Goal: Task Accomplishment & Management: Complete application form

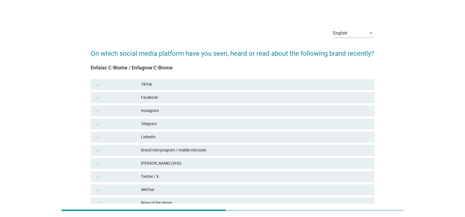
scroll to position [51, 0]
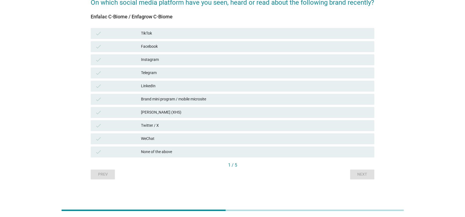
click at [44, 41] on div "English arrow_drop_down On which social media platform have you seen, heard or …" at bounding box center [232, 76] width 438 height 215
click at [201, 52] on div "check Facebook" at bounding box center [233, 46] width 286 height 13
click at [199, 37] on div "TikTok" at bounding box center [255, 33] width 229 height 7
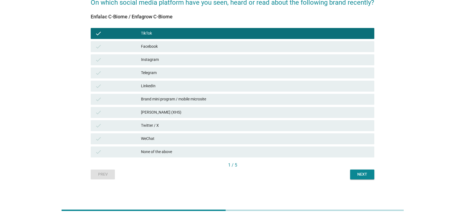
click at [190, 70] on div "Telegram" at bounding box center [255, 73] width 229 height 7
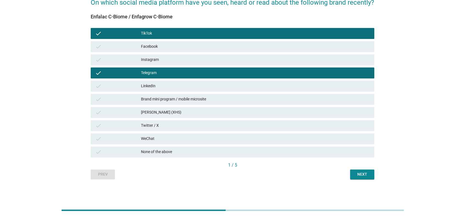
click at [192, 52] on div "check Facebook" at bounding box center [233, 46] width 286 height 13
click at [363, 175] on div "Next" at bounding box center [361, 175] width 15 height 6
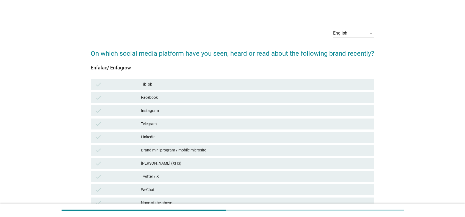
click at [228, 90] on div "check TikTok" at bounding box center [233, 84] width 286 height 13
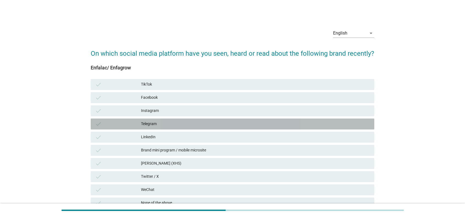
click at [214, 122] on div "Telegram" at bounding box center [255, 124] width 229 height 7
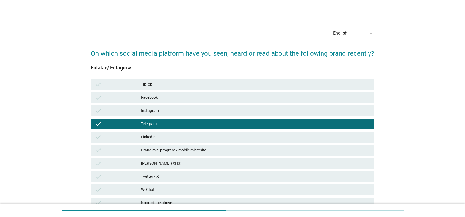
click at [164, 105] on div "check Instagram" at bounding box center [232, 110] width 283 height 11
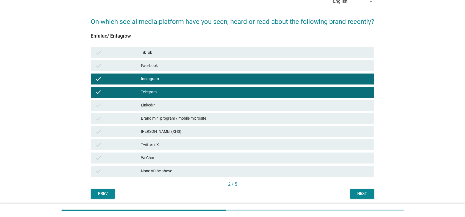
scroll to position [51, 0]
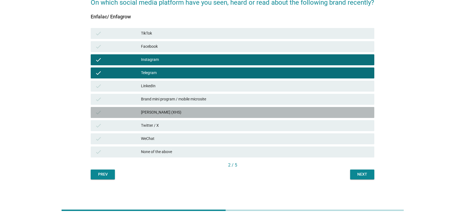
click at [197, 113] on div "[PERSON_NAME] (XHS)" at bounding box center [255, 112] width 229 height 7
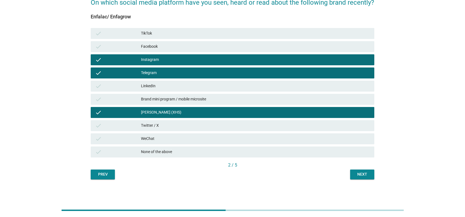
click at [370, 173] on button "Next" at bounding box center [362, 175] width 24 height 10
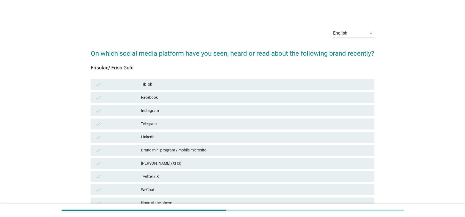
click at [196, 94] on div "check Facebook" at bounding box center [232, 97] width 283 height 11
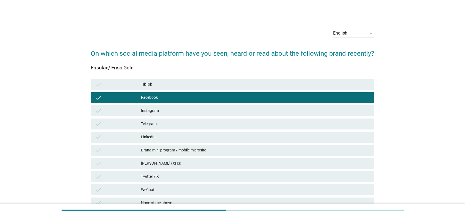
click at [192, 132] on div "check LinkedIn" at bounding box center [232, 137] width 283 height 11
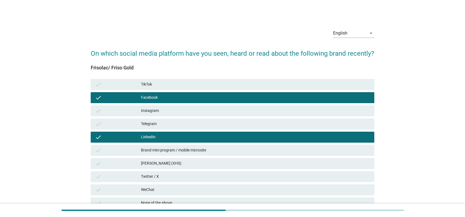
click at [229, 156] on div "check Brand mini program / mobile microsite" at bounding box center [233, 150] width 286 height 13
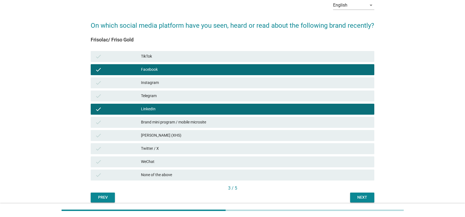
scroll to position [51, 0]
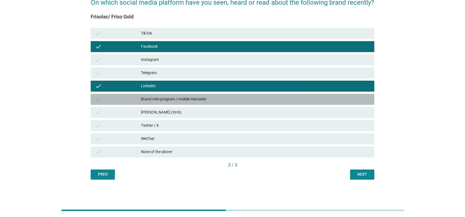
click at [217, 96] on div "Brand mini program / mobile microsite" at bounding box center [255, 99] width 229 height 7
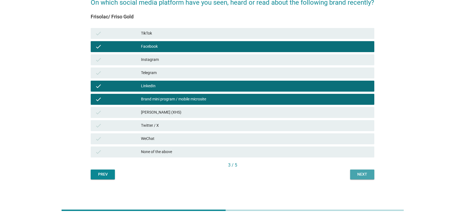
click at [364, 176] on div "Next" at bounding box center [361, 175] width 15 height 6
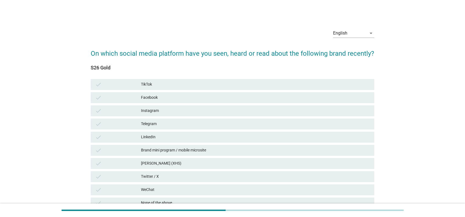
click at [165, 109] on div "Instagram" at bounding box center [255, 111] width 229 height 7
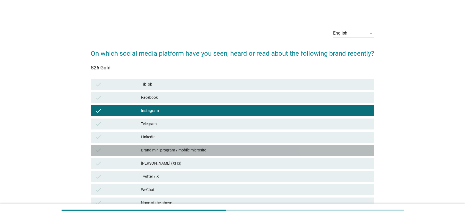
click at [169, 147] on div "Brand mini program / mobile microsite" at bounding box center [255, 150] width 229 height 7
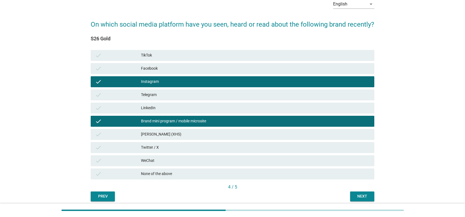
scroll to position [51, 0]
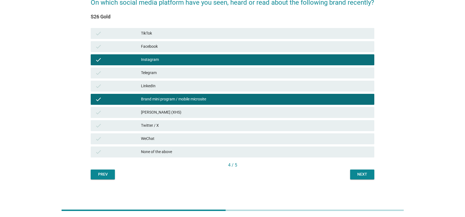
click at [360, 174] on div "Next" at bounding box center [361, 175] width 15 height 6
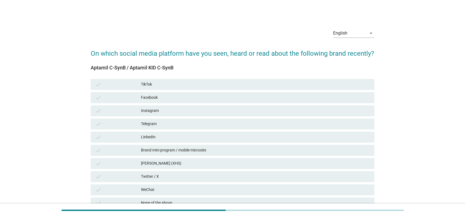
click at [192, 93] on div "check Facebook" at bounding box center [232, 97] width 283 height 11
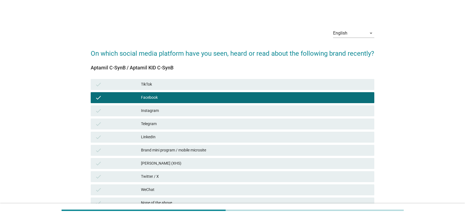
click at [193, 128] on div "check Telegram" at bounding box center [232, 124] width 283 height 11
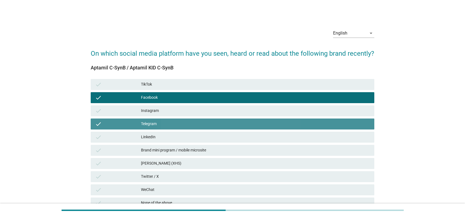
click at [196, 147] on div "Brand mini program / mobile microsite" at bounding box center [255, 150] width 229 height 7
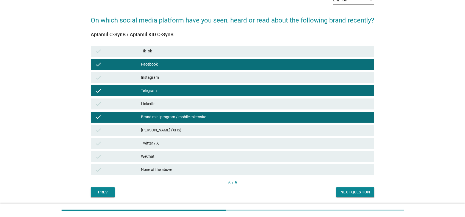
scroll to position [51, 0]
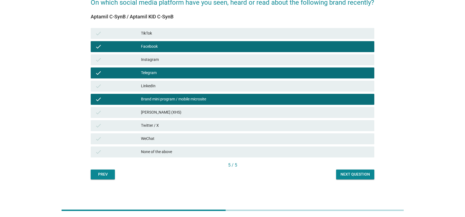
click at [355, 176] on div "Next question" at bounding box center [354, 175] width 29 height 6
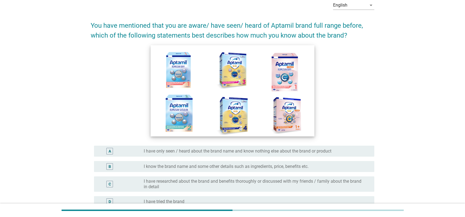
scroll to position [55, 0]
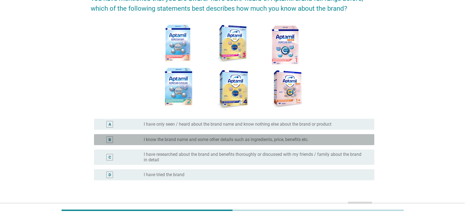
click at [257, 141] on label "I know the brand name and some other details such as ingredients, price, benefi…" at bounding box center [226, 139] width 165 height 5
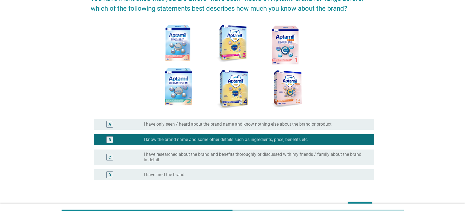
click at [237, 169] on div "D radio_button_unchecked I have tried the brand" at bounding box center [234, 174] width 280 height 11
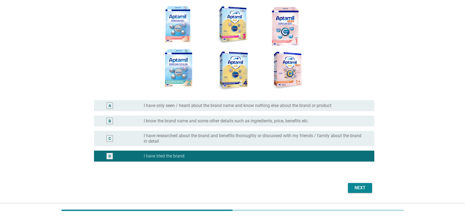
scroll to position [82, 0]
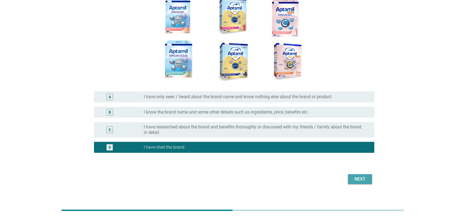
click at [365, 181] on div "Next" at bounding box center [359, 179] width 15 height 7
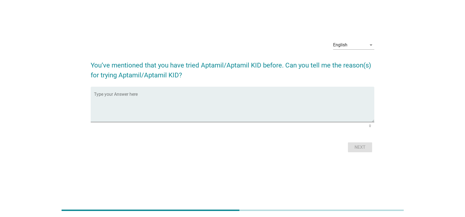
scroll to position [0, 0]
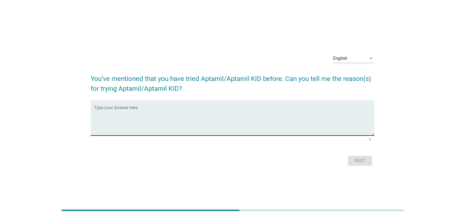
click at [120, 108] on textarea "Type your Answer here" at bounding box center [234, 121] width 280 height 29
type textarea "rwrwrw"
click at [358, 158] on div "Next" at bounding box center [359, 161] width 15 height 7
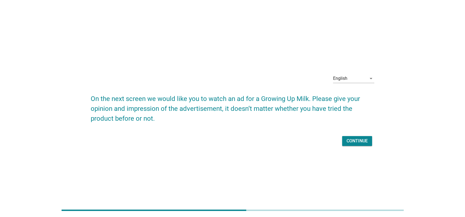
click at [366, 140] on div "Continue" at bounding box center [356, 141] width 21 height 7
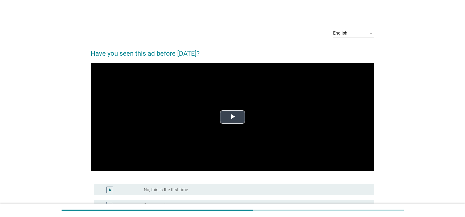
click at [228, 125] on video "Video Player" at bounding box center [232, 117] width 283 height 109
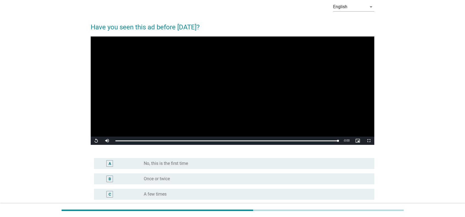
scroll to position [55, 0]
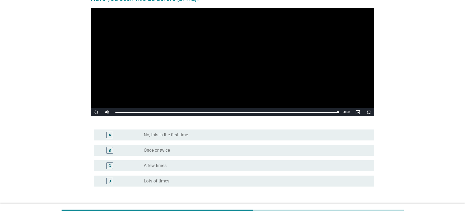
click at [221, 132] on div "A radio_button_unchecked No, this is the first time" at bounding box center [234, 135] width 280 height 11
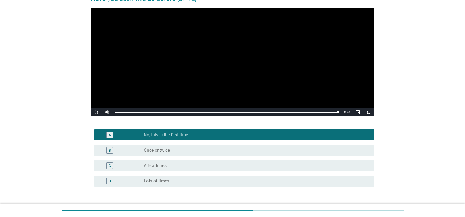
scroll to position [95, 0]
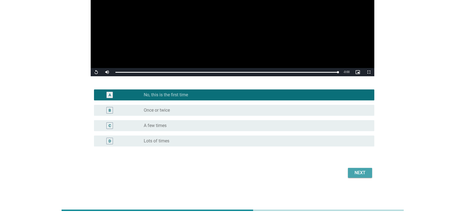
click at [356, 173] on div "Next" at bounding box center [359, 173] width 15 height 7
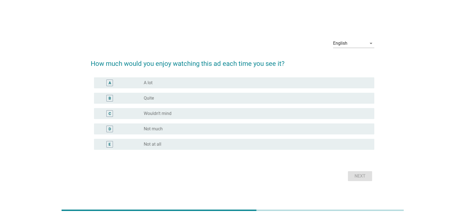
click at [234, 98] on div "radio_button_unchecked Quite" at bounding box center [255, 98] width 222 height 5
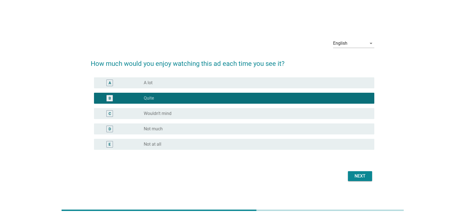
click at [341, 113] on div "radio_button_unchecked Wouldn’t mind" at bounding box center [255, 113] width 222 height 5
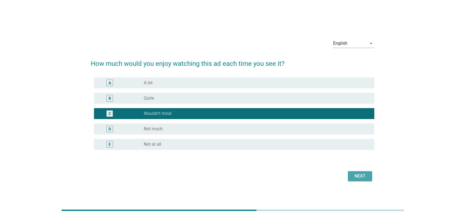
click at [358, 179] on div "Next" at bounding box center [359, 176] width 15 height 7
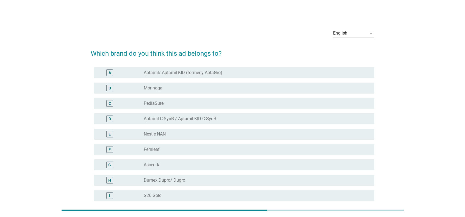
click at [179, 122] on div "radio_button_unchecked Aptamil C-SynB / Aptamil KID C-SynB" at bounding box center [257, 119] width 226 height 7
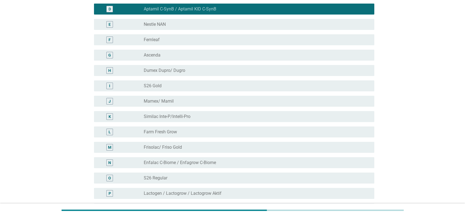
scroll to position [192, 0]
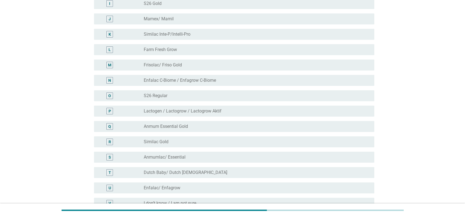
click at [343, 174] on div "radio_button_unchecked Dutch Baby/ Dutch Lady" at bounding box center [255, 172] width 222 height 5
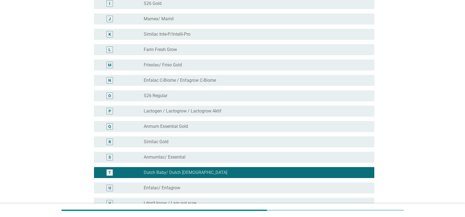
scroll to position [0, 0]
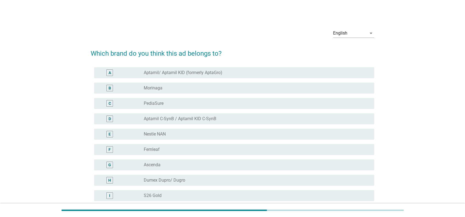
click at [221, 117] on div "radio_button_unchecked Aptamil C-SynB / Aptamil KID C-SynB" at bounding box center [255, 118] width 222 height 5
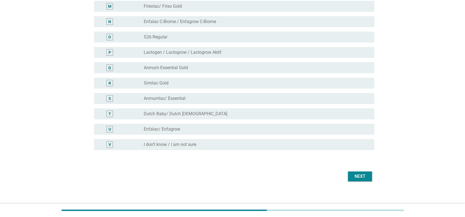
scroll to position [254, 0]
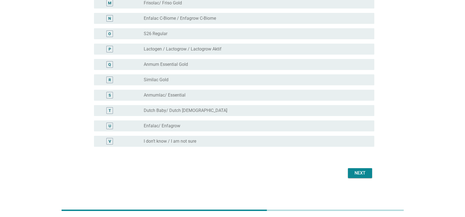
click at [360, 167] on div "Next" at bounding box center [232, 173] width 283 height 13
click at [358, 169] on button "Next" at bounding box center [360, 173] width 24 height 10
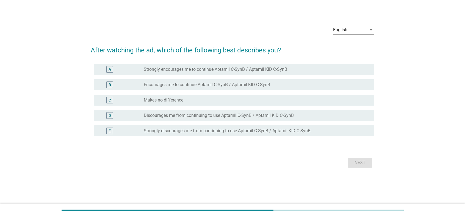
scroll to position [0, 0]
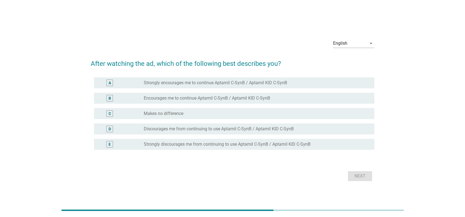
click at [212, 86] on div "A radio_button_unchecked Strongly encourages me to continue Aptamil C-SynB / Ap…" at bounding box center [234, 82] width 280 height 11
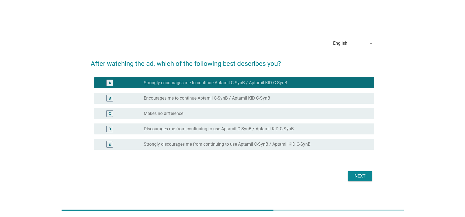
click at [356, 179] on div "Next" at bounding box center [359, 176] width 15 height 7
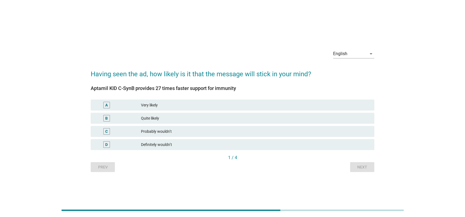
click at [124, 114] on div "B Quite likely" at bounding box center [232, 118] width 283 height 11
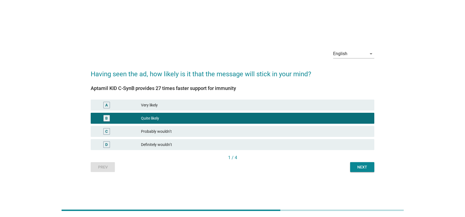
click at [323, 102] on div "Very likely" at bounding box center [255, 105] width 229 height 7
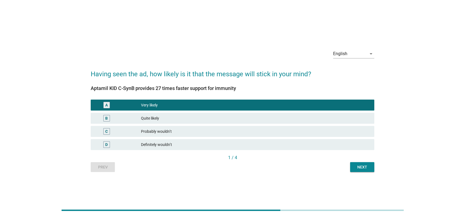
click at [356, 168] on div "Next" at bounding box center [361, 168] width 15 height 6
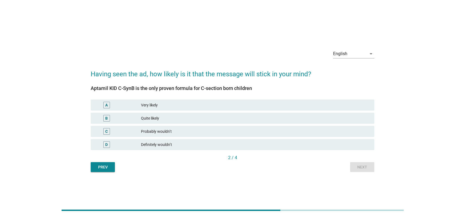
click at [327, 110] on div "A Very likely" at bounding box center [232, 105] width 283 height 11
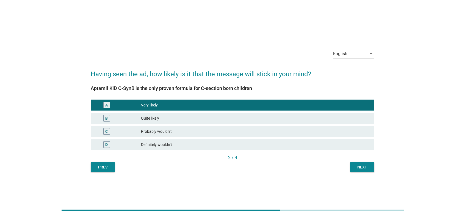
click at [364, 181] on div "English arrow_drop_down Having seen the ad, how likely is it that the message w…" at bounding box center [233, 108] width 452 height 149
click at [364, 163] on button "Next" at bounding box center [362, 167] width 24 height 10
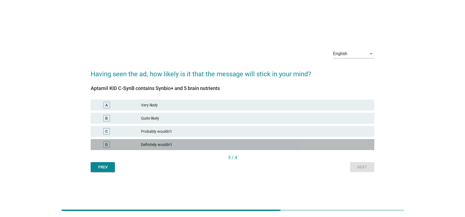
click at [274, 142] on div "Definitely wouldn’t" at bounding box center [255, 144] width 229 height 7
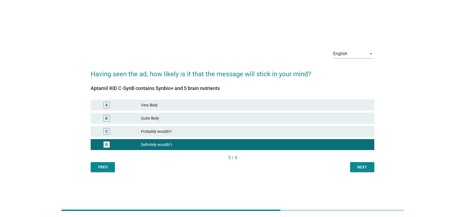
click at [295, 111] on div "A Very likely" at bounding box center [232, 105] width 283 height 11
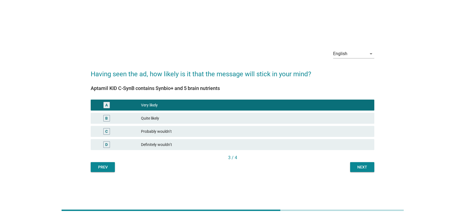
click at [307, 128] on div "Probably wouldn’t" at bounding box center [255, 131] width 229 height 7
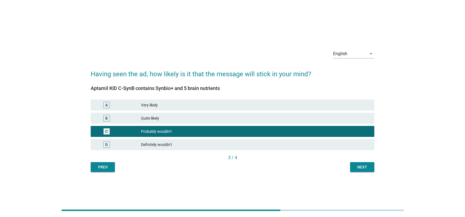
click at [358, 165] on div "Next" at bounding box center [361, 168] width 15 height 6
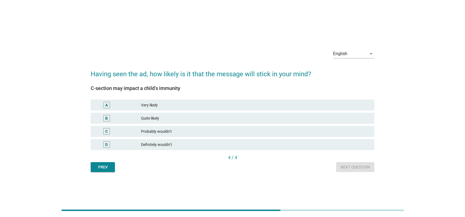
click at [147, 147] on div "Definitely wouldn’t" at bounding box center [255, 144] width 229 height 7
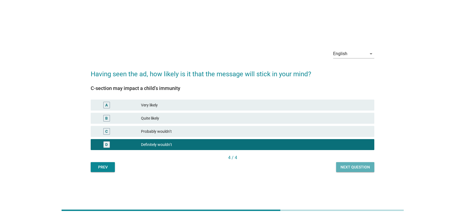
click at [338, 163] on button "Next question" at bounding box center [355, 167] width 38 height 10
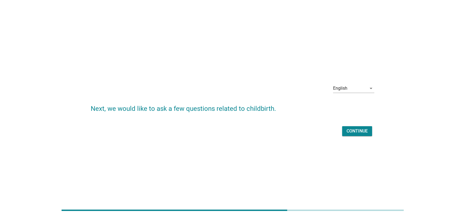
click at [352, 133] on div "Continue" at bounding box center [356, 131] width 21 height 7
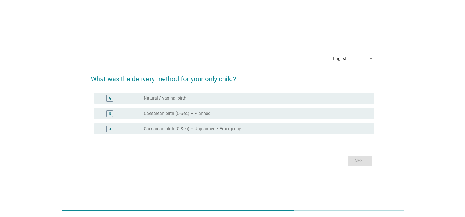
click at [208, 114] on label "[MEDICAL_DATA] birth (C-Sec) – Planned" at bounding box center [177, 113] width 67 height 5
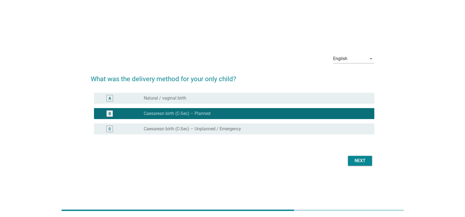
click at [348, 163] on button "Next" at bounding box center [360, 161] width 24 height 10
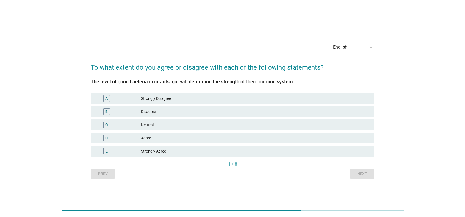
click at [164, 108] on div "B Disagree" at bounding box center [232, 111] width 283 height 11
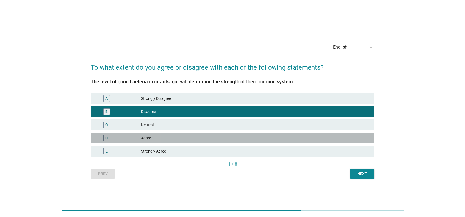
click at [164, 143] on div "D Agree" at bounding box center [232, 138] width 283 height 11
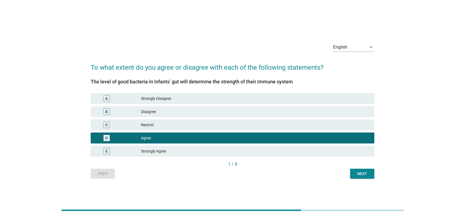
click at [369, 181] on div "English arrow_drop_down To what extent do you agree or disagree with each of th…" at bounding box center [232, 108] width 292 height 149
click at [369, 179] on div "English arrow_drop_down To what extent do you agree or disagree with each of th…" at bounding box center [232, 108] width 292 height 149
click at [365, 177] on div "Next" at bounding box center [361, 174] width 15 height 6
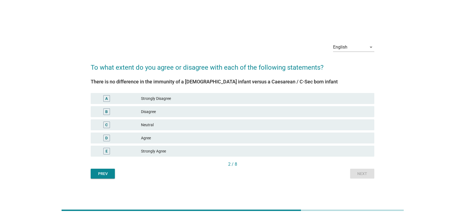
click at [215, 118] on div "B Disagree" at bounding box center [233, 111] width 286 height 13
click at [217, 121] on div "C Neutral" at bounding box center [232, 124] width 283 height 11
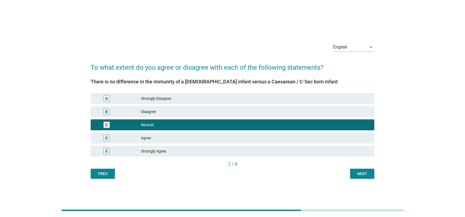
click at [292, 113] on div "Disagree" at bounding box center [255, 111] width 229 height 7
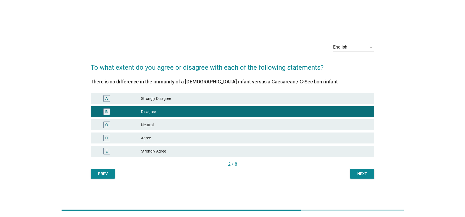
click at [358, 176] on div "Next" at bounding box center [361, 174] width 15 height 6
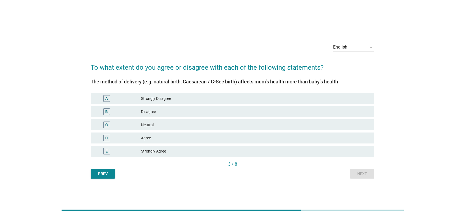
click at [165, 135] on div "Agree" at bounding box center [255, 138] width 229 height 7
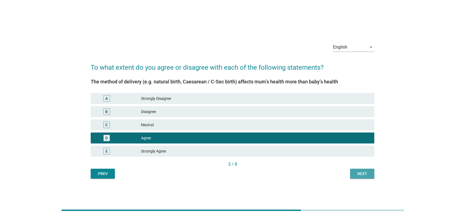
click at [361, 173] on div "Next" at bounding box center [361, 174] width 15 height 6
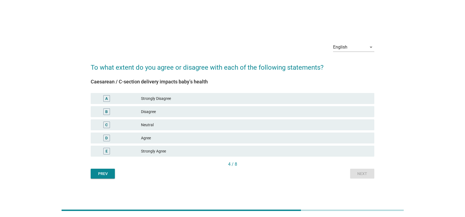
click at [250, 141] on div "Agree" at bounding box center [255, 138] width 229 height 7
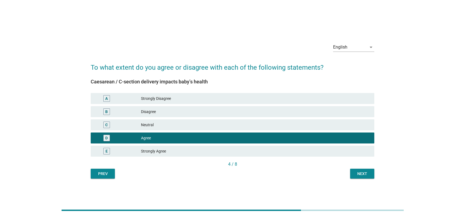
click at [365, 170] on button "Next" at bounding box center [362, 174] width 24 height 10
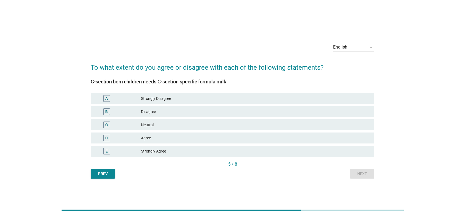
click at [232, 127] on div "Neutral" at bounding box center [255, 125] width 229 height 7
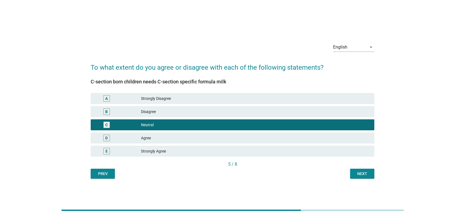
click at [363, 174] on div "Next" at bounding box center [361, 174] width 15 height 6
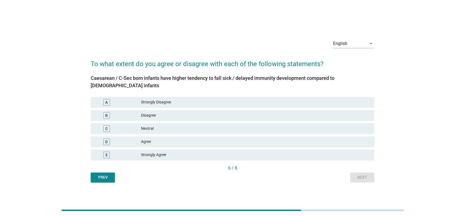
click at [261, 119] on div "B Disagree" at bounding box center [232, 115] width 283 height 11
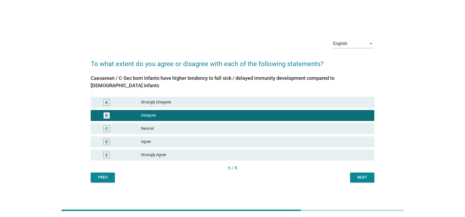
click at [362, 177] on div "Next" at bounding box center [361, 178] width 15 height 6
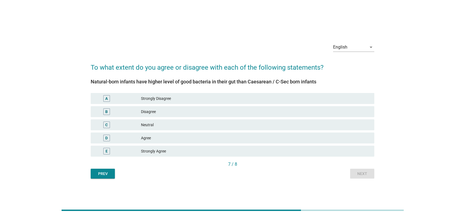
click at [299, 130] on div "C Neutral" at bounding box center [232, 124] width 283 height 11
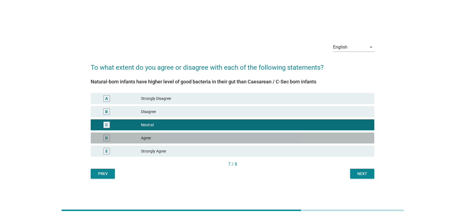
drag, startPoint x: 339, startPoint y: 140, endPoint x: 360, endPoint y: 162, distance: 29.9
click at [339, 140] on div "Agree" at bounding box center [255, 138] width 229 height 7
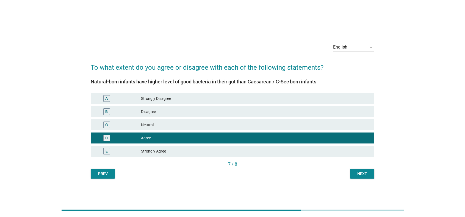
click at [364, 170] on button "Next" at bounding box center [362, 174] width 24 height 10
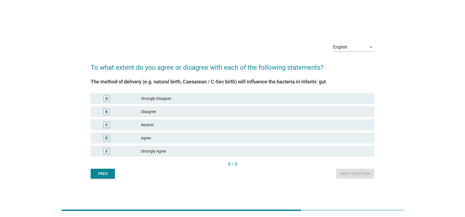
click at [326, 137] on div "Agree" at bounding box center [255, 138] width 229 height 7
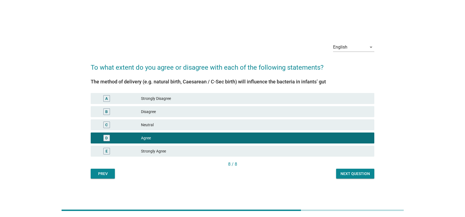
click at [361, 168] on div "8 / 8" at bounding box center [232, 164] width 283 height 7
click at [362, 172] on div "Next question" at bounding box center [354, 174] width 29 height 6
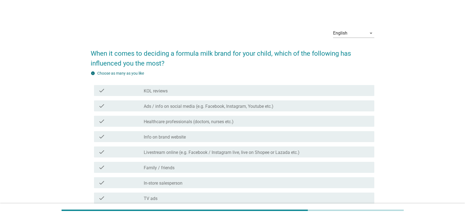
click at [176, 120] on label "Healthcare professionals (doctors, nurses etc.)" at bounding box center [189, 121] width 90 height 5
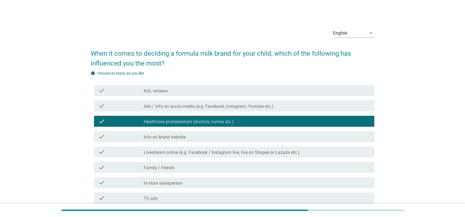
click at [179, 168] on div "check_box_outline_blank Family / friends" at bounding box center [257, 167] width 226 height 7
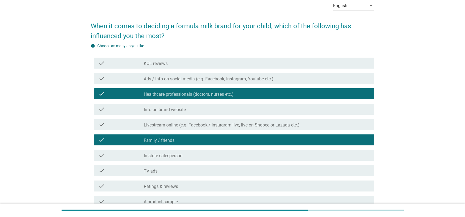
scroll to position [55, 0]
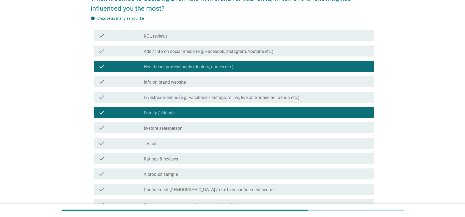
click at [194, 159] on div "check_box_outline_blank Ratings & reviews" at bounding box center [257, 158] width 226 height 7
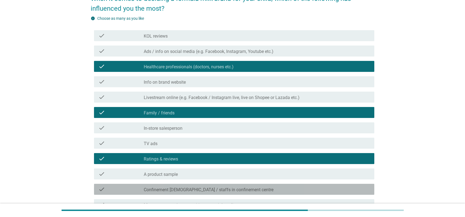
click at [194, 189] on label "Confinement [DEMOGRAPHIC_DATA] / staffs in confinement centre" at bounding box center [209, 189] width 130 height 5
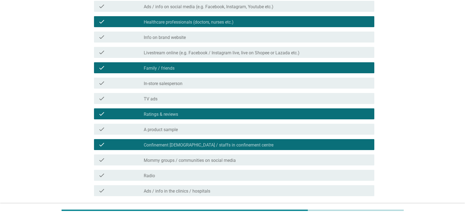
scroll to position [137, 0]
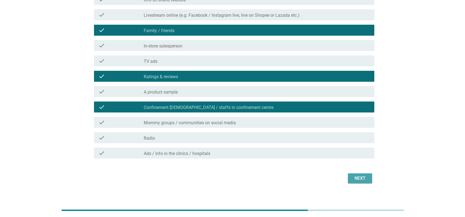
click at [354, 177] on div "Next" at bounding box center [359, 178] width 15 height 7
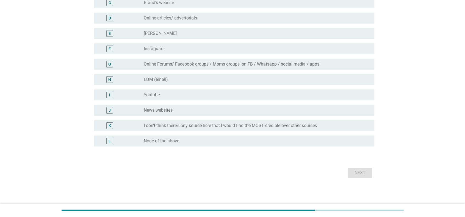
scroll to position [0, 0]
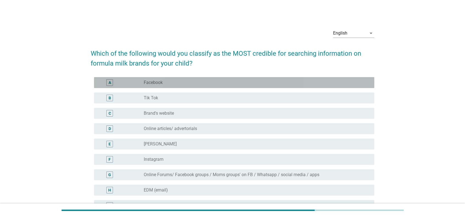
click at [201, 83] on div "radio_button_unchecked Facebook" at bounding box center [255, 82] width 222 height 5
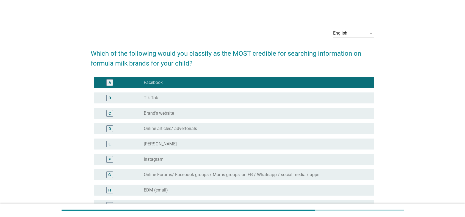
click at [197, 177] on label "Online Forums/ Facebook groups / Moms groups' on FB / Whatsapp / social media /…" at bounding box center [232, 174] width 176 height 5
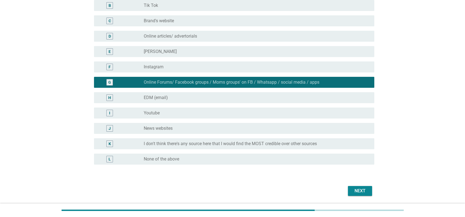
scroll to position [110, 0]
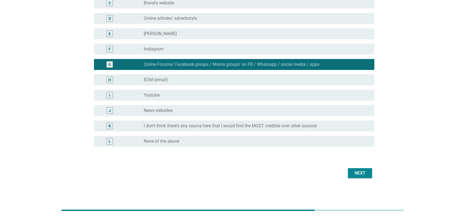
click at [368, 172] on button "Next" at bounding box center [360, 173] width 24 height 10
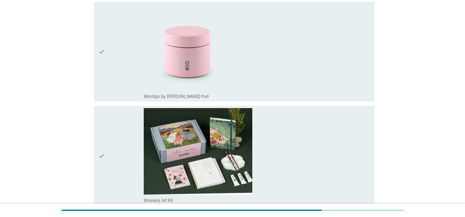
scroll to position [659, 0]
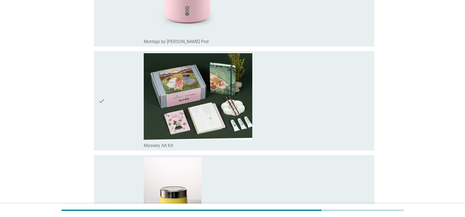
click at [310, 119] on div "check_box_outline_blank Mossery Art Kit" at bounding box center [257, 100] width 226 height 95
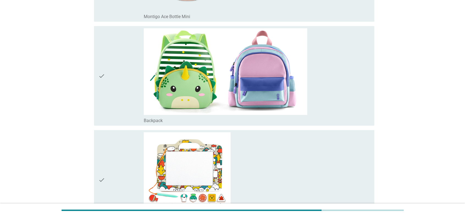
scroll to position [125, 0]
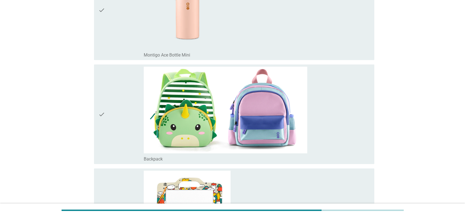
click at [310, 119] on div "check_box_outline_blank Backpack" at bounding box center [257, 114] width 226 height 95
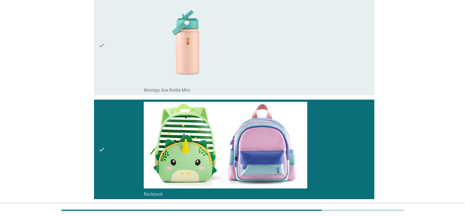
scroll to position [42, 0]
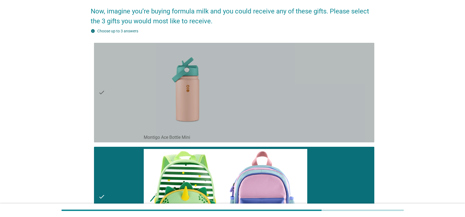
click at [310, 119] on div "check_box_outline_blank Montigo Ace Bottle Mini" at bounding box center [257, 92] width 226 height 95
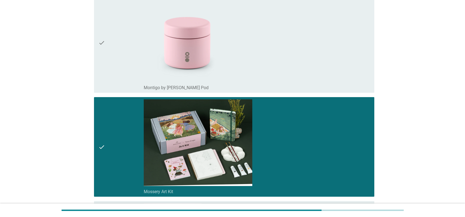
scroll to position [784, 0]
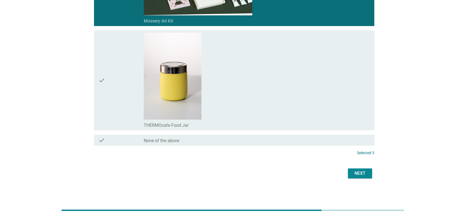
click at [354, 174] on div "Next" at bounding box center [359, 173] width 15 height 7
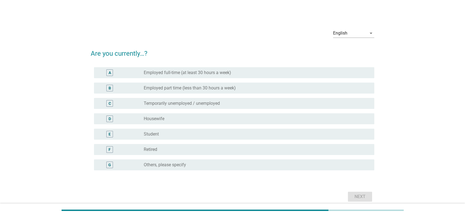
click at [276, 121] on div "radio_button_unchecked Housewife" at bounding box center [255, 118] width 222 height 5
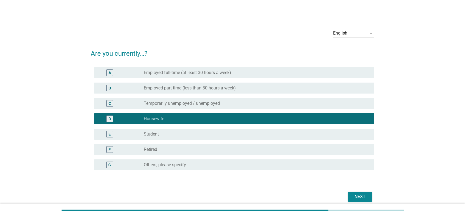
click at [350, 193] on button "Next" at bounding box center [360, 197] width 24 height 10
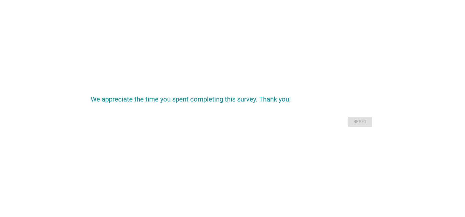
click at [354, 124] on div "Reset" at bounding box center [232, 121] width 283 height 13
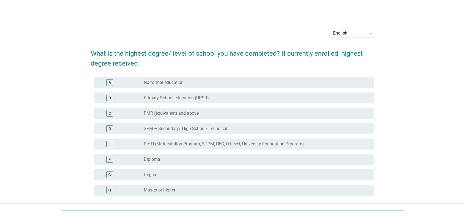
click at [232, 170] on div "G radio_button_unchecked Degree" at bounding box center [234, 174] width 280 height 11
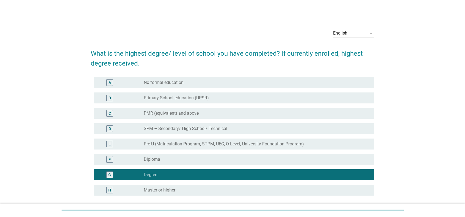
click at [314, 173] on div "H radio_button_unchecked Master or higher" at bounding box center [232, 190] width 283 height 15
click at [314, 173] on div "radio_button_unchecked Master or higher" at bounding box center [255, 190] width 222 height 5
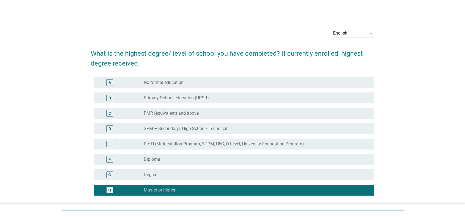
scroll to position [49, 0]
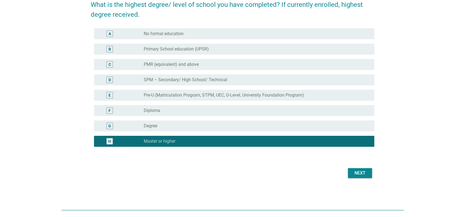
click at [347, 173] on button "Next" at bounding box center [360, 173] width 24 height 10
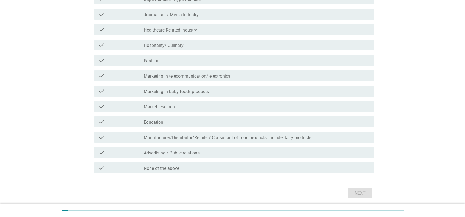
scroll to position [110, 0]
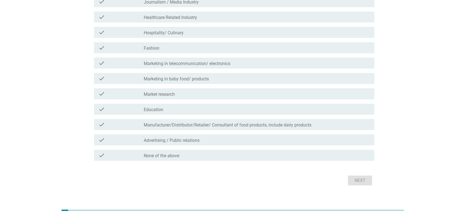
click at [213, 46] on div "check_box_outline_blank Fashion" at bounding box center [257, 47] width 226 height 7
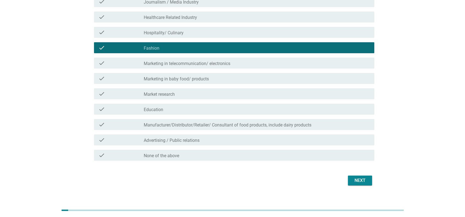
click at [347, 173] on button "Next" at bounding box center [360, 181] width 24 height 10
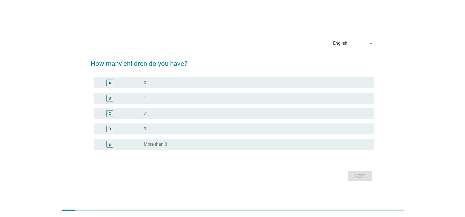
click at [183, 128] on div "radio_button_unchecked 3" at bounding box center [255, 128] width 222 height 5
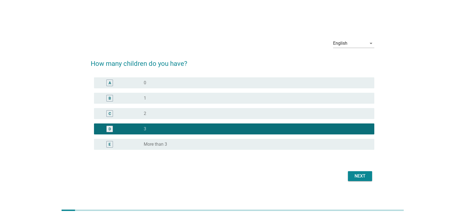
click at [347, 173] on button "Next" at bounding box center [360, 176] width 24 height 10
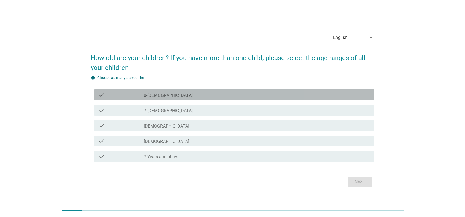
click at [190, 98] on div "check check_box_outline_blank 0-[DEMOGRAPHIC_DATA]" at bounding box center [234, 95] width 280 height 11
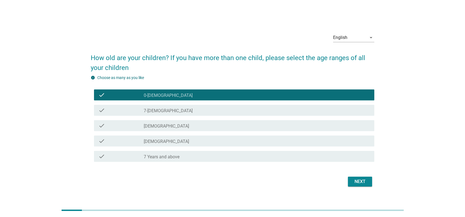
click at [186, 127] on div "check_box_outline_blank [DEMOGRAPHIC_DATA]" at bounding box center [257, 125] width 226 height 7
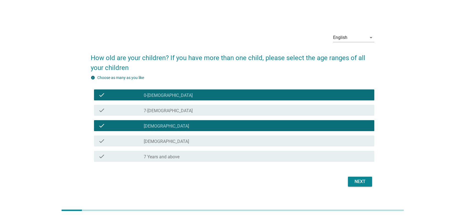
click at [172, 146] on div "check check_box_outline_blank [DEMOGRAPHIC_DATA]" at bounding box center [234, 141] width 280 height 11
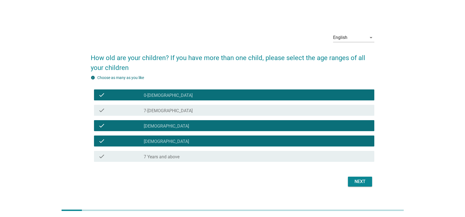
click at [347, 173] on button "Next" at bounding box center [360, 182] width 24 height 10
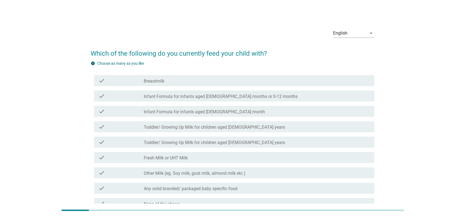
click at [233, 88] on div "check check_box_outline_blank Breastmilk" at bounding box center [232, 80] width 283 height 15
click at [236, 83] on div "check_box_outline_blank Breastmilk" at bounding box center [257, 80] width 226 height 7
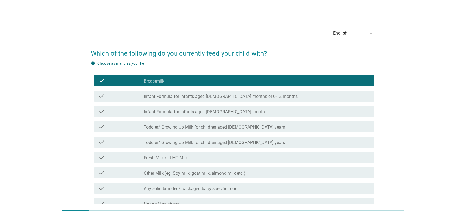
click at [236, 96] on label "Infant Formula for infants aged [DEMOGRAPHIC_DATA] months or 0-12 months" at bounding box center [221, 96] width 154 height 5
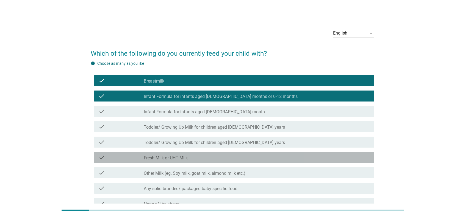
click at [222, 158] on div "check_box_outline_blank Fresh Milk or UHT Milk" at bounding box center [257, 157] width 226 height 7
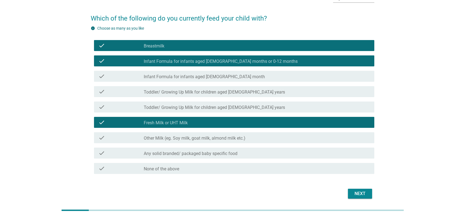
scroll to position [55, 0]
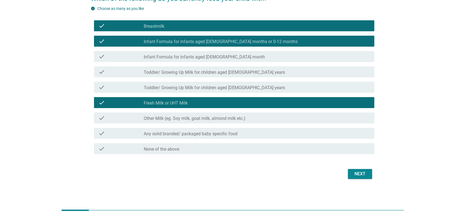
click at [306, 136] on div "check_box_outline_blank Any solid branded/ packaged baby specific food" at bounding box center [257, 133] width 226 height 7
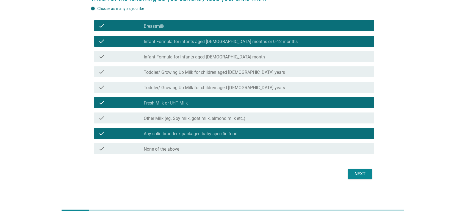
click at [347, 173] on div "Next" at bounding box center [359, 174] width 15 height 7
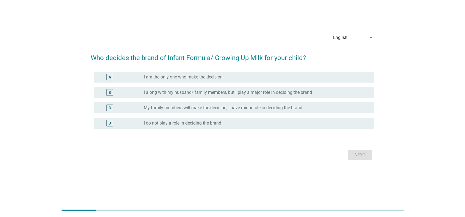
scroll to position [0, 0]
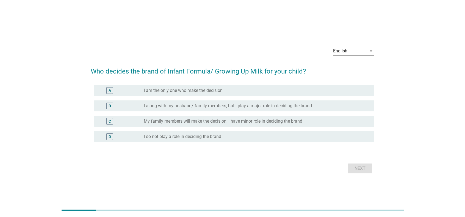
click at [212, 108] on label "I along with my husband/ family members, but I play a major role in deciding th…" at bounding box center [228, 105] width 168 height 5
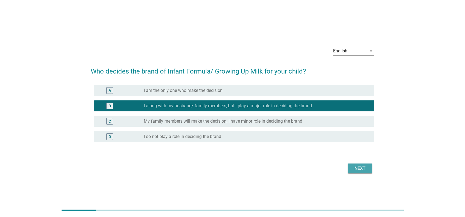
click at [347, 167] on button "Next" at bounding box center [360, 169] width 24 height 10
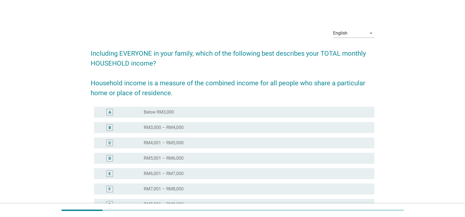
scroll to position [94, 0]
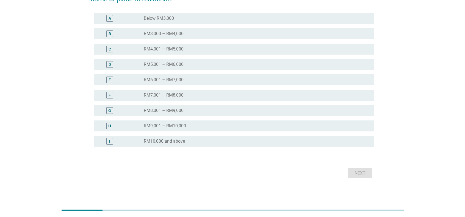
click at [171, 144] on label "RM10,000 and above" at bounding box center [164, 141] width 41 height 5
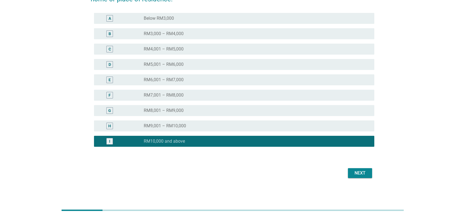
click at [347, 170] on div "Next" at bounding box center [359, 173] width 15 height 7
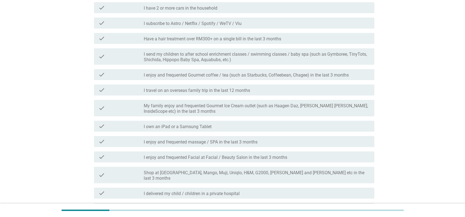
scroll to position [0, 0]
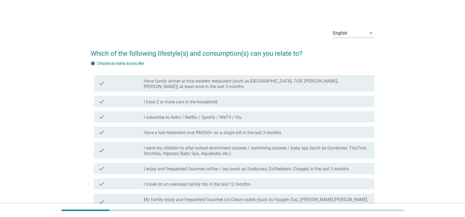
click at [241, 116] on label "I subscribe to Astro / Netflix / Spotify / WeTV / Viu" at bounding box center [193, 117] width 98 height 5
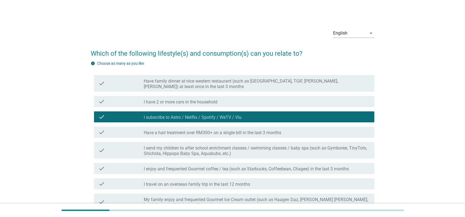
click at [243, 104] on div "check_box_outline_blank I have 2 or more cars in the household" at bounding box center [257, 101] width 226 height 7
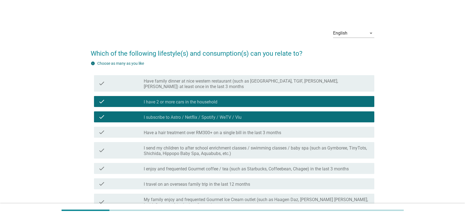
click at [244, 86] on label "Have family dinner at nice western restaurant (such as [GEOGRAPHIC_DATA], TGIF,…" at bounding box center [257, 84] width 226 height 11
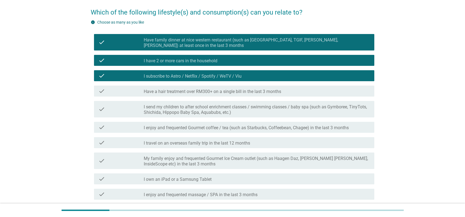
scroll to position [55, 0]
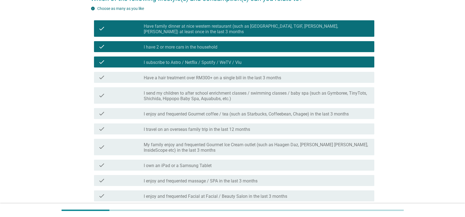
click at [244, 116] on label "I enjoy and frequented Gourmet coffee / tea (such as Starbucks, Coffeebean, Cha…" at bounding box center [246, 114] width 205 height 5
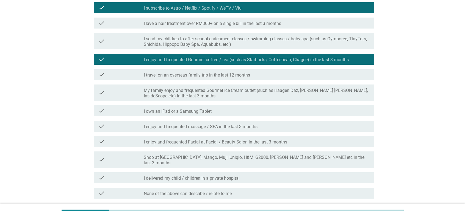
scroll to position [110, 0]
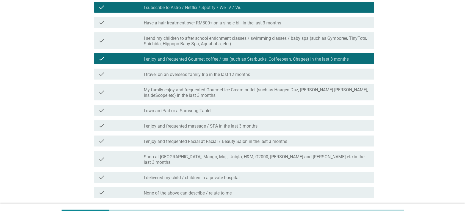
click at [275, 38] on label "I send my children to after school enrichment classes / swimming classes / baby…" at bounding box center [257, 41] width 226 height 11
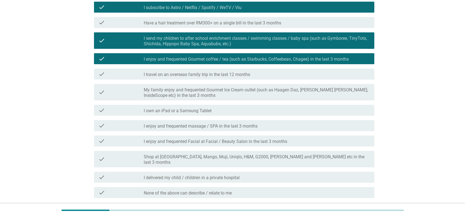
click at [240, 117] on div "check check_box_outline_blank I own an iPad or a Samsung Tablet" at bounding box center [232, 110] width 283 height 15
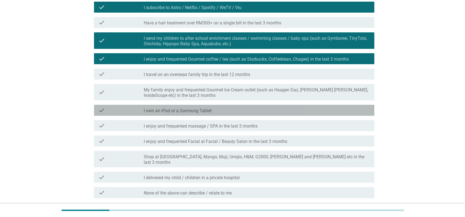
click at [244, 113] on div "check_box_outline_blank I own an iPad or a Samsung Tablet" at bounding box center [257, 110] width 226 height 7
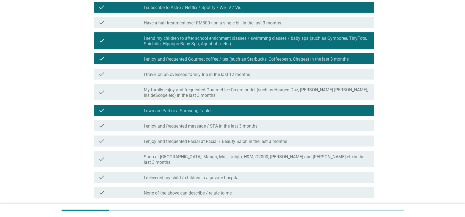
click at [222, 173] on label "I delivered my child / children in a private hospital" at bounding box center [192, 177] width 96 height 5
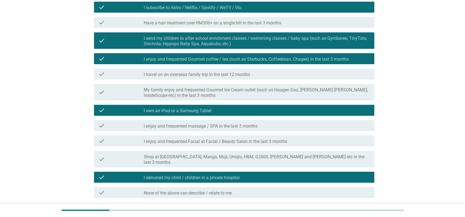
scroll to position [149, 0]
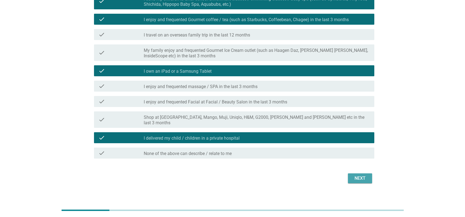
click at [347, 173] on div "Next" at bounding box center [359, 178] width 15 height 7
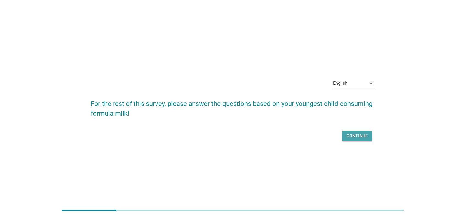
click at [347, 135] on div "Continue" at bounding box center [356, 136] width 21 height 7
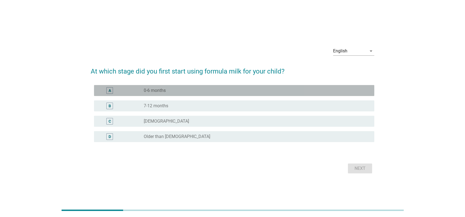
click at [233, 90] on div "radio_button_unchecked 0-6 months" at bounding box center [255, 90] width 222 height 5
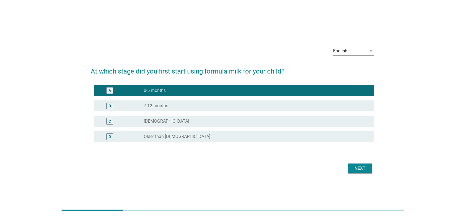
click at [345, 169] on div "Next" at bounding box center [232, 168] width 283 height 13
click at [347, 172] on button "Next" at bounding box center [360, 169] width 24 height 10
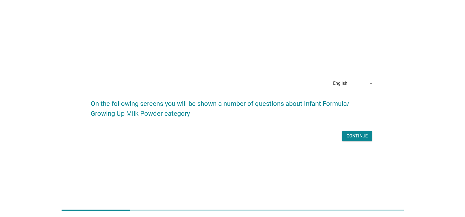
click at [347, 141] on div "Continue" at bounding box center [232, 136] width 283 height 13
click at [347, 138] on div "Continue" at bounding box center [356, 136] width 21 height 7
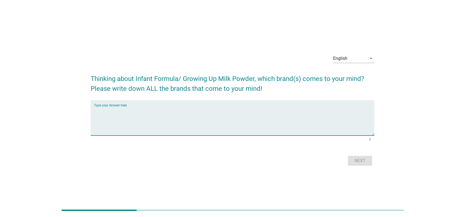
click at [216, 124] on textarea "Type your Answer here" at bounding box center [234, 121] width 280 height 29
type textarea "te"
click at [347, 161] on div "Next" at bounding box center [359, 161] width 15 height 7
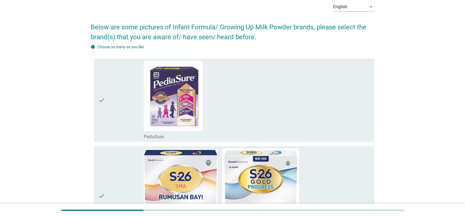
scroll to position [82, 0]
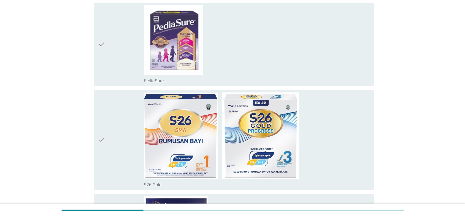
click at [316, 143] on div "check_box_outline_blank S26 Gold" at bounding box center [257, 140] width 226 height 95
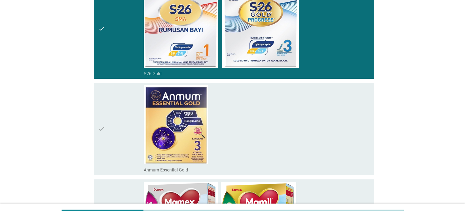
scroll to position [247, 0]
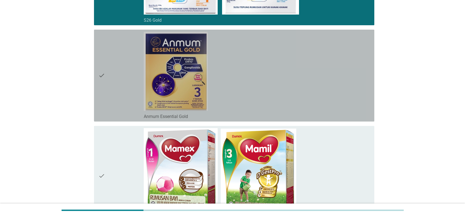
drag, startPoint x: 316, startPoint y: 81, endPoint x: 316, endPoint y: 86, distance: 4.7
click at [316, 81] on div "check_box_outline_blank Anmum Essential Gold" at bounding box center [257, 76] width 226 height 88
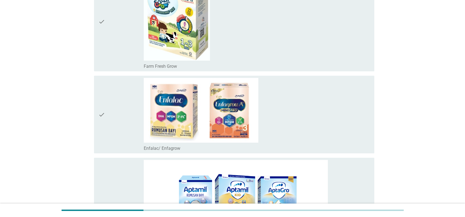
scroll to position [604, 0]
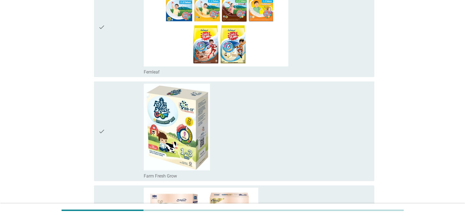
click at [321, 61] on div "check_box_outline_blank Fernleaf" at bounding box center [257, 27] width 226 height 95
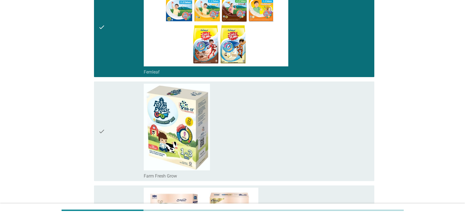
click at [320, 107] on div "check_box_outline_blank Farm Fresh Grow" at bounding box center [257, 131] width 226 height 95
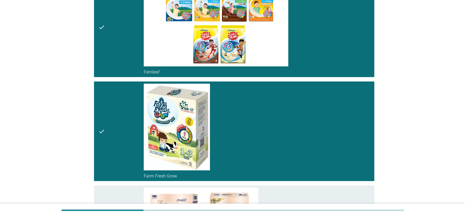
scroll to position [687, 0]
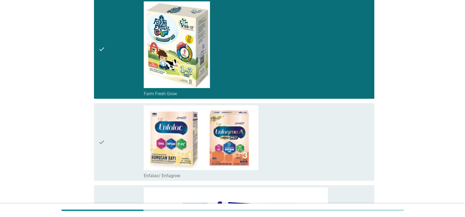
click at [318, 115] on div "check_box_outline_blank Enfalac/ Enfagrow" at bounding box center [257, 141] width 226 height 73
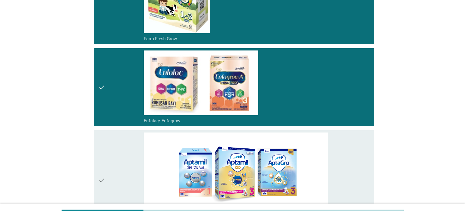
scroll to position [797, 0]
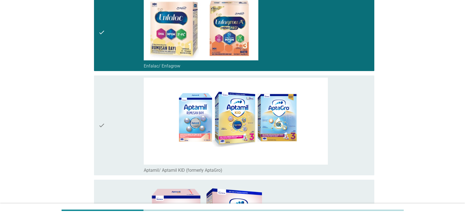
click at [347, 123] on div "check_box_outline_blank Aptamil/ Aptamil KID (formerly AptaGro)" at bounding box center [257, 125] width 226 height 95
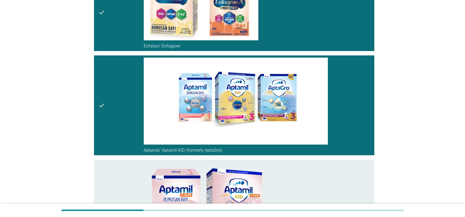
scroll to position [851, 0]
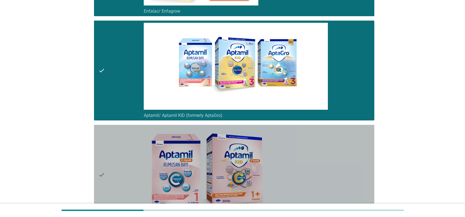
click at [339, 171] on div "check_box_outline_blank Aptamil C-SynB / Aptamil KID C-SynB" at bounding box center [257, 174] width 226 height 95
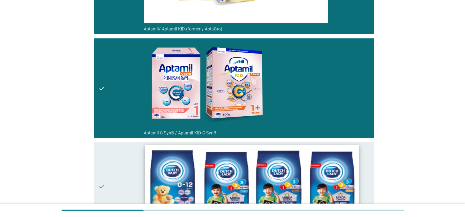
scroll to position [1016, 0]
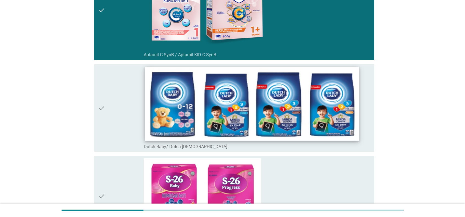
click at [343, 135] on img at bounding box center [252, 104] width 214 height 74
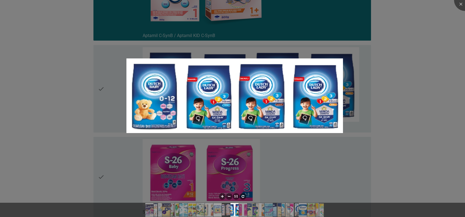
scroll to position [1044, 0]
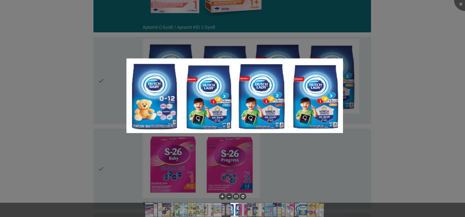
click at [347, 55] on div at bounding box center [232, 108] width 465 height 217
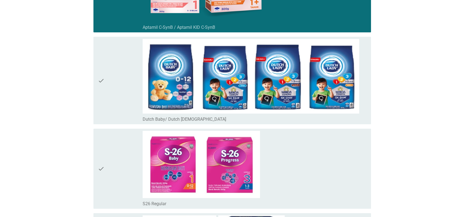
click at [347, 42] on div "check_box_outline_blank Dutch Baby/ [DEMOGRAPHIC_DATA] [DEMOGRAPHIC_DATA]" at bounding box center [255, 80] width 224 height 83
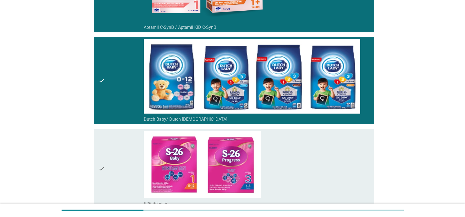
click at [331, 156] on div "check_box_outline_blank S26 Regular" at bounding box center [257, 169] width 226 height 76
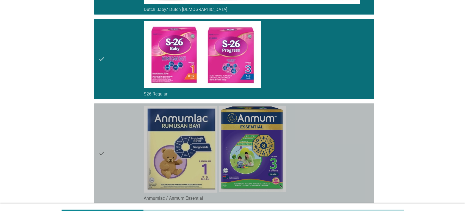
click at [331, 153] on div "check_box_outline_blank Anmumlac / Anmum Essential" at bounding box center [257, 153] width 226 height 95
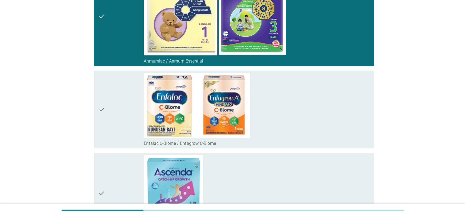
click at [332, 126] on div "check_box_outline_blank Enfalac C-Biome / Enfagrow C-Biome" at bounding box center [257, 110] width 226 height 74
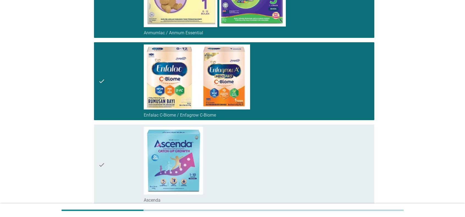
scroll to position [1373, 0]
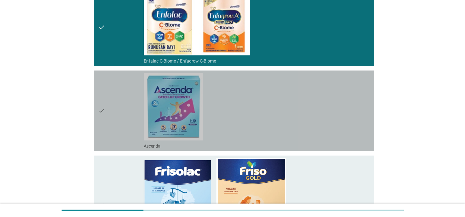
click at [329, 132] on div "check_box_outline_blank Ascenda" at bounding box center [257, 111] width 226 height 76
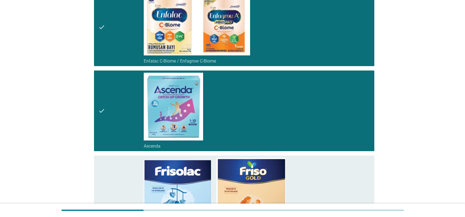
click at [331, 128] on div "check_box_outline_blank Ascenda" at bounding box center [257, 111] width 226 height 76
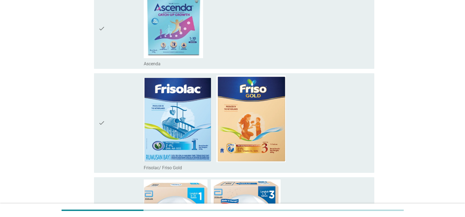
click at [326, 124] on div "check_box_outline_blank Frisolac/ Friso Gold" at bounding box center [257, 123] width 226 height 95
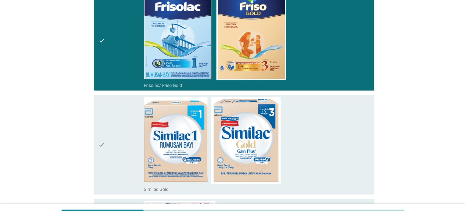
click at [326, 124] on div "check_box_outline_blank Similac Gold" at bounding box center [257, 144] width 226 height 95
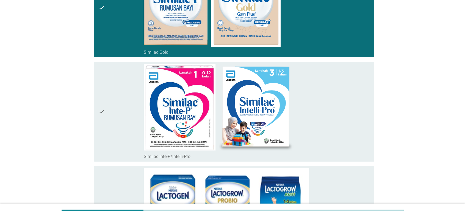
click at [326, 124] on div "check_box_outline_blank Similac Inte-P/Intelli-Pro" at bounding box center [257, 111] width 226 height 95
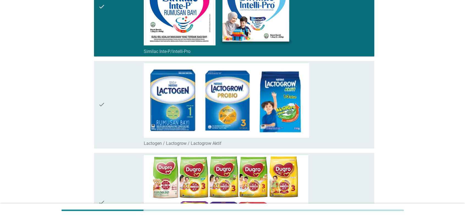
scroll to position [1785, 0]
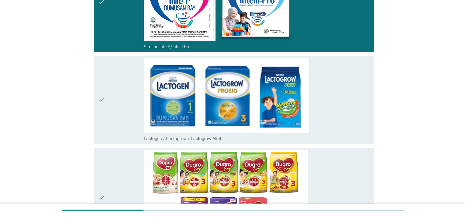
click at [326, 124] on div "check_box_outline_blank Lactogen / Lactogrow / Lactogrow Aktif" at bounding box center [257, 100] width 226 height 83
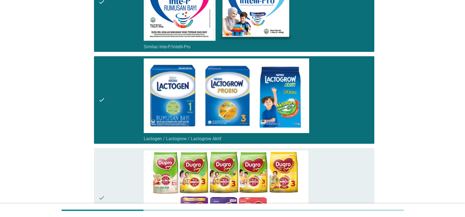
click at [341, 173] on div "check_box_outline_blank Dumex Dupro/ Dugro" at bounding box center [257, 198] width 226 height 95
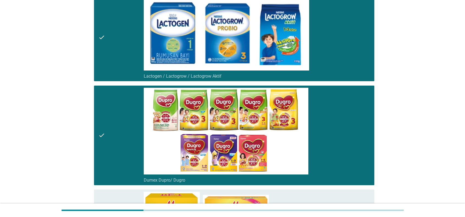
scroll to position [1950, 0]
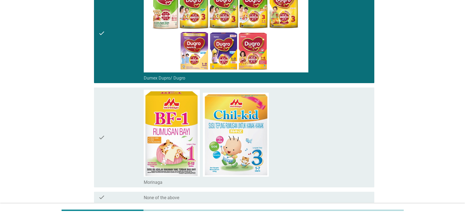
click at [343, 157] on div "check_box_outline_blank [PERSON_NAME]" at bounding box center [257, 137] width 226 height 95
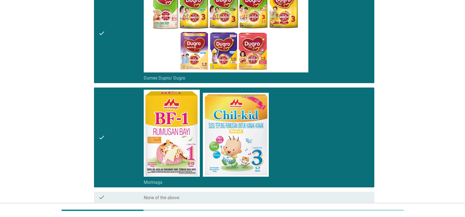
scroll to position [1998, 0]
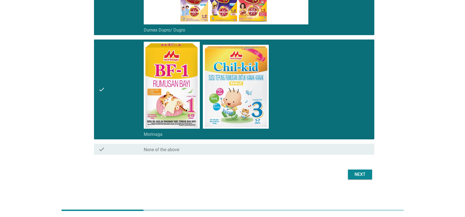
click at [347, 173] on div "Next" at bounding box center [359, 174] width 15 height 7
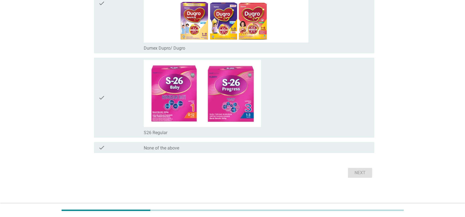
scroll to position [0, 0]
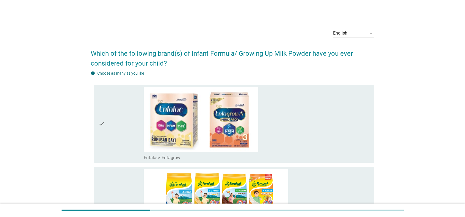
click at [330, 100] on div "check_box_outline_blank Enfalac/ Enfagrow" at bounding box center [257, 123] width 226 height 73
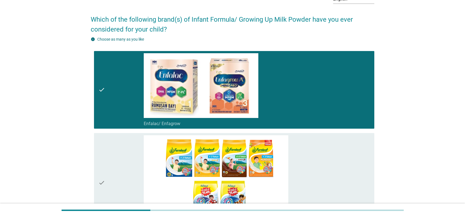
scroll to position [137, 0]
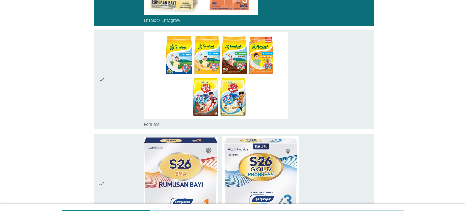
click at [347, 147] on div "check_box_outline_blank S26 Gold" at bounding box center [257, 183] width 226 height 95
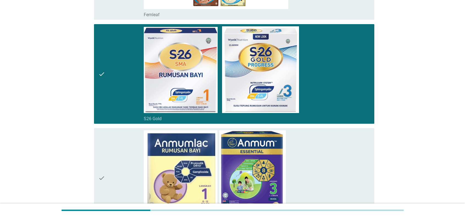
scroll to position [385, 0]
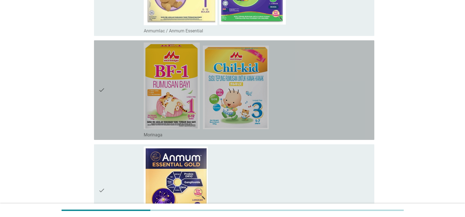
click at [317, 89] on div "check_box_outline_blank [PERSON_NAME]" at bounding box center [257, 90] width 226 height 95
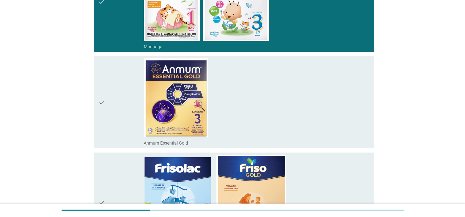
scroll to position [577, 0]
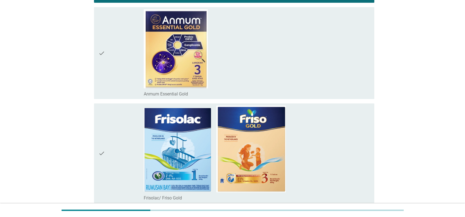
click at [318, 67] on div "check_box_outline_blank Anmum Essential Gold" at bounding box center [257, 53] width 226 height 88
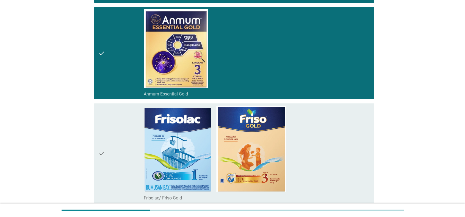
click at [317, 124] on div "check_box_outline_blank Frisolac/ Friso Gold" at bounding box center [257, 153] width 226 height 95
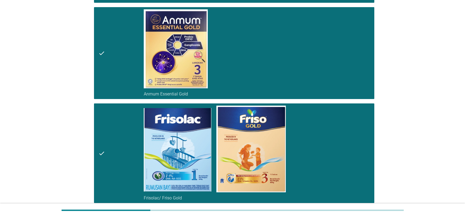
scroll to position [742, 0]
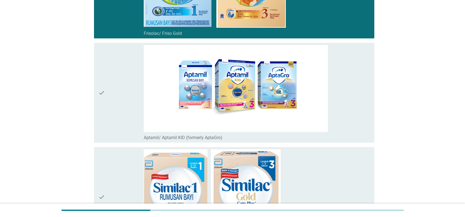
click at [347, 99] on div "check_box_outline_blank Aptamil/ Aptamil KID (formerly AptaGro)" at bounding box center [257, 92] width 226 height 95
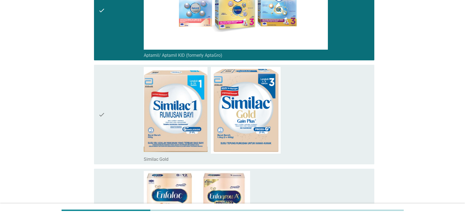
click at [343, 133] on div "check_box_outline_blank Similac Gold" at bounding box center [257, 114] width 226 height 95
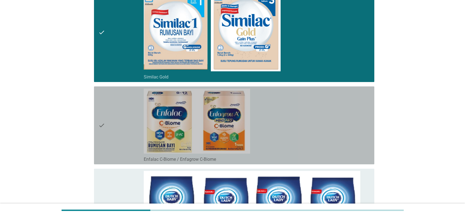
click at [339, 119] on div "check_box_outline_blank Enfalac C-Biome / Enfagrow C-Biome" at bounding box center [257, 126] width 226 height 74
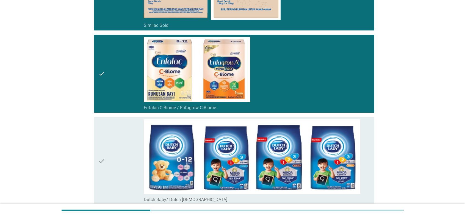
scroll to position [1044, 0]
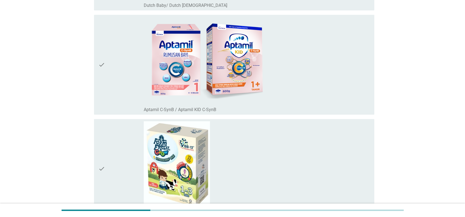
scroll to position [1154, 0]
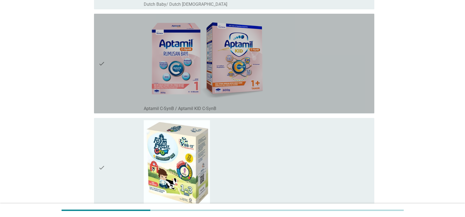
click at [341, 83] on div "check_box_outline_blank Aptamil C-SynB / Aptamil KID C-SynB" at bounding box center [257, 63] width 226 height 95
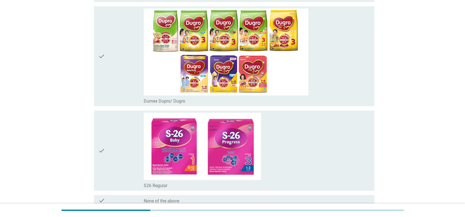
scroll to position [1617, 0]
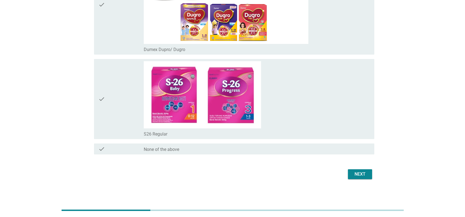
click at [347, 173] on div "Next" at bounding box center [359, 174] width 15 height 7
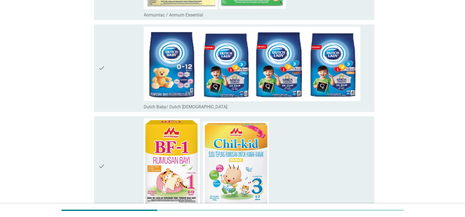
scroll to position [247, 0]
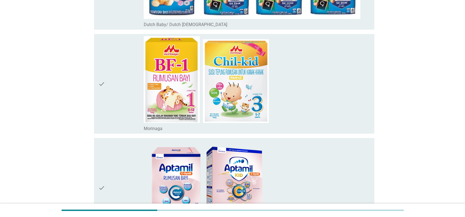
click at [347, 95] on div "check_box Morinaga" at bounding box center [257, 83] width 226 height 95
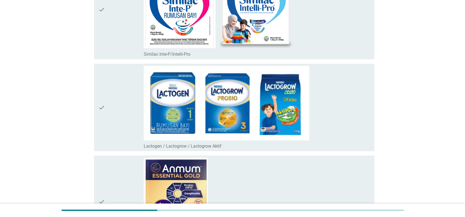
scroll to position [769, 0]
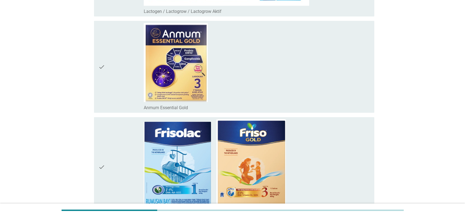
click at [340, 138] on div "check_box Frisolac/ Friso Gold" at bounding box center [257, 166] width 226 height 95
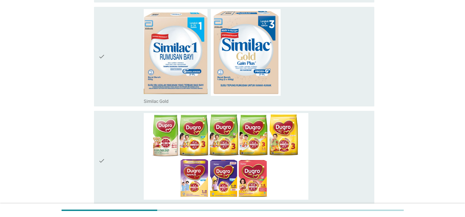
scroll to position [1346, 0]
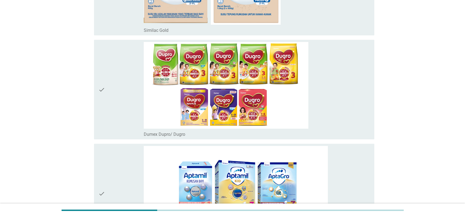
click at [344, 173] on div "check_box Aptamil/ Aptamil KID (formerly AptaGro)" at bounding box center [257, 193] width 226 height 95
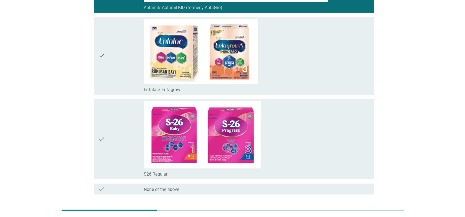
scroll to position [1535, 0]
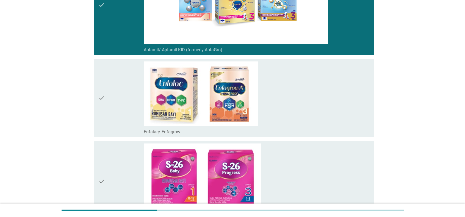
click at [284, 104] on div "check_box Enfalac/ Enfagrow" at bounding box center [257, 98] width 226 height 73
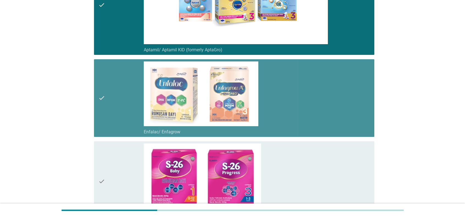
click at [319, 84] on div "check_box Enfalac/ Enfagrow" at bounding box center [257, 98] width 226 height 73
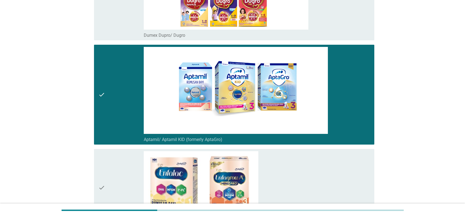
scroll to position [1617, 0]
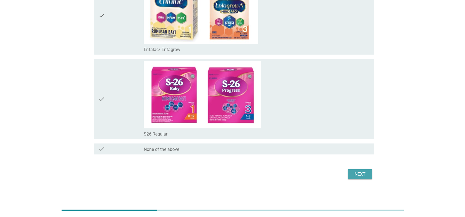
click at [347, 171] on div "Next" at bounding box center [359, 174] width 15 height 7
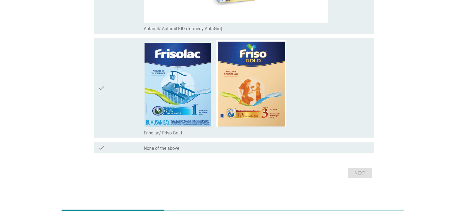
scroll to position [145, 0]
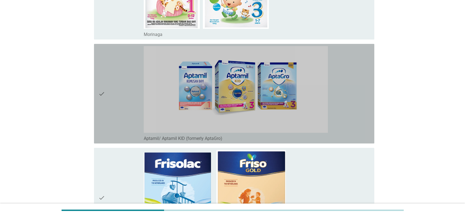
click at [347, 126] on div "check_box Aptamil/ Aptamil KID (formerly AptaGro)" at bounding box center [257, 93] width 226 height 95
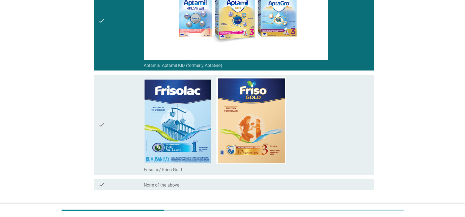
scroll to position [255, 0]
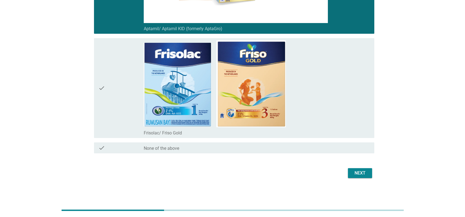
click at [347, 173] on div "Next" at bounding box center [359, 173] width 15 height 7
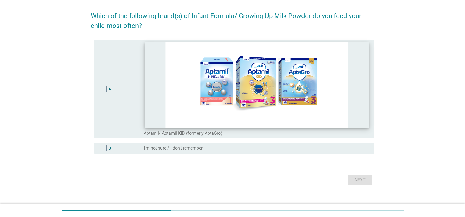
scroll to position [45, 0]
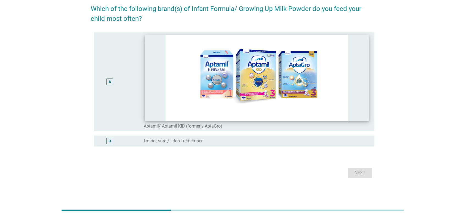
click at [347, 103] on img at bounding box center [257, 78] width 224 height 86
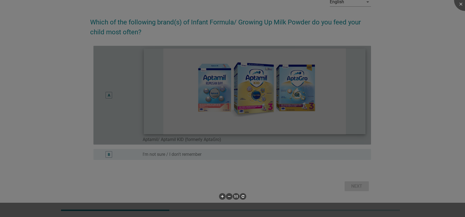
scroll to position [31, 0]
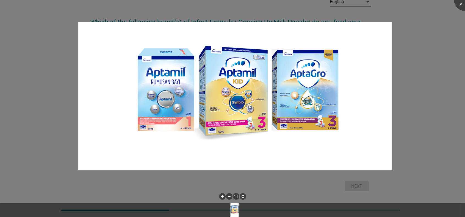
click at [347, 110] on div at bounding box center [232, 108] width 465 height 217
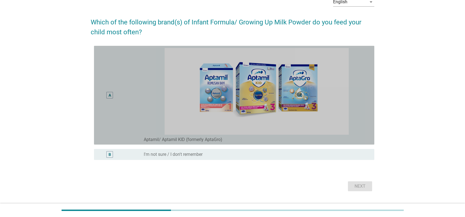
click at [347, 135] on div "A radio_button_unchecked Aptamil/ Aptamil KID (formerly AptaGro)" at bounding box center [234, 95] width 280 height 99
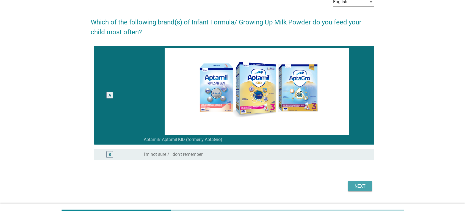
click at [347, 173] on div "Next" at bounding box center [359, 186] width 15 height 7
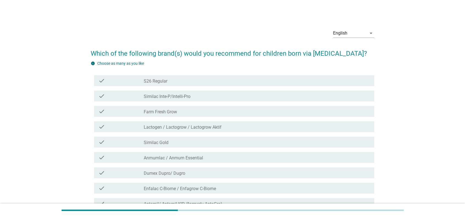
click at [207, 142] on div "check_box_outline_blank Similac Gold" at bounding box center [257, 142] width 226 height 7
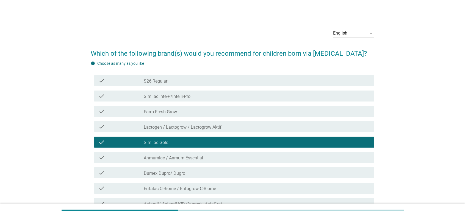
scroll to position [55, 0]
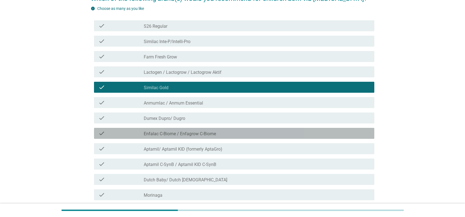
click at [220, 133] on div "check_box_outline_blank Enfalac C-Biome / Enfagrow C-Biome" at bounding box center [257, 133] width 226 height 7
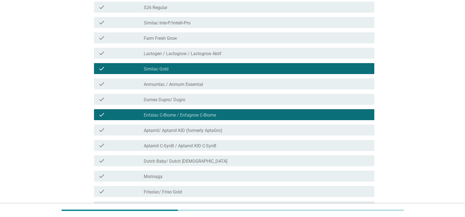
scroll to position [82, 0]
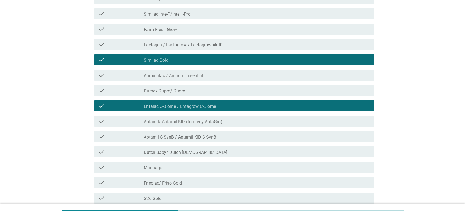
click at [233, 124] on div "check_box_outline_blank Aptamil/ Aptamil KID (formerly AptaGro)" at bounding box center [257, 121] width 226 height 7
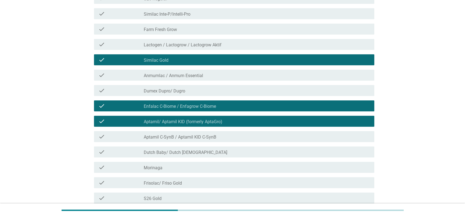
click at [231, 140] on div "check check_box_outline_blank Aptamil C-SynB / Aptamil KID C-SynB" at bounding box center [234, 136] width 280 height 11
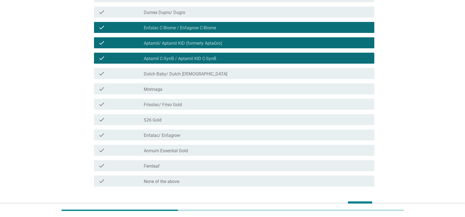
scroll to position [165, 0]
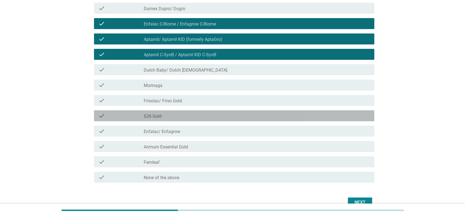
click at [226, 116] on div "check_box_outline_blank S26 Gold" at bounding box center [257, 116] width 226 height 7
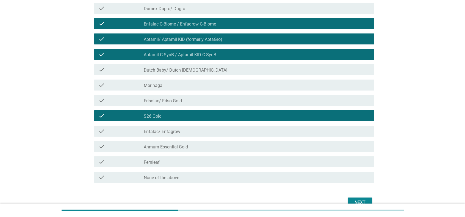
click at [210, 133] on div "check_box_outline_blank Enfalac/ Enfagrow" at bounding box center [257, 131] width 226 height 7
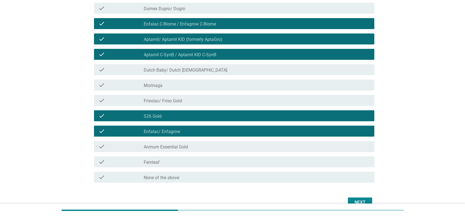
click at [347, 173] on button "Next" at bounding box center [360, 203] width 24 height 10
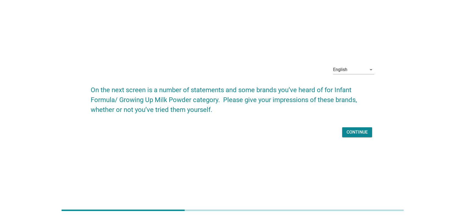
scroll to position [13, 0]
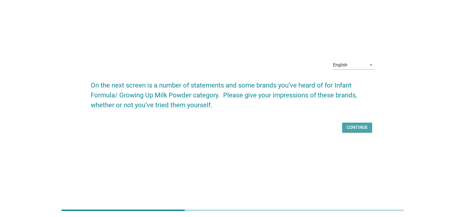
click at [347, 127] on div "Continue" at bounding box center [356, 127] width 21 height 7
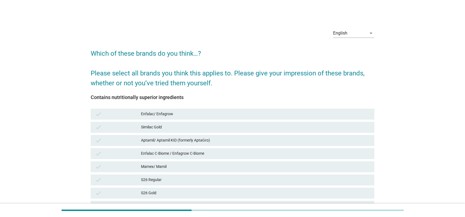
click at [221, 116] on div "Enfalac/ Enfagrow" at bounding box center [255, 114] width 229 height 7
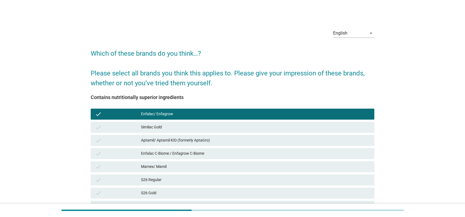
click at [215, 125] on div "Similac Gold" at bounding box center [255, 127] width 229 height 7
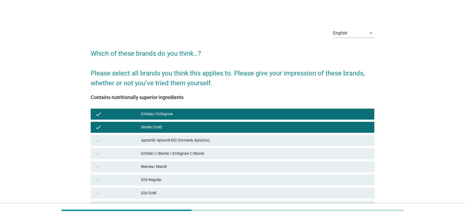
click at [210, 138] on div "Aptamil/ Aptamil KID (formerly AptaGro)" at bounding box center [255, 140] width 229 height 7
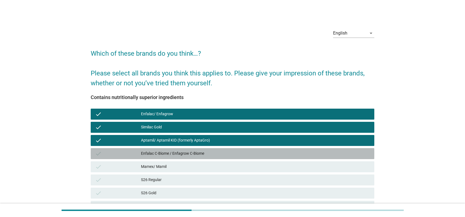
click at [207, 151] on div "Enfalac C-Biome / Enfagrow C-Biome" at bounding box center [255, 154] width 229 height 7
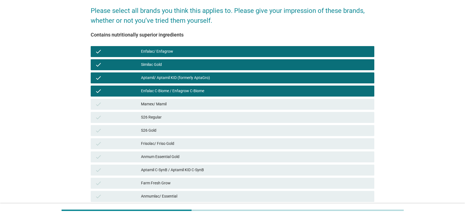
scroll to position [82, 0]
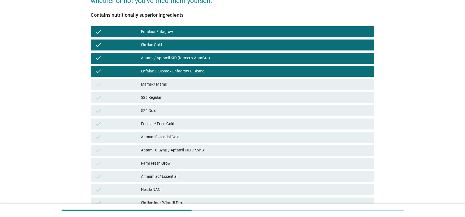
click at [192, 115] on div "check S26 Gold" at bounding box center [232, 110] width 283 height 11
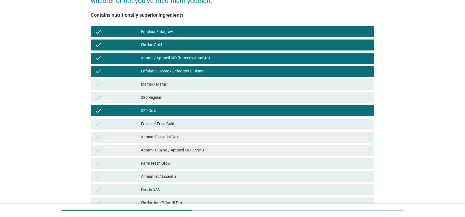
click at [191, 126] on div "Frisolac/ Friso Gold" at bounding box center [255, 124] width 229 height 7
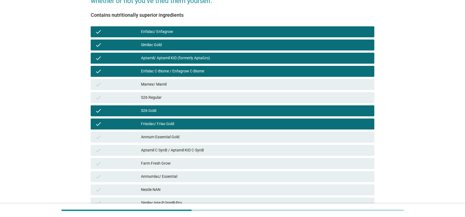
click at [216, 154] on div "check Aptamil C-SynB / Aptamil KID C-SynB" at bounding box center [232, 150] width 283 height 11
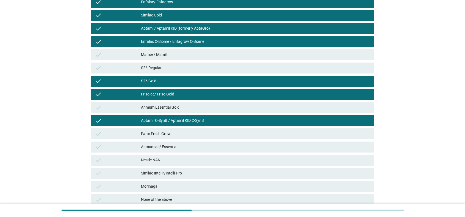
scroll to position [160, 0]
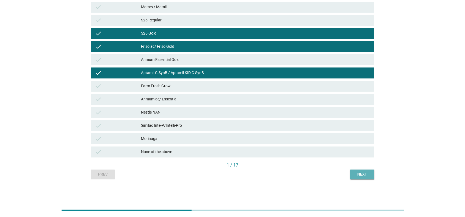
click at [347, 173] on div "Next" at bounding box center [361, 175] width 15 height 6
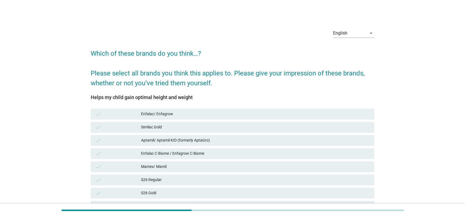
click at [169, 112] on div "Enfalac/ Enfagrow" at bounding box center [255, 114] width 229 height 7
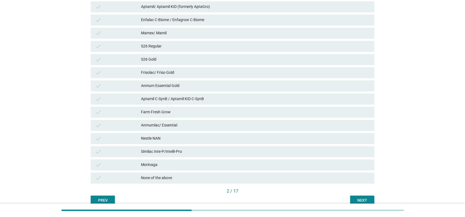
scroll to position [160, 0]
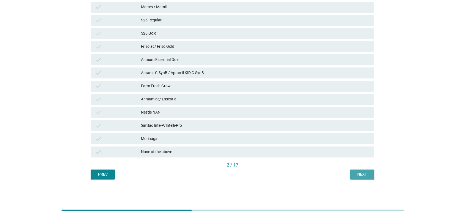
click at [347, 171] on button "Next" at bounding box center [362, 175] width 24 height 10
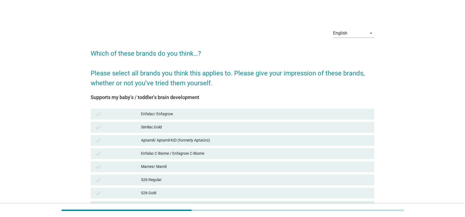
click at [221, 112] on div "Enfalac/ Enfagrow" at bounding box center [255, 114] width 229 height 7
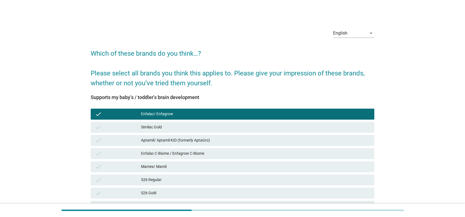
click at [192, 124] on div "Similac Gold" at bounding box center [255, 127] width 229 height 7
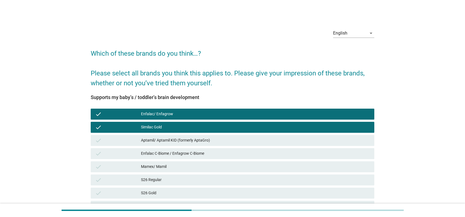
click at [188, 141] on div "Aptamil/ Aptamil KID (formerly AptaGro)" at bounding box center [255, 140] width 229 height 7
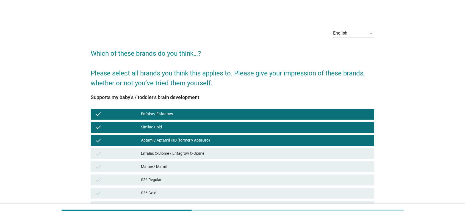
click at [188, 152] on div "Enfalac C-Biome / Enfagrow C-Biome" at bounding box center [255, 154] width 229 height 7
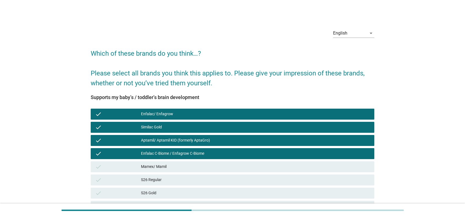
scroll to position [55, 0]
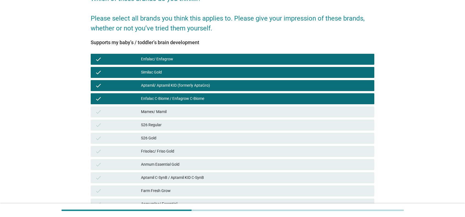
click at [182, 173] on div "Aptamil C-SynB / Aptamil KID C-SynB" at bounding box center [255, 178] width 229 height 7
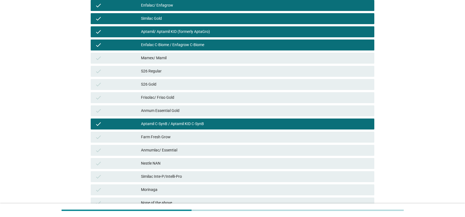
scroll to position [110, 0]
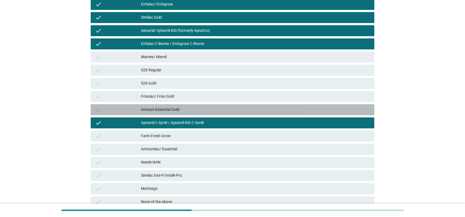
click at [177, 108] on div "Anmum Essential Gold" at bounding box center [255, 110] width 229 height 7
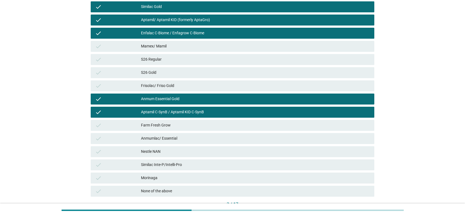
scroll to position [137, 0]
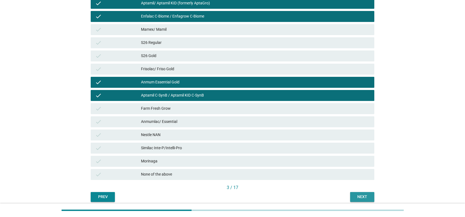
click at [347, 173] on div "Next" at bounding box center [361, 197] width 15 height 6
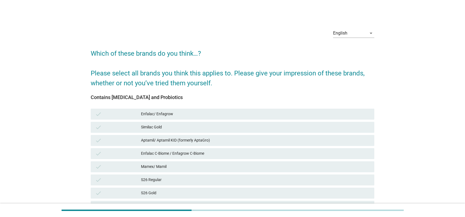
click at [207, 115] on div "Enfalac/ Enfagrow" at bounding box center [255, 114] width 229 height 7
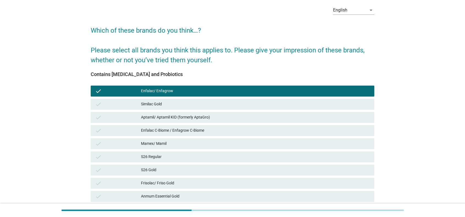
scroll to position [55, 0]
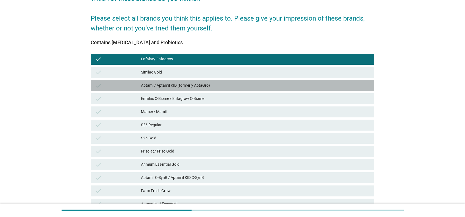
click at [197, 89] on div "check Aptamil/ Aptamil KID (formerly AptaGro)" at bounding box center [232, 85] width 283 height 11
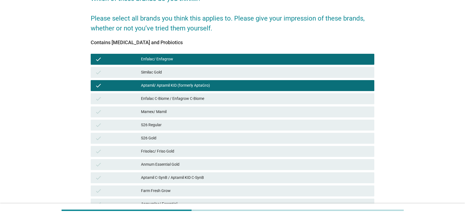
click at [186, 173] on div "Aptamil C-SynB / Aptamil KID C-SynB" at bounding box center [255, 178] width 229 height 7
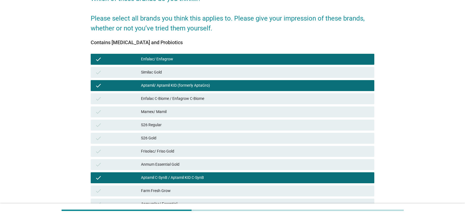
scroll to position [137, 0]
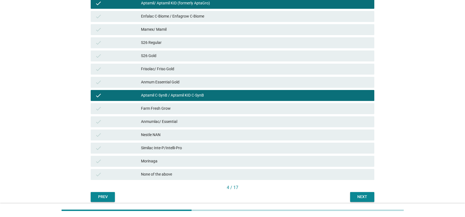
click at [347, 173] on div "Next" at bounding box center [361, 197] width 15 height 6
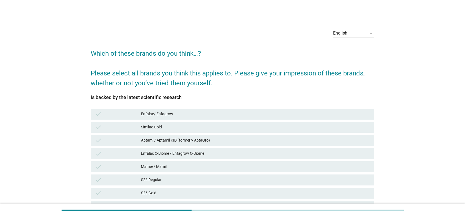
click at [235, 117] on div "check Enfalac/ Enfagrow" at bounding box center [232, 114] width 283 height 11
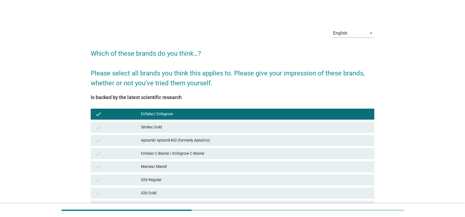
click at [225, 141] on div "Aptamil/ Aptamil KID (formerly AptaGro)" at bounding box center [255, 140] width 229 height 7
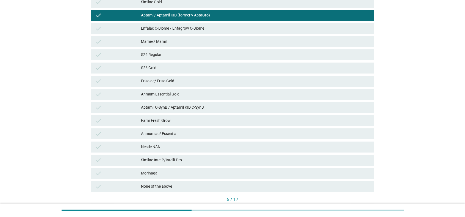
scroll to position [160, 0]
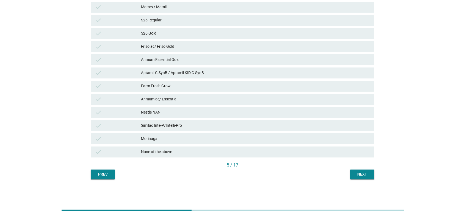
click at [347, 173] on div "Next" at bounding box center [361, 175] width 15 height 6
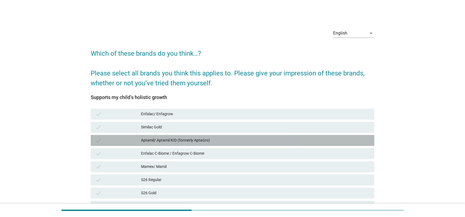
click at [254, 140] on div "Aptamil/ Aptamil KID (formerly AptaGro)" at bounding box center [255, 140] width 229 height 7
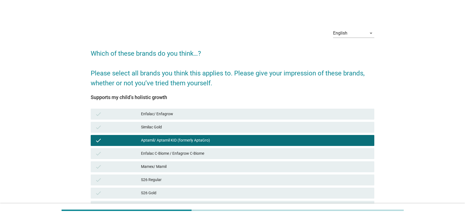
scroll to position [137, 0]
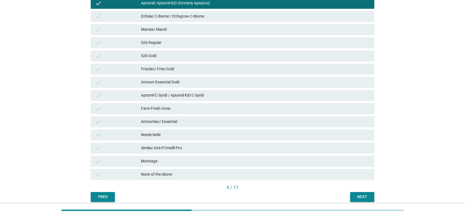
click at [347, 173] on button "Next" at bounding box center [362, 197] width 24 height 10
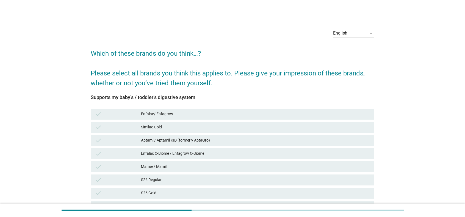
click at [263, 136] on div "check Aptamil/ Aptamil KID (formerly AptaGro)" at bounding box center [232, 140] width 283 height 11
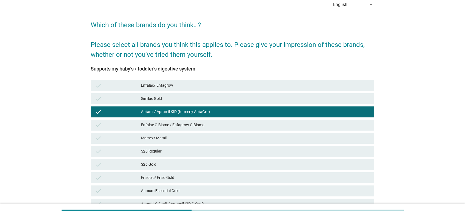
scroll to position [160, 0]
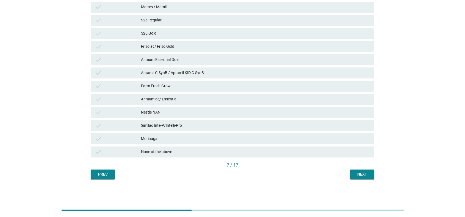
click at [347, 173] on div "Next" at bounding box center [361, 175] width 15 height 6
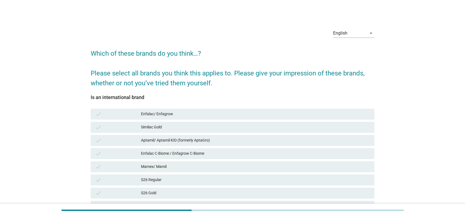
click at [224, 140] on div "Aptamil/ Aptamil KID (formerly AptaGro)" at bounding box center [255, 140] width 229 height 7
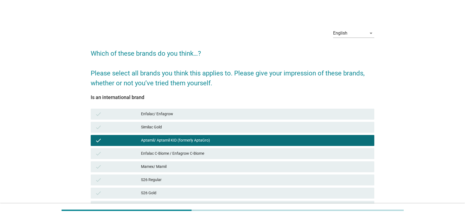
click at [186, 116] on div "Enfalac/ Enfagrow" at bounding box center [255, 114] width 229 height 7
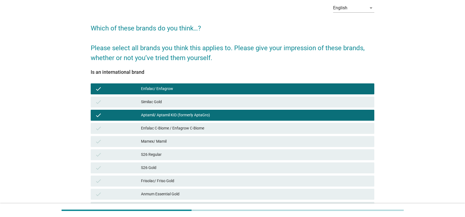
scroll to position [55, 0]
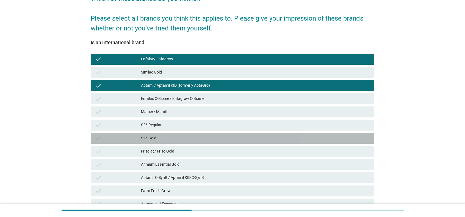
click at [211, 142] on div "check S26 Gold" at bounding box center [232, 138] width 283 height 11
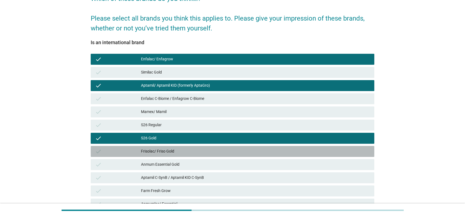
click at [205, 154] on div "Frisolac/ Friso Gold" at bounding box center [255, 151] width 229 height 7
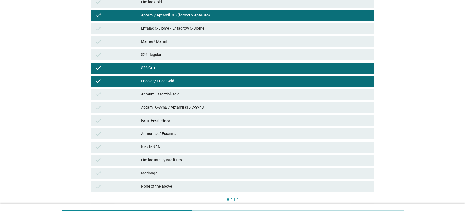
scroll to position [160, 0]
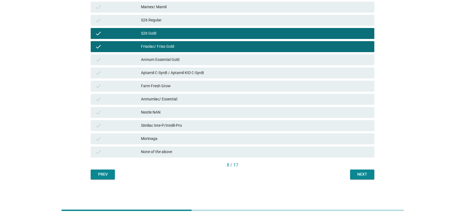
click at [347, 173] on div "Next" at bounding box center [361, 175] width 15 height 6
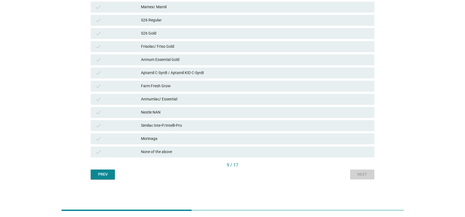
scroll to position [0, 0]
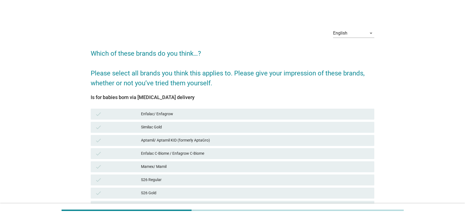
click at [214, 154] on div "Enfalac C-Biome / Enfagrow C-Biome" at bounding box center [255, 154] width 229 height 7
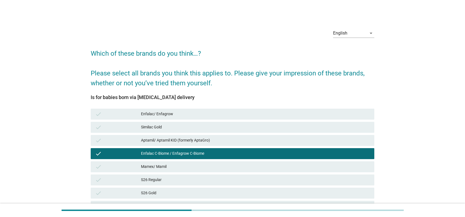
scroll to position [55, 0]
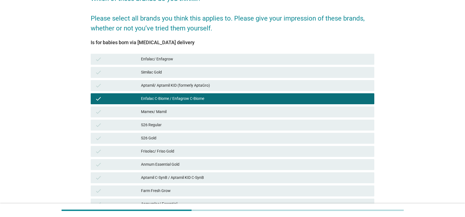
click at [215, 173] on div "check Aptamil C-SynB / Aptamil KID C-SynB" at bounding box center [232, 177] width 283 height 11
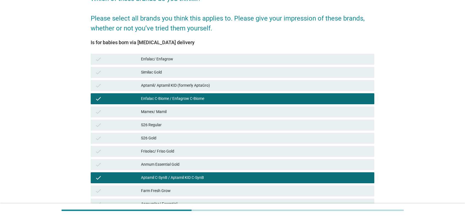
scroll to position [160, 0]
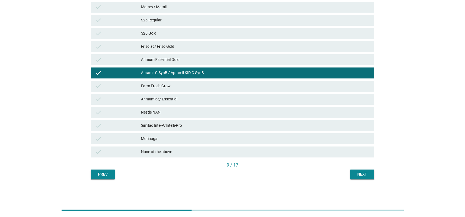
click at [347, 173] on div "Next" at bounding box center [361, 175] width 15 height 6
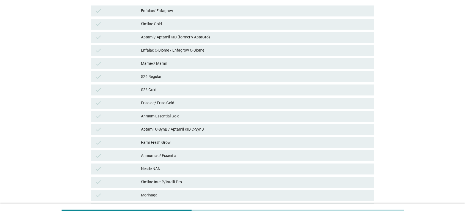
scroll to position [137, 0]
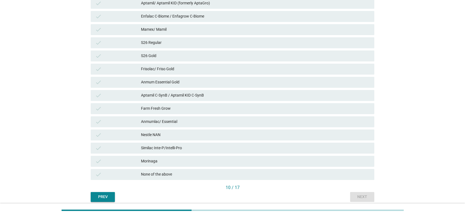
click at [179, 173] on div "None of the above" at bounding box center [255, 174] width 229 height 7
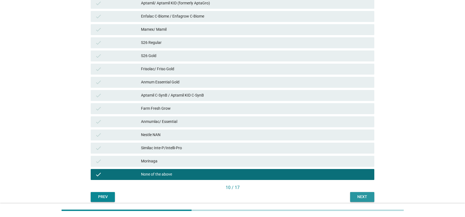
click at [347, 173] on div "Next" at bounding box center [361, 197] width 15 height 6
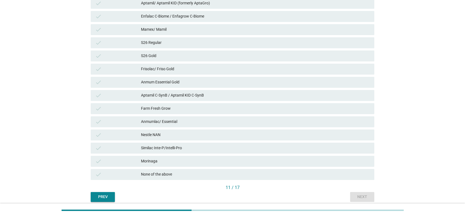
click at [273, 173] on div "None of the above" at bounding box center [255, 174] width 229 height 7
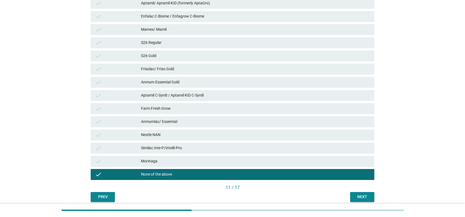
click at [347, 173] on div "Next" at bounding box center [361, 197] width 15 height 6
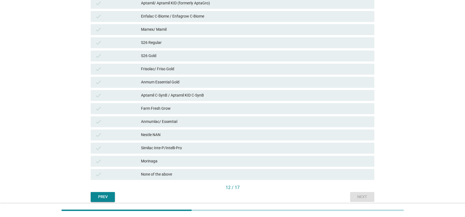
click at [169, 160] on div "Morinaga" at bounding box center [255, 161] width 229 height 7
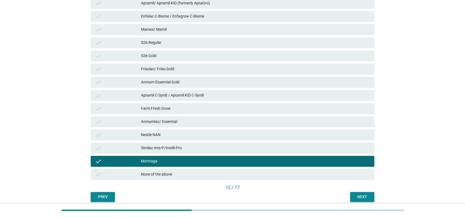
click at [347, 173] on button "Next" at bounding box center [362, 197] width 24 height 10
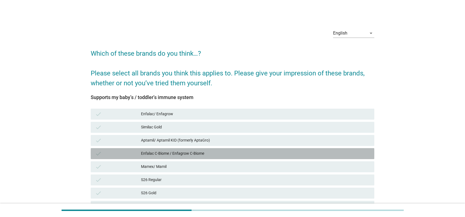
click at [227, 154] on div "Enfalac C-Biome / Enfagrow C-Biome" at bounding box center [255, 154] width 229 height 7
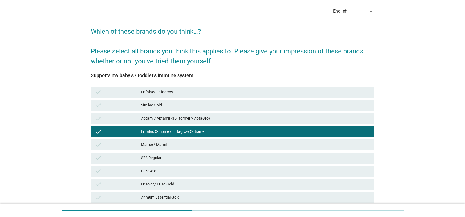
scroll to position [55, 0]
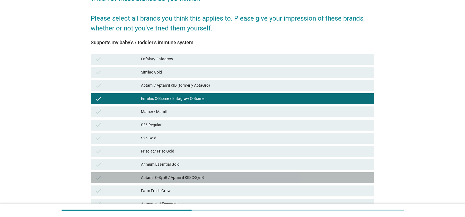
click at [216, 173] on div "check Aptamil C-SynB / Aptamil KID C-SynB" at bounding box center [232, 177] width 283 height 11
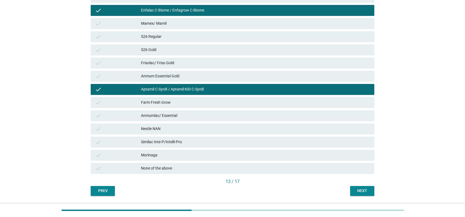
scroll to position [160, 0]
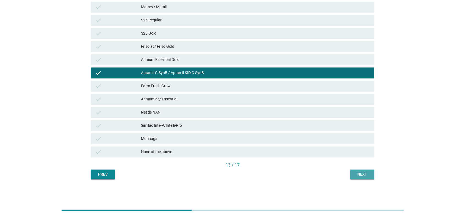
click at [347, 173] on div "Next" at bounding box center [361, 175] width 15 height 6
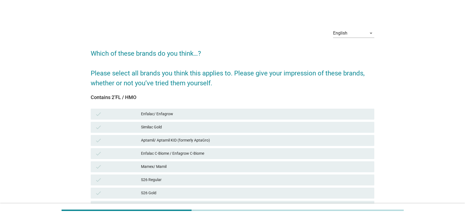
click at [223, 110] on div "check Enfalac/ Enfagrow" at bounding box center [232, 114] width 283 height 11
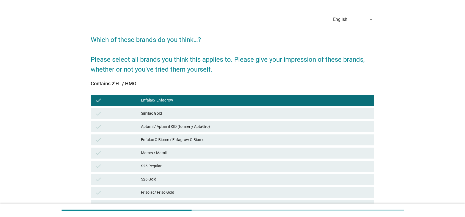
scroll to position [160, 0]
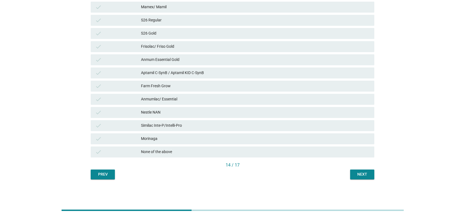
click at [347, 173] on div "Next" at bounding box center [361, 175] width 15 height 6
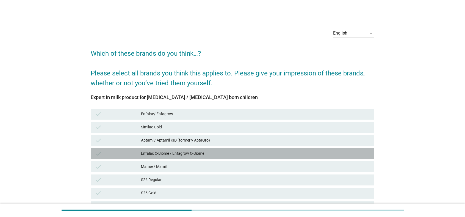
click at [204, 153] on div "Enfalac C-Biome / Enfagrow C-Biome" at bounding box center [255, 154] width 229 height 7
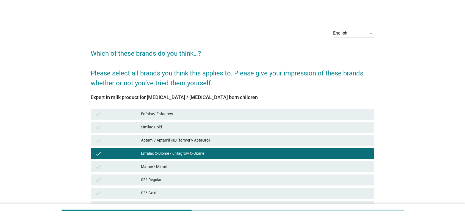
scroll to position [55, 0]
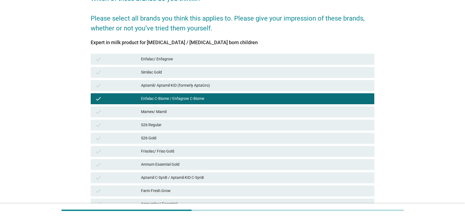
click at [198, 173] on div "Aptamil C-SynB / Aptamil KID C-SynB" at bounding box center [255, 178] width 229 height 7
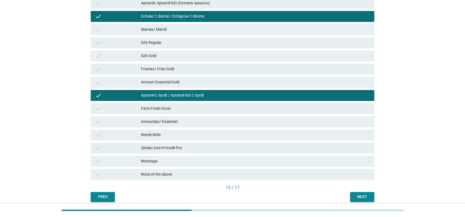
scroll to position [160, 0]
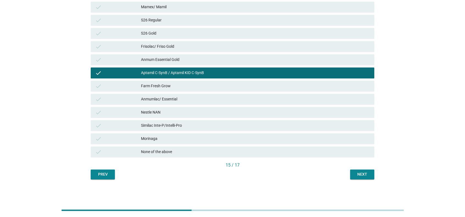
click at [347, 173] on div "Next" at bounding box center [361, 175] width 15 height 6
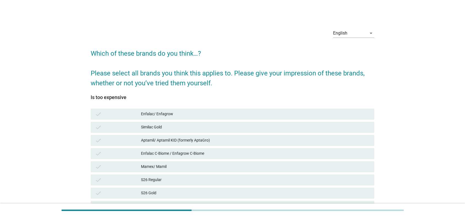
click at [179, 109] on div "check Enfalac/ Enfagrow" at bounding box center [232, 114] width 283 height 11
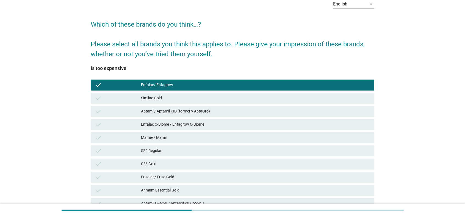
scroll to position [55, 0]
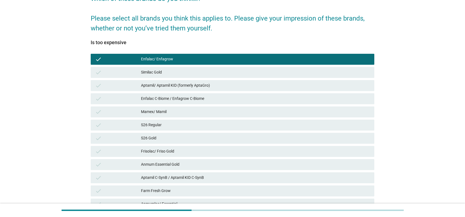
click at [191, 90] on div "check Aptamil/ Aptamil KID (formerly AptaGro)" at bounding box center [232, 85] width 283 height 11
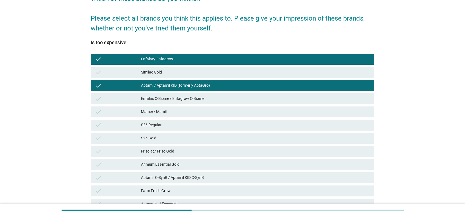
click at [192, 99] on div "Enfalac C-Biome / Enfagrow C-Biome" at bounding box center [255, 99] width 229 height 7
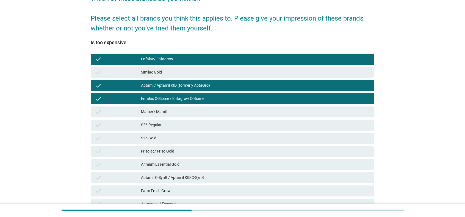
click at [200, 173] on div "Aptamil C-SynB / Aptamil KID C-SynB" at bounding box center [255, 178] width 229 height 7
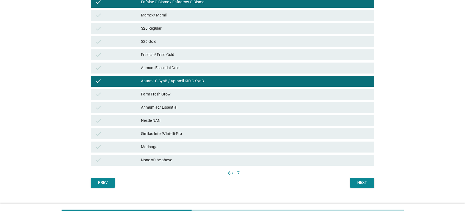
scroll to position [160, 0]
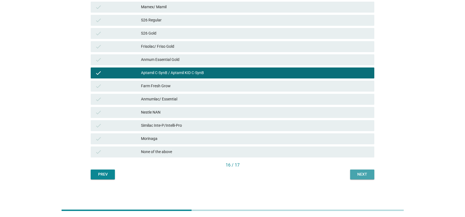
click at [347, 173] on div "Next" at bounding box center [361, 175] width 15 height 6
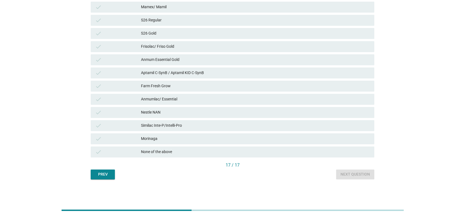
click at [184, 150] on div "None of the above" at bounding box center [255, 152] width 229 height 7
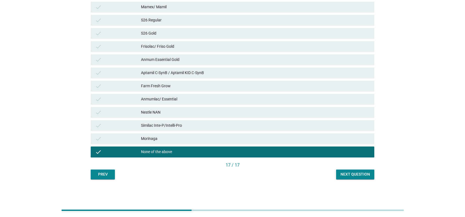
click at [347, 173] on div "English arrow_drop_down Which of these brands do you think…? Please select all …" at bounding box center [232, 22] width 292 height 324
click at [347, 173] on div "Next question" at bounding box center [354, 175] width 29 height 6
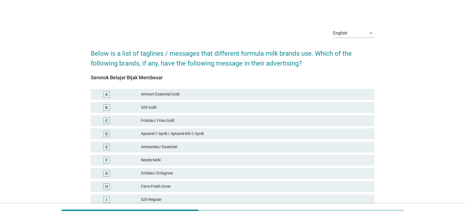
click at [154, 116] on div "C Frisolac/ Friso Gold" at bounding box center [232, 120] width 283 height 11
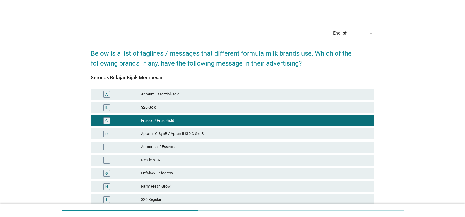
scroll to position [140, 0]
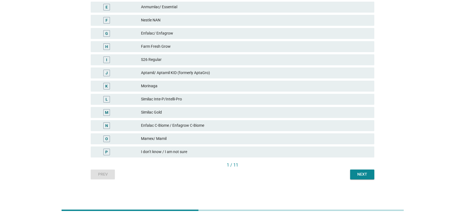
click at [347, 171] on button "Next" at bounding box center [362, 175] width 24 height 10
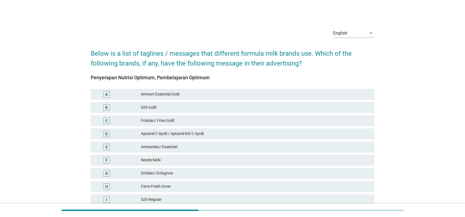
click at [225, 92] on div "Anmum Essential Gold" at bounding box center [255, 94] width 229 height 7
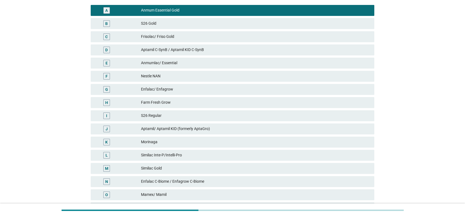
scroll to position [140, 0]
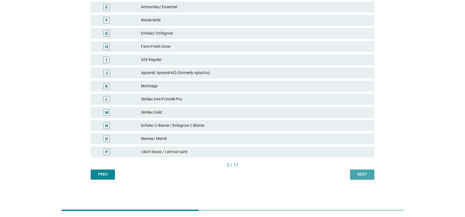
click at [347, 173] on div "Next" at bounding box center [361, 175] width 15 height 6
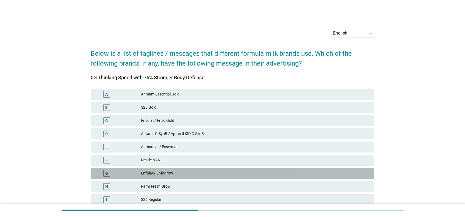
click at [197, 172] on div "Enfalac/ Enfagrow" at bounding box center [255, 173] width 229 height 7
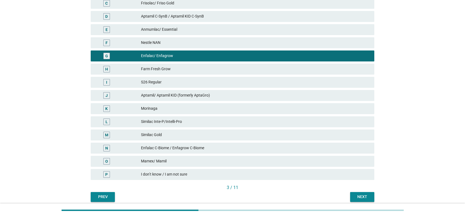
scroll to position [140, 0]
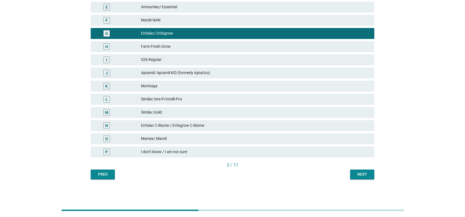
click at [347, 173] on div "Next" at bounding box center [361, 175] width 15 height 6
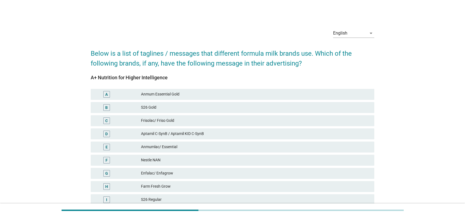
click at [177, 173] on div "Enfalac/ Enfagrow" at bounding box center [255, 173] width 229 height 7
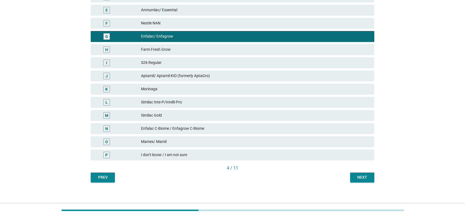
scroll to position [140, 0]
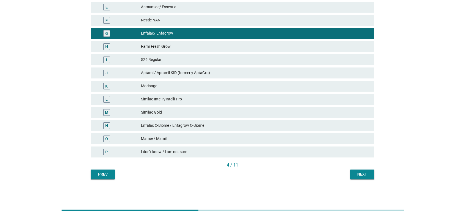
click at [347, 173] on div "Next" at bounding box center [361, 175] width 15 height 6
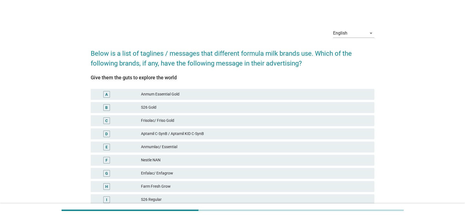
click at [218, 120] on div "Frisolac/ Friso Gold" at bounding box center [255, 121] width 229 height 7
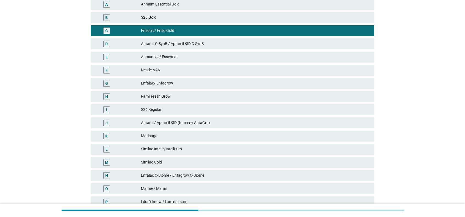
scroll to position [140, 0]
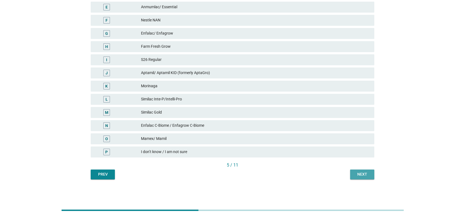
click at [347, 173] on div "Next" at bounding box center [361, 175] width 15 height 6
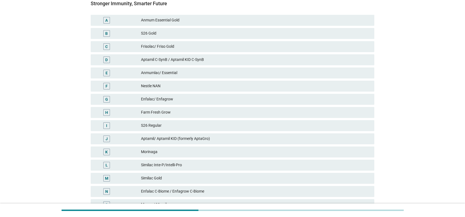
scroll to position [82, 0]
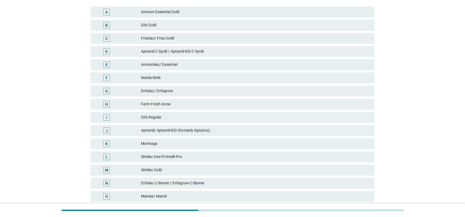
click at [219, 173] on div "Enfalac C-Biome / Enfagrow C-Biome" at bounding box center [255, 183] width 229 height 7
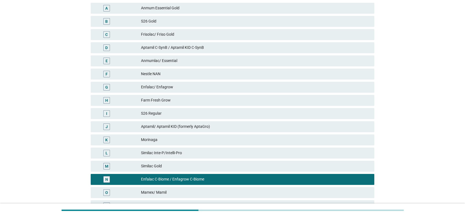
scroll to position [137, 0]
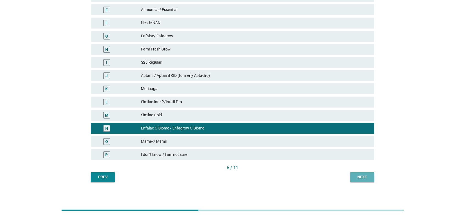
click at [347, 173] on button "Next" at bounding box center [362, 177] width 24 height 10
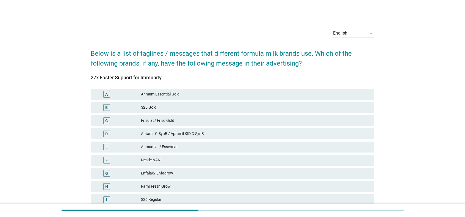
click at [177, 132] on div "Aptamil C-SynB / Aptamil KID C-SynB" at bounding box center [255, 134] width 229 height 7
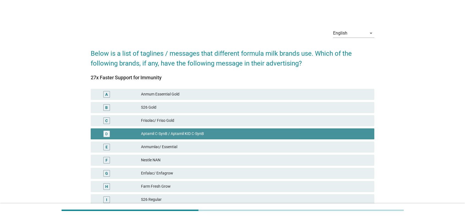
click at [224, 135] on div "Aptamil C-SynB / Aptamil KID C-SynB" at bounding box center [255, 134] width 229 height 7
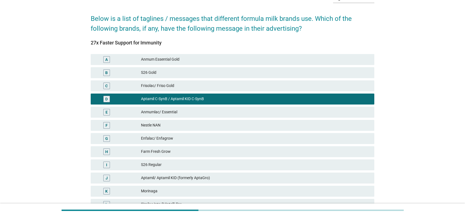
scroll to position [55, 0]
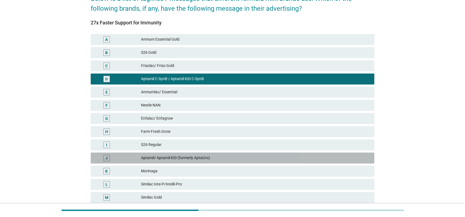
click at [222, 160] on div "Aptamil/ Aptamil KID (formerly AptaGro)" at bounding box center [255, 158] width 229 height 7
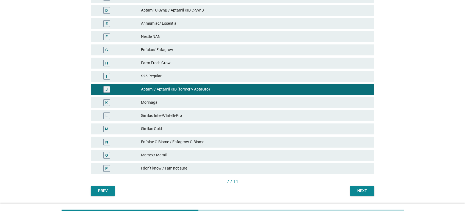
scroll to position [140, 0]
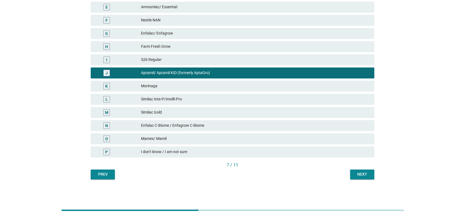
click at [347, 173] on div "Next" at bounding box center [361, 175] width 15 height 6
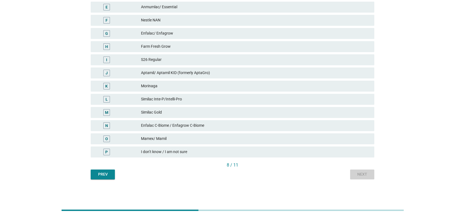
scroll to position [0, 0]
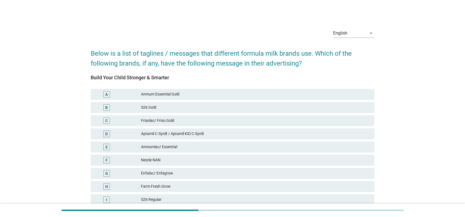
click at [270, 105] on div "S26 Gold" at bounding box center [255, 107] width 229 height 7
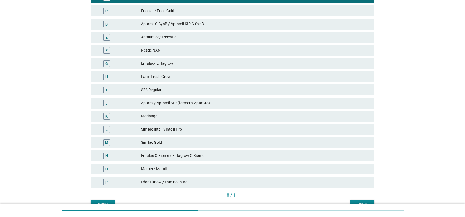
scroll to position [140, 0]
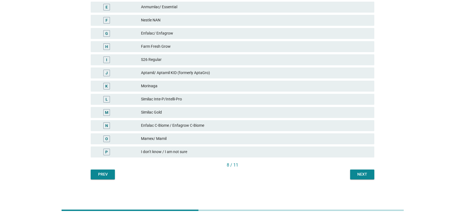
click at [347, 173] on div "Next" at bounding box center [361, 175] width 15 height 6
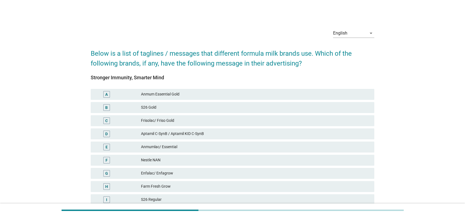
click at [252, 173] on div "Enfalac/ Enfagrow" at bounding box center [255, 173] width 229 height 7
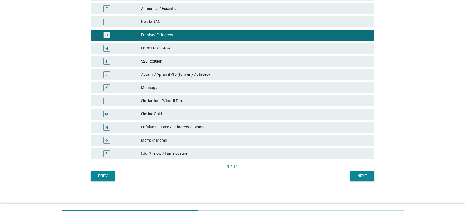
scroll to position [140, 0]
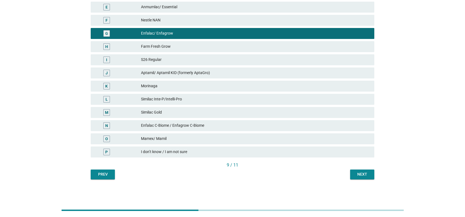
click at [347, 173] on div "English arrow_drop_down Below is a list of taglines / messages that different f…" at bounding box center [232, 32] width 292 height 304
click at [347, 173] on div "Next" at bounding box center [361, 175] width 15 height 6
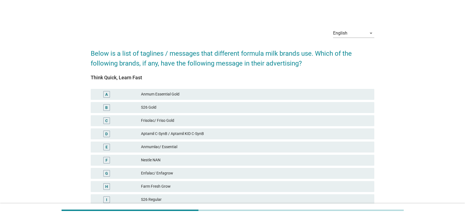
click at [269, 161] on div "Nestle NAN" at bounding box center [255, 160] width 229 height 7
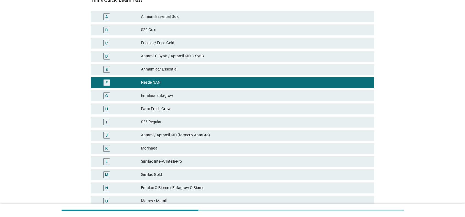
scroll to position [140, 0]
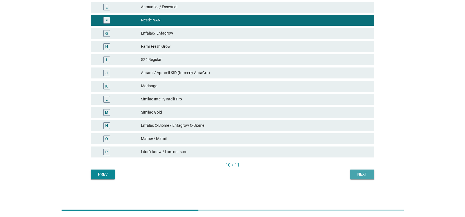
click at [347, 173] on button "Next" at bounding box center [362, 175] width 24 height 10
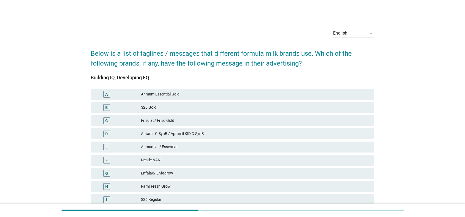
click at [321, 168] on div "G Enfalac/ Enfagrow" at bounding box center [232, 173] width 283 height 11
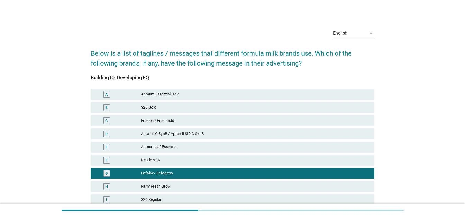
scroll to position [140, 0]
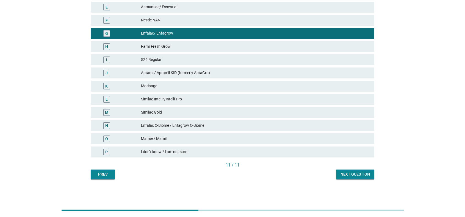
click at [347, 173] on div "Next question" at bounding box center [354, 175] width 29 height 6
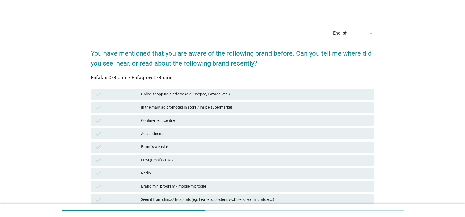
click at [204, 96] on div "Online shopping platform (e.g. Shopee, Lazada, etc.)" at bounding box center [255, 94] width 229 height 7
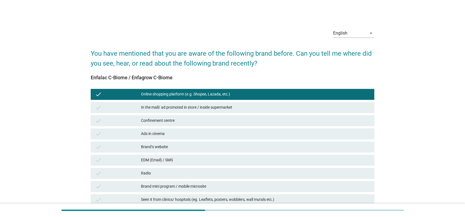
click at [186, 121] on div "Confinement centre" at bounding box center [255, 121] width 229 height 7
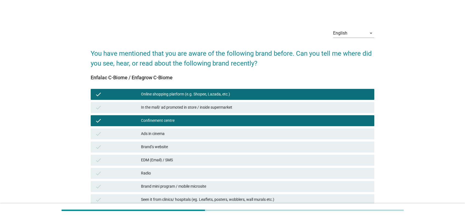
click at [209, 107] on div "In the mall/ ad promoted in store / inside supermarket" at bounding box center [255, 107] width 229 height 7
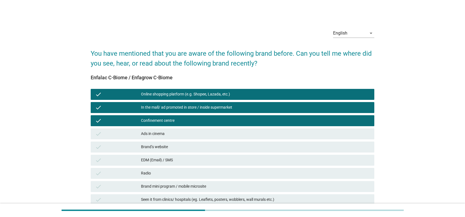
click at [169, 145] on div "Brand’s website" at bounding box center [255, 147] width 229 height 7
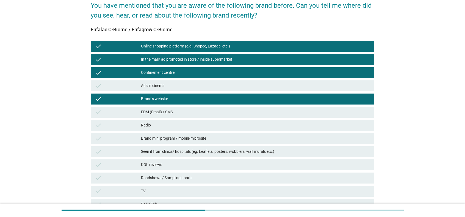
scroll to position [55, 0]
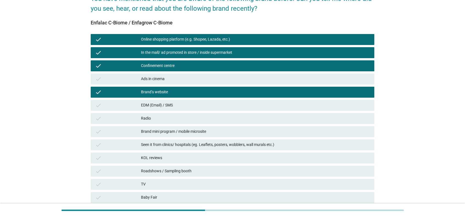
click at [177, 160] on div "KOL reviews" at bounding box center [255, 158] width 229 height 7
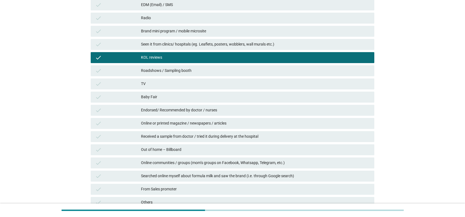
scroll to position [165, 0]
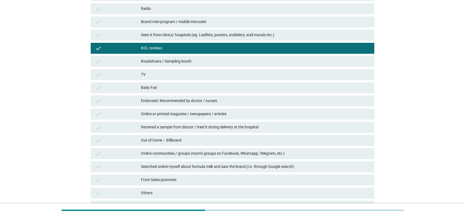
click at [163, 84] on div "check Baby Fair" at bounding box center [232, 87] width 283 height 11
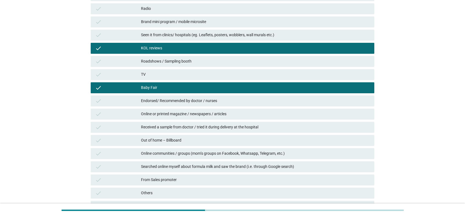
scroll to position [219, 0]
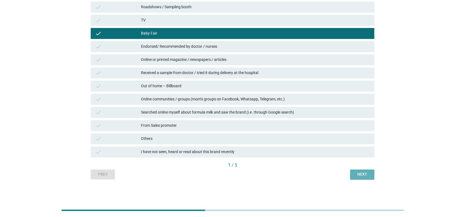
click at [347, 173] on div "Next" at bounding box center [361, 175] width 15 height 6
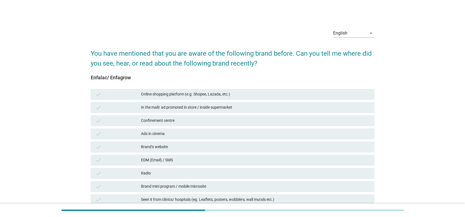
click at [194, 94] on div "Online shopping platform (e.g. Shopee, Lazada, etc.)" at bounding box center [255, 94] width 229 height 7
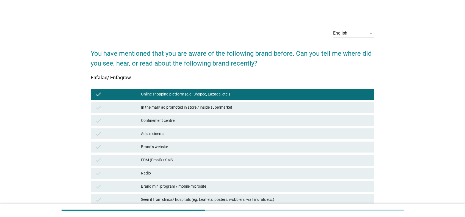
click at [185, 104] on div "In the mall/ ad promoted in store / inside supermarket" at bounding box center [255, 107] width 229 height 7
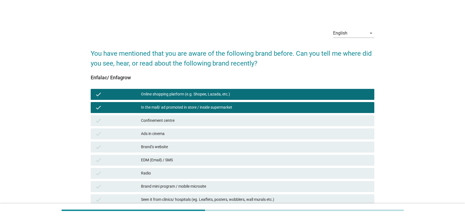
click at [175, 122] on div "Confinement centre" at bounding box center [255, 121] width 229 height 7
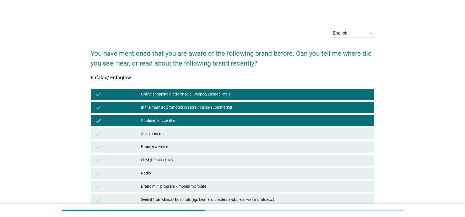
scroll to position [55, 0]
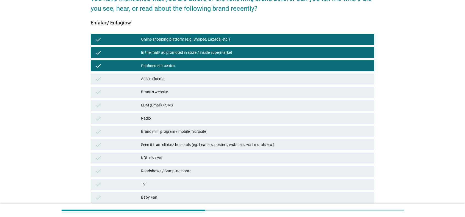
click at [182, 149] on div "check Seen it from clinics/ hospitals (eg. Leaflets, posters, wobblers, wall mu…" at bounding box center [232, 145] width 283 height 11
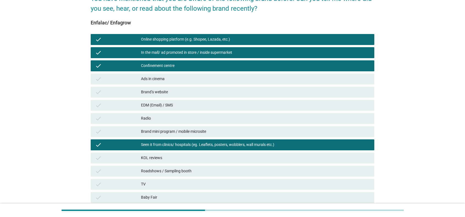
click at [174, 172] on div "Roadshows / Sampling booth" at bounding box center [255, 171] width 229 height 7
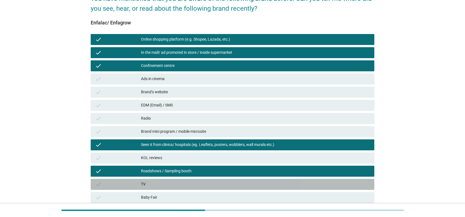
click at [174, 173] on div "check TV" at bounding box center [232, 184] width 283 height 11
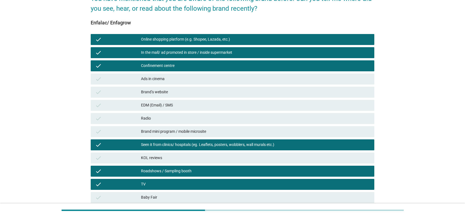
click at [174, 173] on div "check TV" at bounding box center [232, 184] width 283 height 11
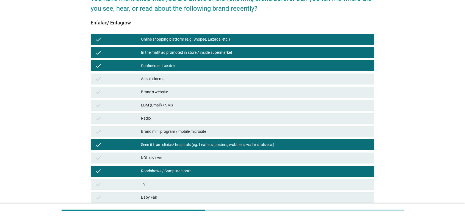
click at [169, 156] on div "KOL reviews" at bounding box center [255, 158] width 229 height 7
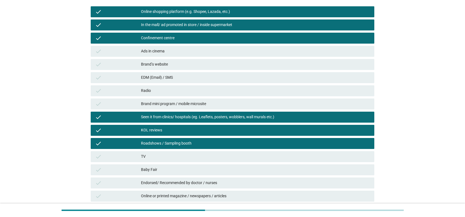
scroll to position [110, 0]
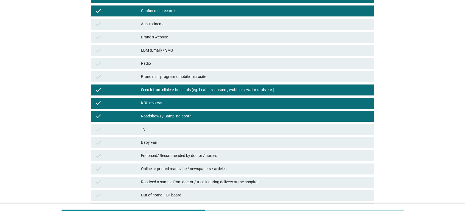
click at [158, 143] on div "Baby Fair" at bounding box center [255, 143] width 229 height 7
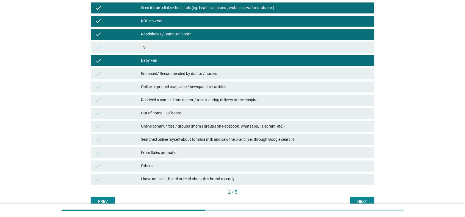
scroll to position [192, 0]
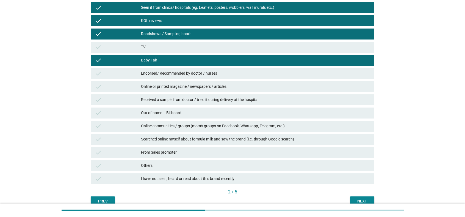
click at [347, 173] on div "Next" at bounding box center [361, 202] width 15 height 6
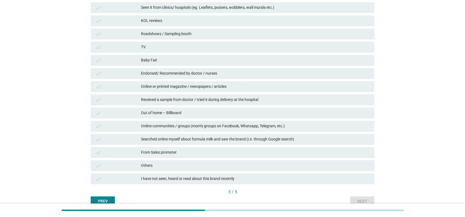
click at [174, 173] on div "I have not seen, heard or read about this brand recently" at bounding box center [255, 179] width 229 height 7
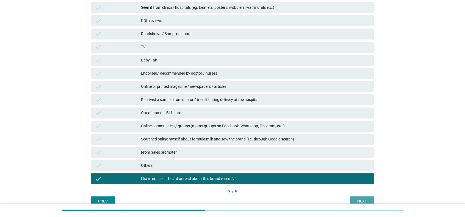
click at [347, 173] on div "Next" at bounding box center [361, 202] width 15 height 6
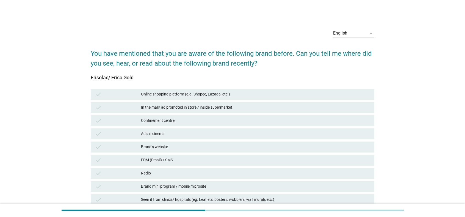
click at [168, 98] on div "check Online shopping platform (e.g. Shopee, Lazada, etc.)" at bounding box center [232, 94] width 283 height 11
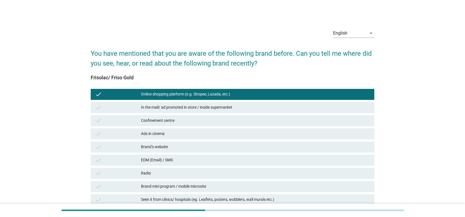
click at [169, 110] on div "In the mall/ ad promoted in store / inside supermarket" at bounding box center [255, 107] width 229 height 7
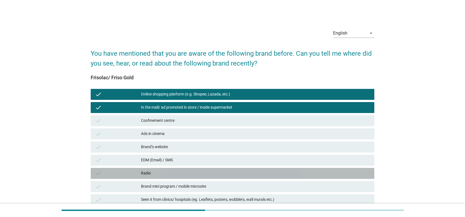
click at [193, 173] on div "Radio" at bounding box center [255, 173] width 229 height 7
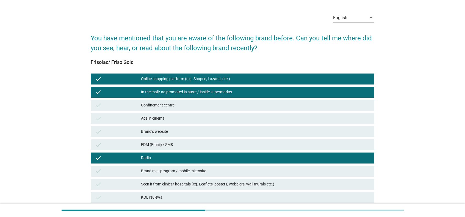
scroll to position [27, 0]
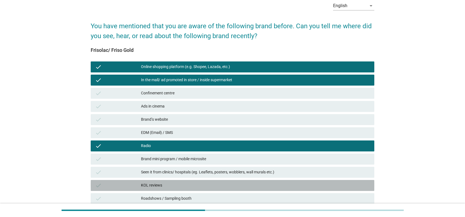
click at [188, 173] on div "check KOL reviews" at bounding box center [232, 185] width 283 height 11
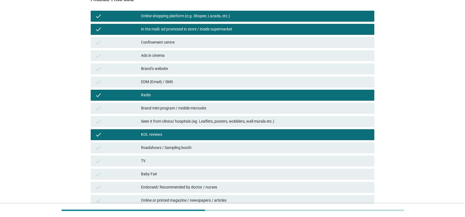
scroll to position [82, 0]
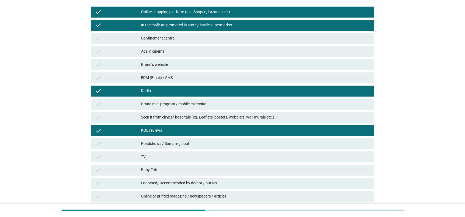
click at [176, 171] on div "Baby Fair" at bounding box center [255, 170] width 229 height 7
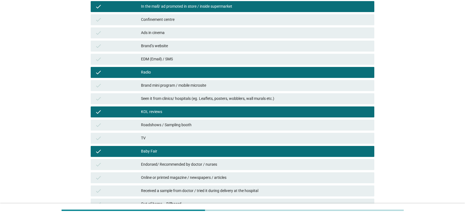
scroll to position [110, 0]
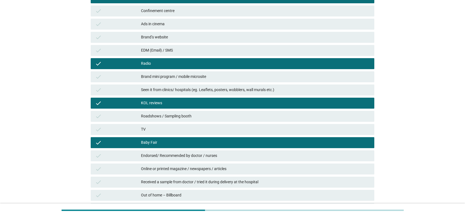
click at [225, 157] on div "Endorsed/ Recommended by doctor / nurses" at bounding box center [255, 156] width 229 height 7
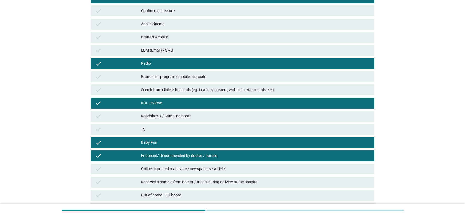
click at [246, 173] on div "Received a sample from doctor / tried it during delivery at the hospital" at bounding box center [255, 182] width 229 height 7
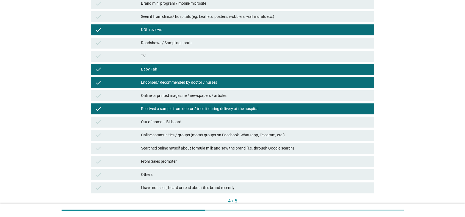
scroll to position [192, 0]
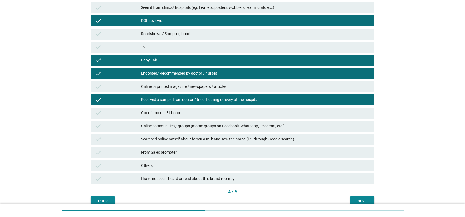
click at [347, 173] on div "Next" at bounding box center [361, 202] width 15 height 6
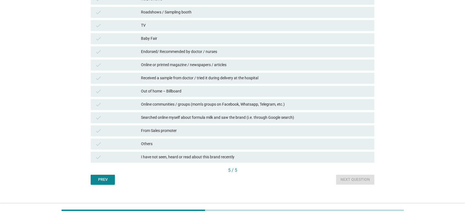
scroll to position [219, 0]
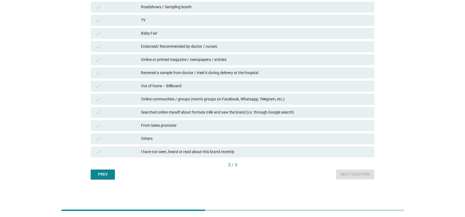
click at [242, 152] on div "I have not seen, heard or read about this brand recently" at bounding box center [255, 152] width 229 height 7
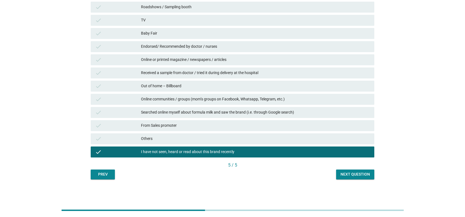
click at [347, 173] on div "Next question" at bounding box center [354, 175] width 29 height 6
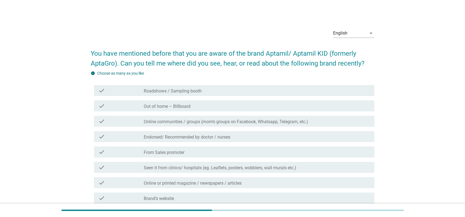
click at [224, 88] on div "check_box_outline_blank Roadshows / Sampling booth" at bounding box center [257, 90] width 226 height 7
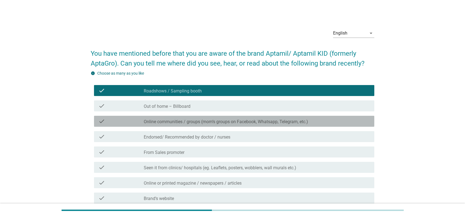
click at [215, 123] on label "Online communities / groups (mom’s groups on Facebook, Whatsapp, Telegram, etc.)" at bounding box center [226, 121] width 164 height 5
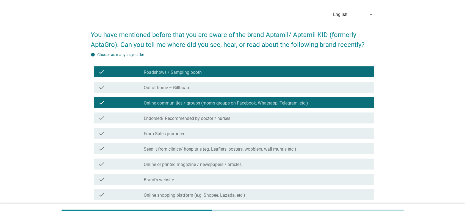
scroll to position [27, 0]
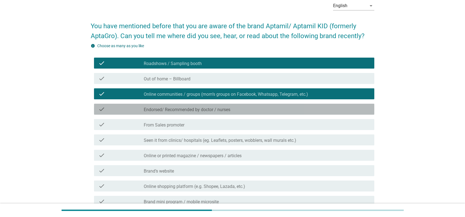
click at [197, 108] on label "Endorsed/ Recommended by doctor / nurses" at bounding box center [187, 109] width 87 height 5
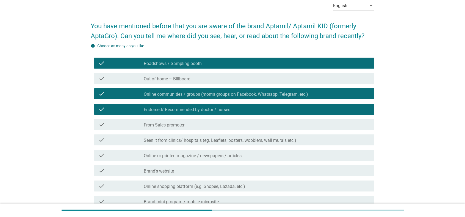
scroll to position [55, 0]
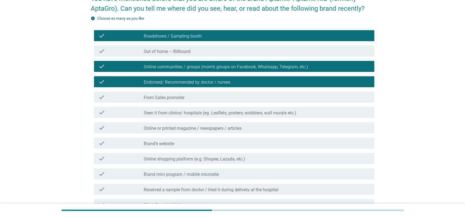
click at [189, 161] on label "Online shopping platform (e.g. Shopee, Lazada, etc.)" at bounding box center [194, 159] width 101 height 5
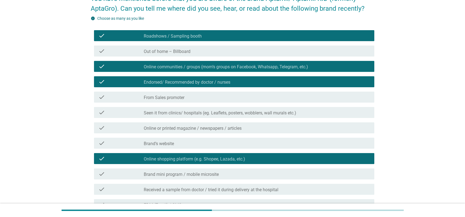
click at [187, 172] on label "Brand mini program / mobile microsite" at bounding box center [181, 174] width 75 height 5
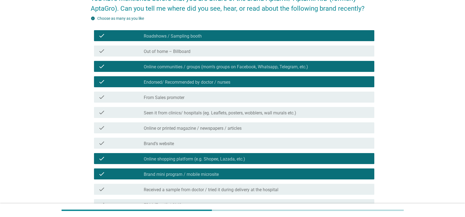
scroll to position [110, 0]
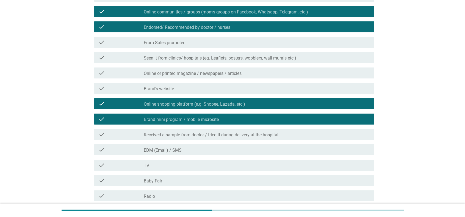
click at [180, 173] on div "check_box_outline_blank Baby Fair" at bounding box center [257, 180] width 226 height 7
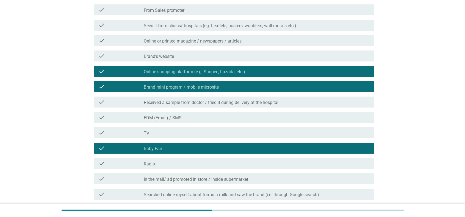
scroll to position [192, 0]
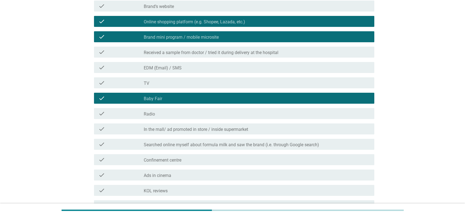
click at [182, 113] on div "check_box_outline_blank Radio" at bounding box center [257, 113] width 226 height 7
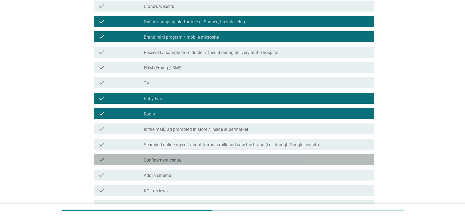
click at [195, 158] on div "check_box_outline_blank Confinement centre" at bounding box center [257, 160] width 226 height 7
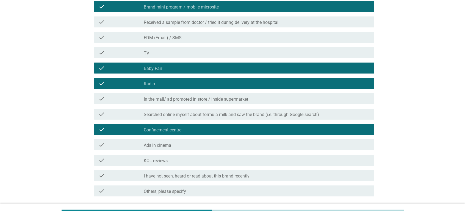
scroll to position [247, 0]
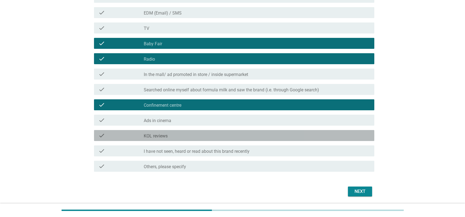
click at [218, 138] on div "check_box_outline_blank KOL reviews" at bounding box center [257, 135] width 226 height 7
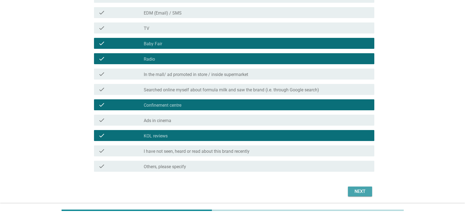
click at [347, 173] on div "Next" at bounding box center [359, 191] width 15 height 7
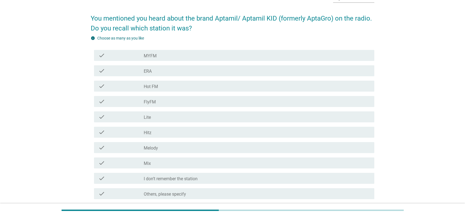
scroll to position [0, 0]
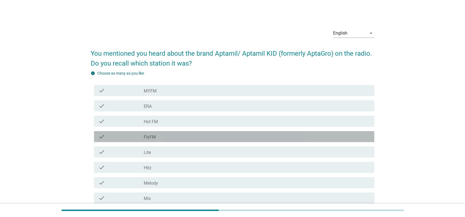
click at [289, 135] on div "check_box_outline_blank FlyFM" at bounding box center [257, 136] width 226 height 7
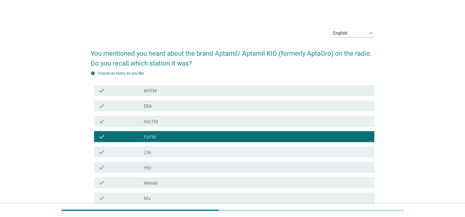
click at [198, 170] on div "check_box_outline_blank Hitz" at bounding box center [257, 167] width 226 height 7
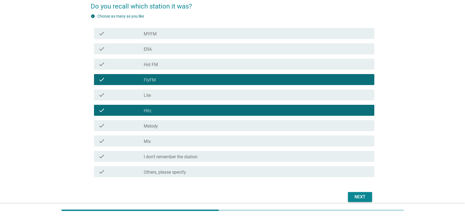
scroll to position [81, 0]
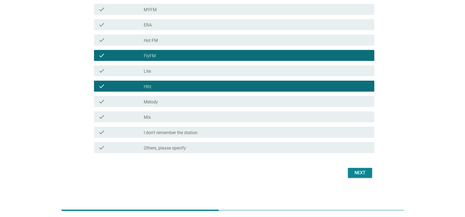
click at [236, 117] on div "check_box_outline_blank Mix" at bounding box center [257, 117] width 226 height 7
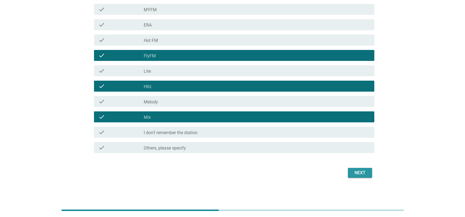
click at [347, 171] on div "Next" at bounding box center [359, 173] width 15 height 7
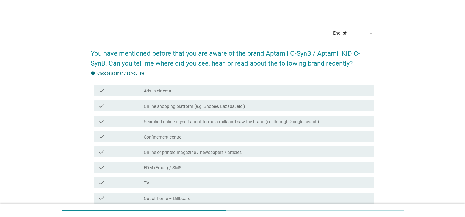
click at [246, 86] on div "check check_box_outline_blank Ads in cinema" at bounding box center [234, 90] width 280 height 11
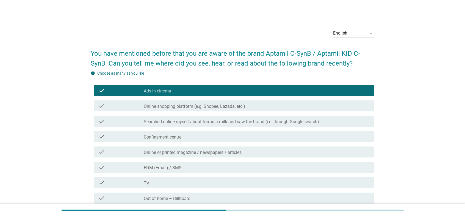
click at [231, 105] on label "Online shopping platform (e.g. Shopee, Lazada, etc.)" at bounding box center [194, 106] width 101 height 5
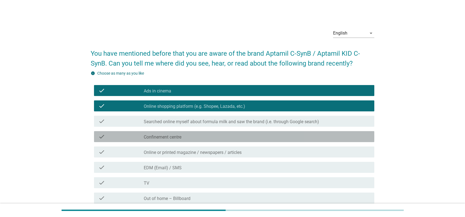
click at [246, 132] on div "check check_box_outline_blank Confinement centre" at bounding box center [234, 136] width 280 height 11
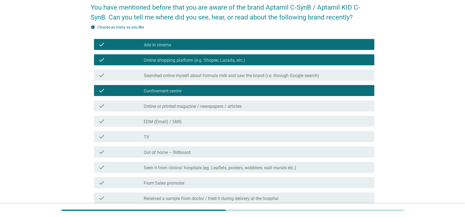
scroll to position [82, 0]
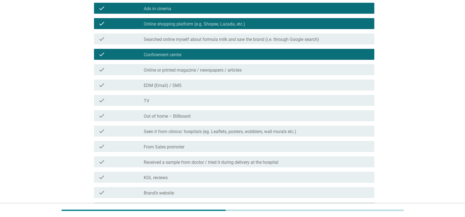
click at [208, 134] on label "Seen it from clinics/ hospitals (eg. Leaflets, posters, wobblers, wall murals e…" at bounding box center [220, 131] width 152 height 5
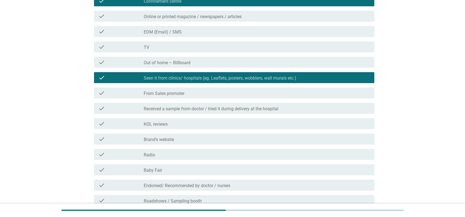
scroll to position [137, 0]
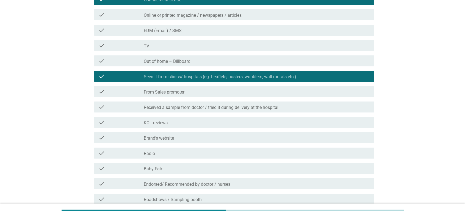
click at [194, 125] on div "check_box_outline_blank KOL reviews" at bounding box center [257, 122] width 226 height 7
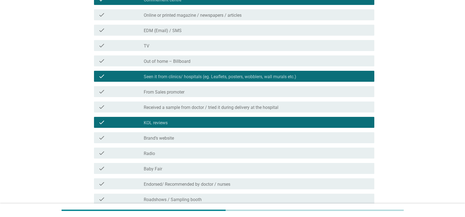
click at [185, 157] on div "check check_box_outline_blank Radio" at bounding box center [234, 153] width 280 height 11
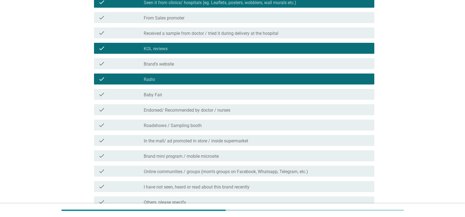
scroll to position [220, 0]
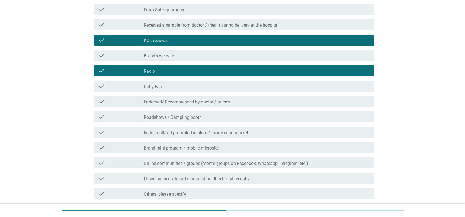
click at [231, 169] on div "check check_box_outline_blank Online communities / groups (mom’s groups on Face…" at bounding box center [232, 162] width 283 height 15
click at [234, 165] on label "Online communities / groups (mom’s groups on Facebook, Whatsapp, Telegram, etc.)" at bounding box center [226, 163] width 164 height 5
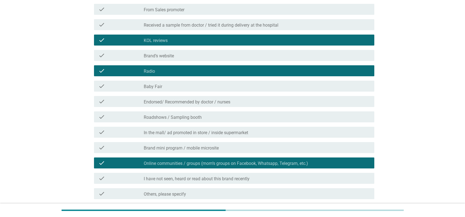
scroll to position [266, 0]
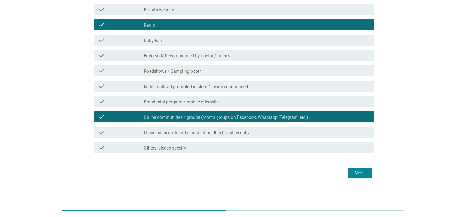
click at [221, 105] on div "check check_box_outline_blank Brand mini program / mobile microsite" at bounding box center [234, 101] width 280 height 11
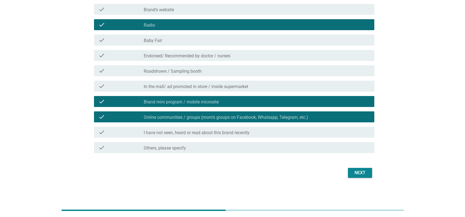
click at [347, 173] on div "Next" at bounding box center [359, 173] width 15 height 7
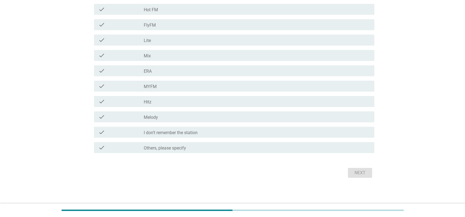
scroll to position [0, 0]
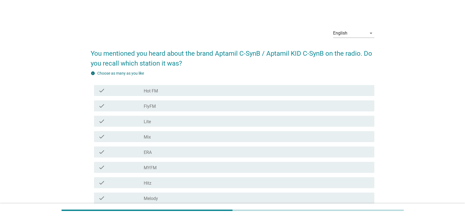
click at [279, 105] on div "check_box_outline_blank FlyFM" at bounding box center [257, 106] width 226 height 7
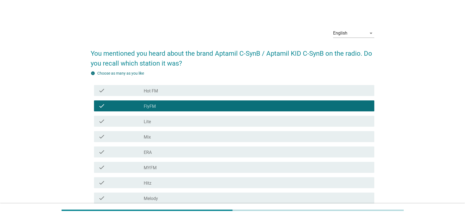
click at [266, 127] on div "check check_box_outline_blank Lite" at bounding box center [232, 121] width 283 height 15
click at [252, 151] on div "check_box_outline_blank ERA" at bounding box center [257, 152] width 226 height 7
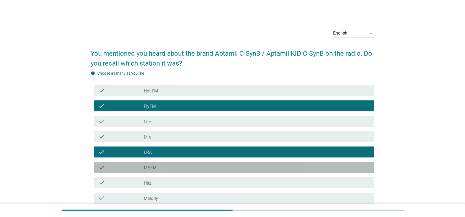
click at [247, 171] on div "check check_box_outline_blank MYFM" at bounding box center [234, 167] width 280 height 11
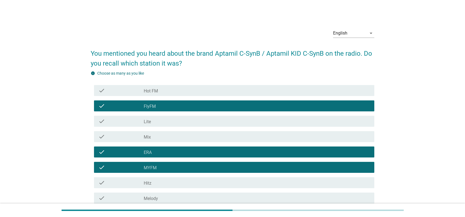
click at [244, 137] on div "check_box_outline_blank Mix" at bounding box center [257, 136] width 226 height 7
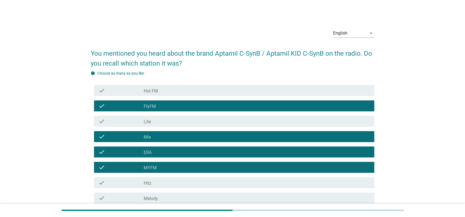
click at [229, 151] on div "check_box_outline_blank ERA" at bounding box center [257, 152] width 226 height 7
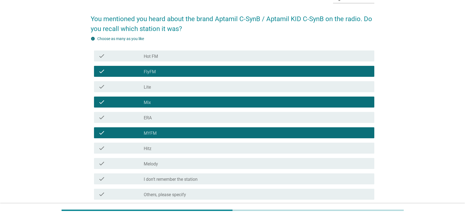
scroll to position [81, 0]
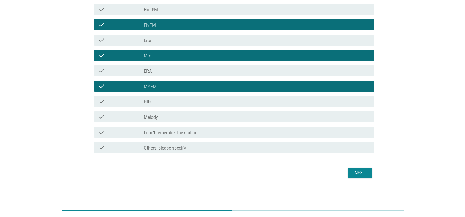
click at [347, 167] on div "Next" at bounding box center [232, 172] width 283 height 13
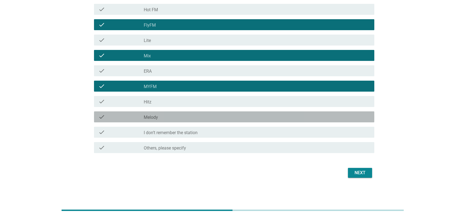
click at [244, 118] on div "check_box_outline_blank Melody" at bounding box center [257, 117] width 226 height 7
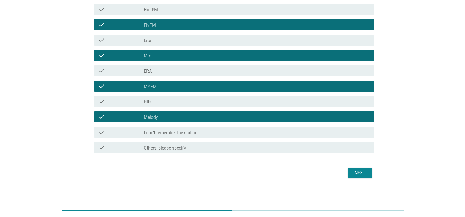
click at [347, 173] on div "Next" at bounding box center [359, 173] width 15 height 7
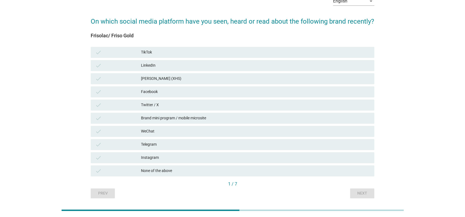
scroll to position [24, 0]
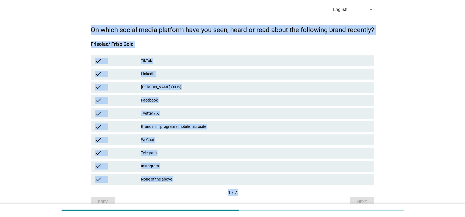
drag, startPoint x: 83, startPoint y: 21, endPoint x: 263, endPoint y: 100, distance: 196.1
click at [347, 173] on div "English arrow_drop_down On which social media platform have you seen, heard or …" at bounding box center [232, 103] width 438 height 215
click at [52, 31] on div "English arrow_drop_down On which social media platform have you seen, heard or …" at bounding box center [232, 103] width 438 height 215
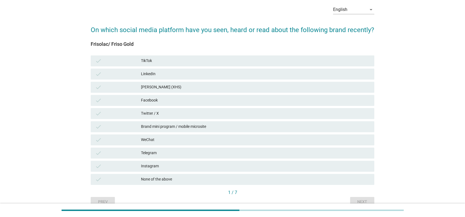
click at [55, 31] on div "English arrow_drop_down On which social media platform have you seen, heard or …" at bounding box center [232, 103] width 438 height 215
click at [145, 86] on div "[PERSON_NAME] (XHS)" at bounding box center [255, 87] width 229 height 7
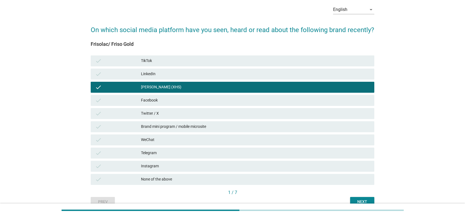
click at [148, 66] on div "check TikTok" at bounding box center [233, 60] width 286 height 13
click at [148, 64] on div "TikTok" at bounding box center [255, 61] width 229 height 7
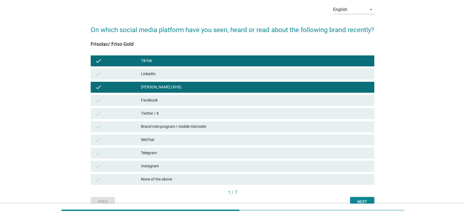
click at [150, 172] on div "check Instagram" at bounding box center [233, 166] width 286 height 13
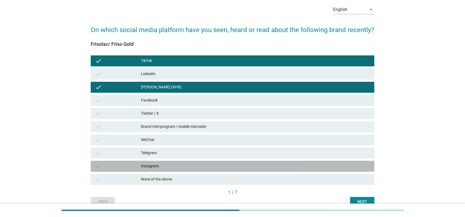
click at [157, 167] on div "Instagram" at bounding box center [255, 166] width 229 height 7
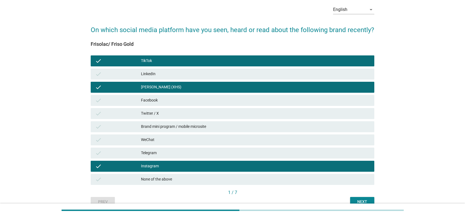
click at [347, 173] on button "Next" at bounding box center [362, 202] width 24 height 10
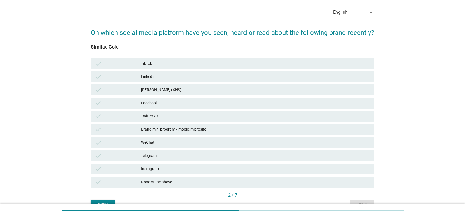
scroll to position [51, 0]
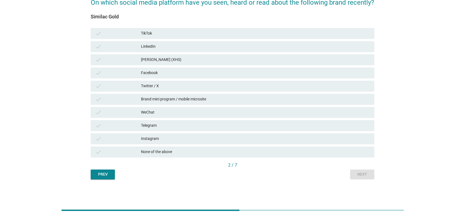
click at [143, 157] on div "check None of the above" at bounding box center [232, 152] width 283 height 11
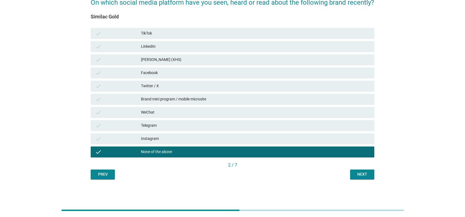
click at [347, 173] on div "Next" at bounding box center [361, 175] width 15 height 6
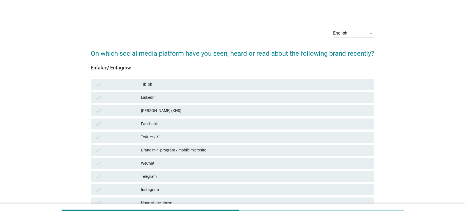
scroll to position [27, 0]
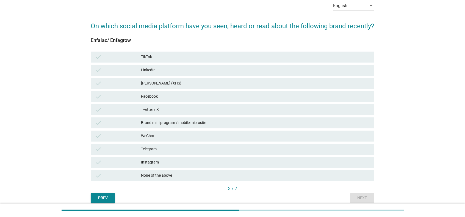
click at [145, 107] on div "Twitter / X" at bounding box center [255, 110] width 229 height 7
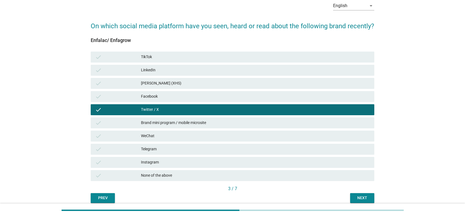
click at [146, 108] on div "Twitter / X" at bounding box center [255, 110] width 229 height 7
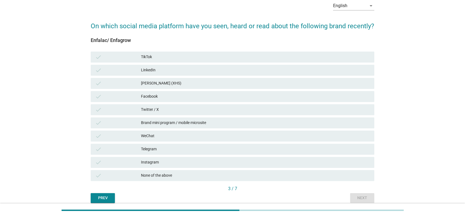
click at [148, 87] on div "check [PERSON_NAME] (XHS)" at bounding box center [232, 83] width 283 height 11
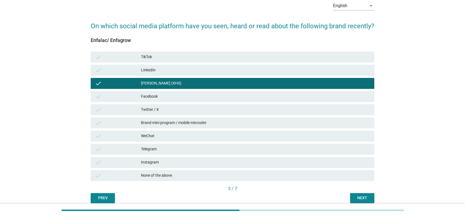
click at [149, 159] on div "Instagram" at bounding box center [255, 162] width 229 height 7
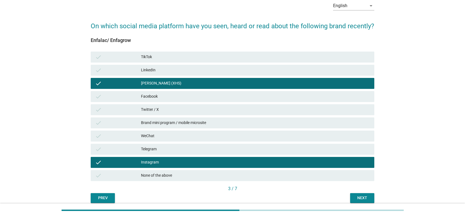
click at [347, 173] on div "Next" at bounding box center [361, 198] width 15 height 6
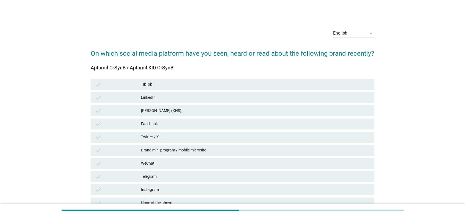
click at [201, 112] on div "[PERSON_NAME] (XHS)" at bounding box center [255, 111] width 229 height 7
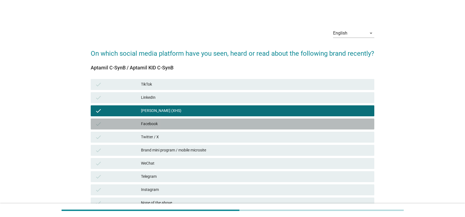
click at [195, 123] on div "Facebook" at bounding box center [255, 124] width 229 height 7
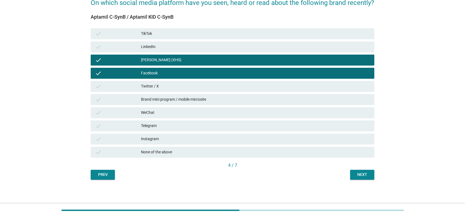
scroll to position [51, 0]
click at [190, 139] on div "Instagram" at bounding box center [255, 139] width 229 height 7
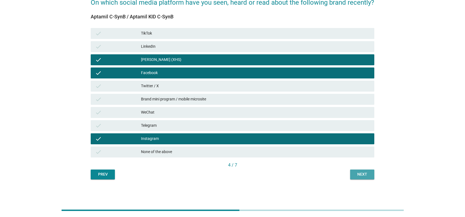
click at [347, 173] on button "Next" at bounding box center [362, 175] width 24 height 10
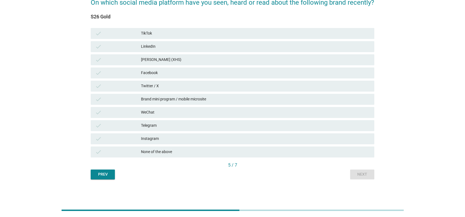
click at [174, 152] on div "None of the above" at bounding box center [255, 152] width 229 height 7
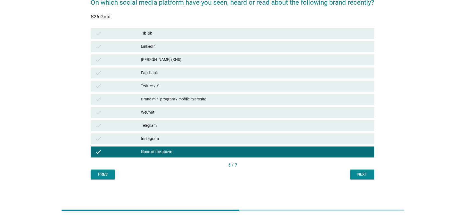
click at [347, 173] on div "Next" at bounding box center [361, 175] width 15 height 6
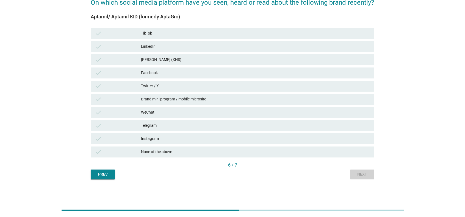
scroll to position [0, 0]
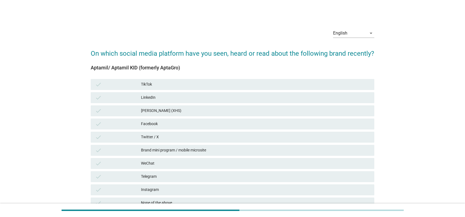
click at [143, 123] on div "Facebook" at bounding box center [255, 124] width 229 height 7
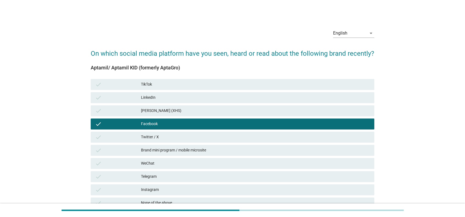
click at [147, 110] on div "[PERSON_NAME] (XHS)" at bounding box center [255, 111] width 229 height 7
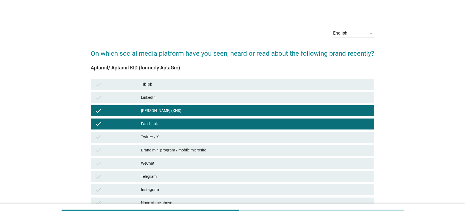
click at [176, 154] on div "check Brand mini program / mobile microsite" at bounding box center [232, 150] width 283 height 11
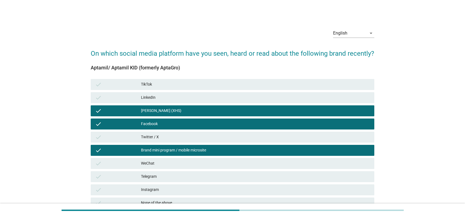
scroll to position [27, 0]
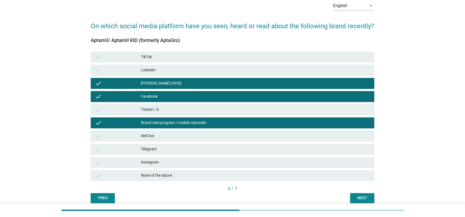
click at [163, 163] on div "Instagram" at bounding box center [255, 162] width 229 height 7
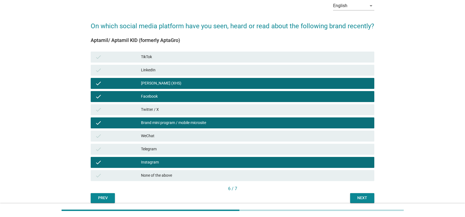
click at [347, 173] on div "Next" at bounding box center [361, 198] width 15 height 6
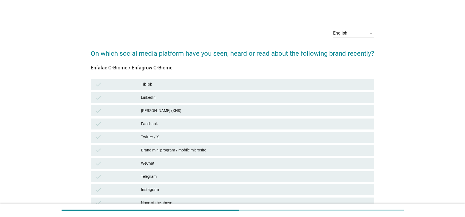
click at [169, 173] on div "check Instagram" at bounding box center [232, 190] width 283 height 11
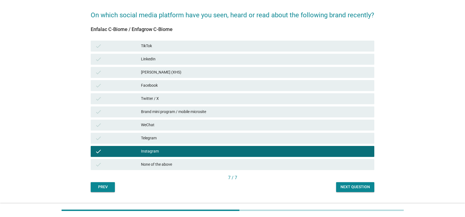
scroll to position [51, 0]
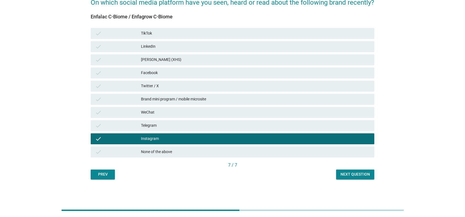
click at [347, 173] on div "Next question" at bounding box center [354, 175] width 29 height 6
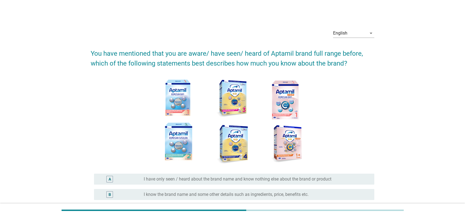
scroll to position [82, 0]
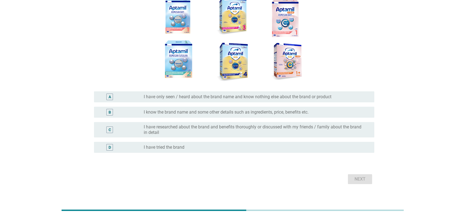
click at [239, 144] on div "D radio_button_unchecked I have tried the brand" at bounding box center [234, 147] width 280 height 11
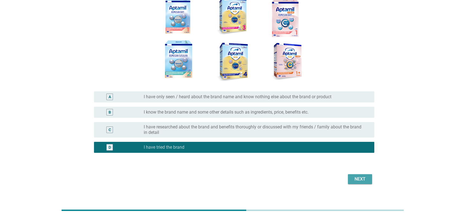
click at [347, 173] on div "Next" at bounding box center [359, 179] width 15 height 7
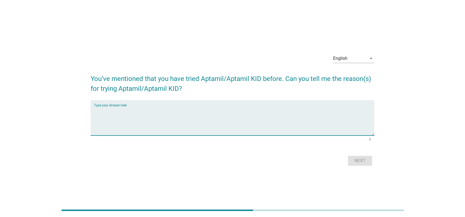
click at [220, 122] on textarea "Type your Answer here" at bounding box center [234, 121] width 280 height 29
type textarea "sfsf"
click at [347, 159] on div "Next" at bounding box center [359, 161] width 15 height 7
click at [170, 116] on textarea "Type your Answer here" at bounding box center [234, 121] width 280 height 29
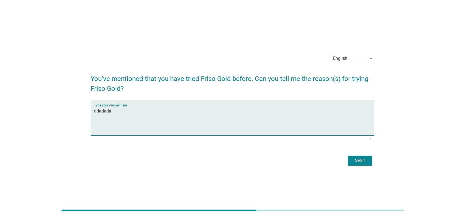
type textarea "adadada"
click at [347, 163] on div "Next" at bounding box center [359, 161] width 15 height 7
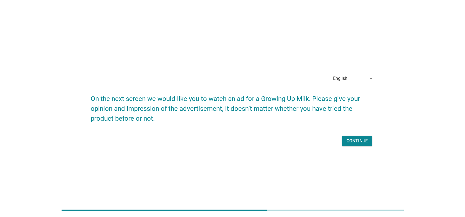
click at [347, 140] on div "Continue" at bounding box center [356, 141] width 21 height 7
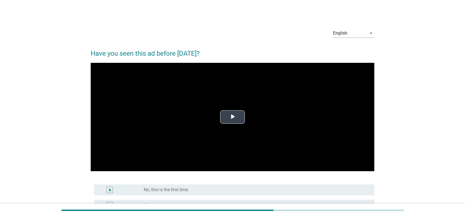
click at [232, 117] on span "Video Player" at bounding box center [232, 117] width 0 height 0
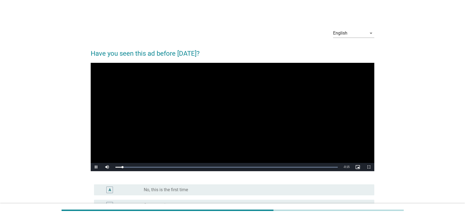
scroll to position [55, 0]
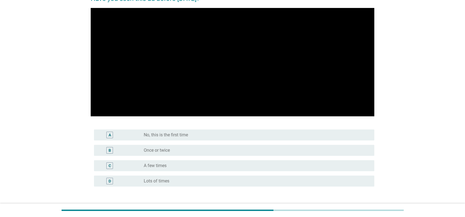
click at [187, 137] on label "No, this is the first time" at bounding box center [166, 134] width 44 height 5
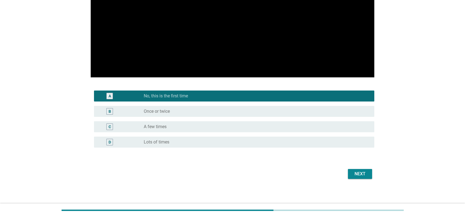
scroll to position [95, 0]
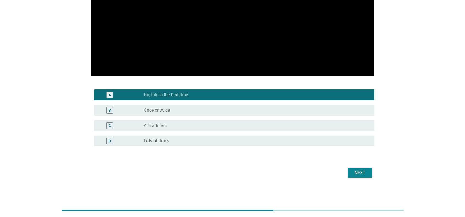
click at [347, 173] on div "Next" at bounding box center [359, 173] width 15 height 7
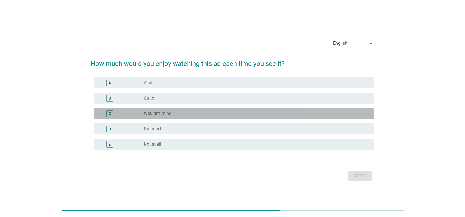
click at [209, 117] on div "C radio_button_unchecked Wouldn’t mind" at bounding box center [234, 113] width 280 height 11
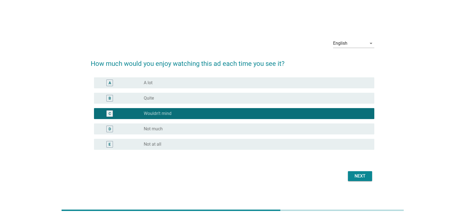
click at [347, 173] on button "Next" at bounding box center [360, 176] width 24 height 10
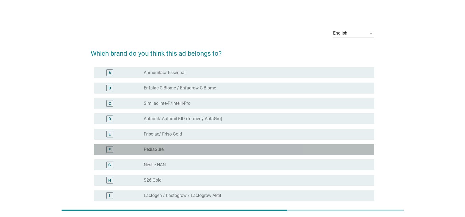
click at [273, 149] on div "radio_button_unchecked PediaSure" at bounding box center [255, 149] width 222 height 5
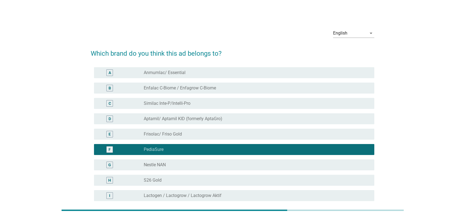
click at [259, 119] on div "radio_button_unchecked Aptamil/ Aptamil KID (formerly AptaGro)" at bounding box center [255, 118] width 222 height 5
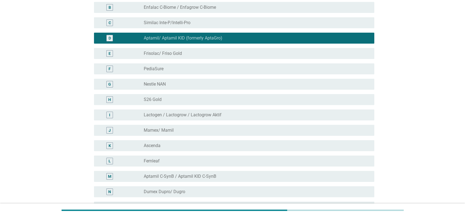
scroll to position [82, 0]
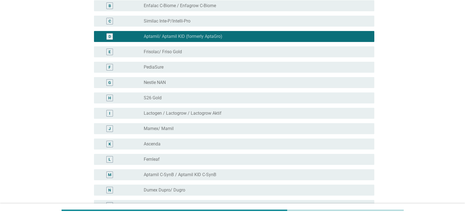
click at [237, 173] on div "radio_button_unchecked Aptamil C-SynB / Aptamil KID C-SynB" at bounding box center [255, 174] width 222 height 5
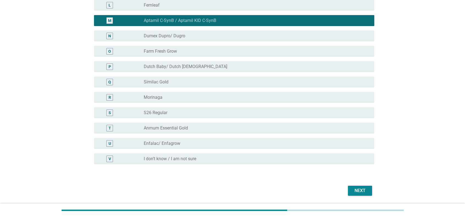
scroll to position [254, 0]
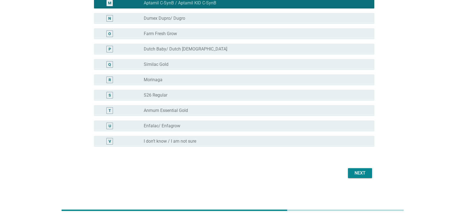
click at [347, 172] on div "Next" at bounding box center [359, 173] width 15 height 7
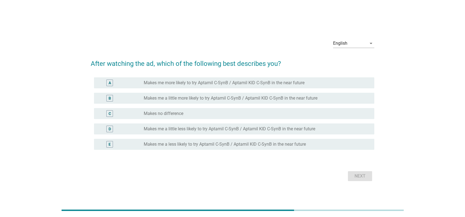
click at [168, 119] on div "C radio_button_unchecked Makes no difference" at bounding box center [232, 113] width 283 height 15
click at [170, 116] on label "Makes no difference" at bounding box center [164, 113] width 40 height 5
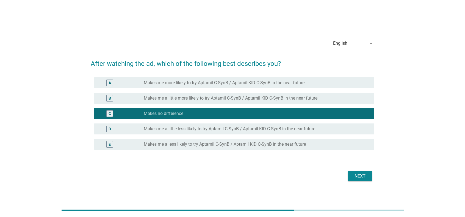
click at [347, 173] on button "Next" at bounding box center [360, 176] width 24 height 10
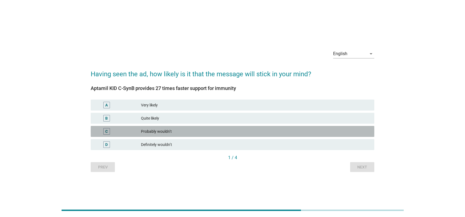
click at [323, 136] on div "C Probably wouldn’t" at bounding box center [232, 131] width 283 height 11
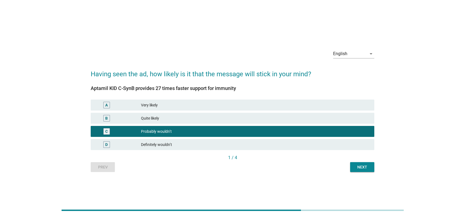
click at [315, 124] on div "B Quite likely" at bounding box center [233, 118] width 286 height 13
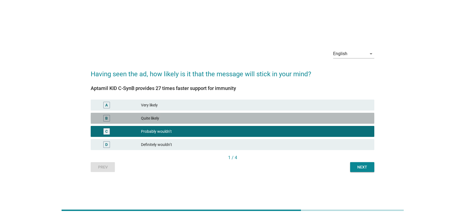
click at [314, 118] on div "Quite likely" at bounding box center [255, 118] width 229 height 7
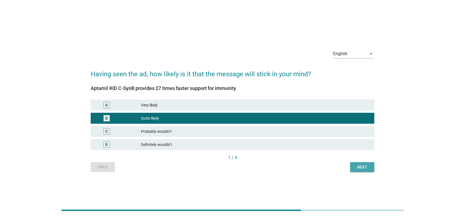
click at [347, 167] on div "Next" at bounding box center [361, 168] width 15 height 6
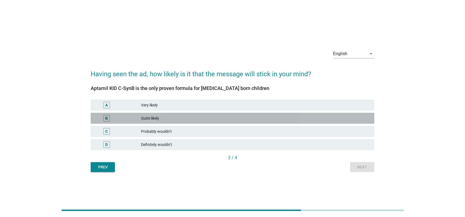
click at [292, 116] on div "Quite likely" at bounding box center [255, 118] width 229 height 7
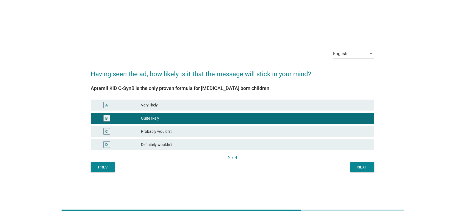
click at [347, 166] on button "Next" at bounding box center [362, 167] width 24 height 10
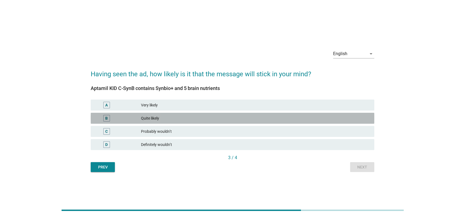
click at [217, 118] on div "Quite likely" at bounding box center [255, 118] width 229 height 7
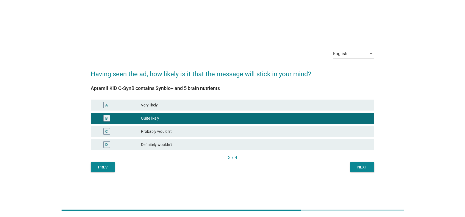
click at [347, 167] on div "Next" at bounding box center [361, 168] width 15 height 6
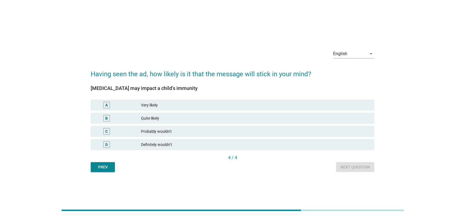
click at [163, 118] on div "Quite likely" at bounding box center [255, 118] width 229 height 7
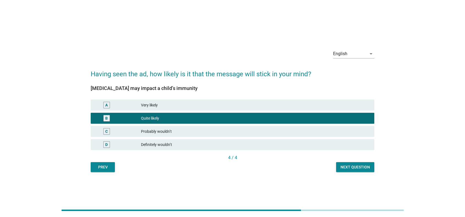
click at [341, 168] on div "Next question" at bounding box center [354, 168] width 29 height 6
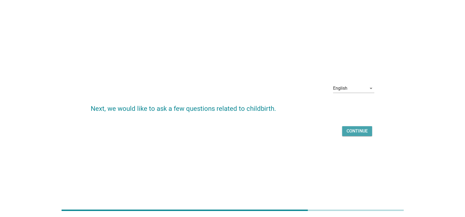
click at [347, 128] on div "Continue" at bounding box center [356, 131] width 21 height 7
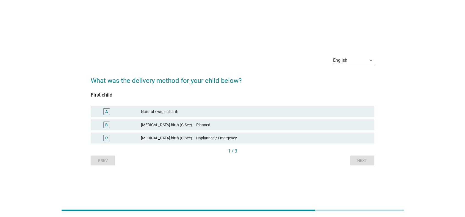
click at [180, 107] on div "A Natural / vaginal birth" at bounding box center [232, 111] width 283 height 11
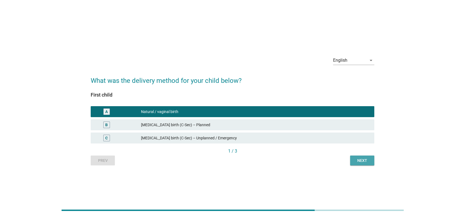
click at [347, 159] on div "Next" at bounding box center [361, 161] width 15 height 6
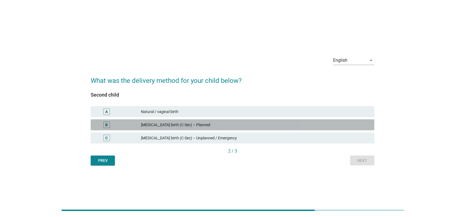
click at [266, 128] on div "B [MEDICAL_DATA] birth (C-Sec) – Planned" at bounding box center [232, 124] width 283 height 11
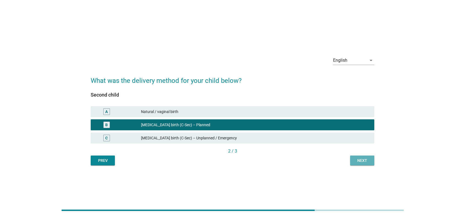
click at [347, 158] on button "Next" at bounding box center [362, 161] width 24 height 10
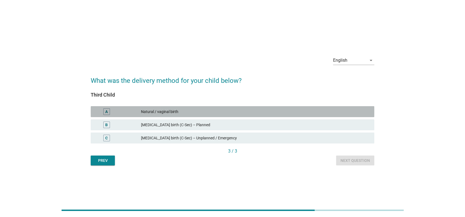
click at [208, 113] on div "Natural / vaginal birth" at bounding box center [255, 111] width 229 height 7
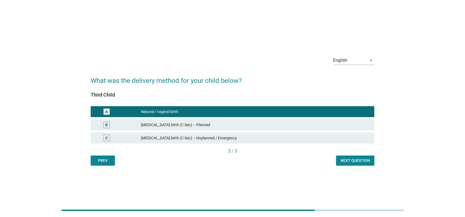
click at [347, 161] on div "Next question" at bounding box center [354, 161] width 29 height 6
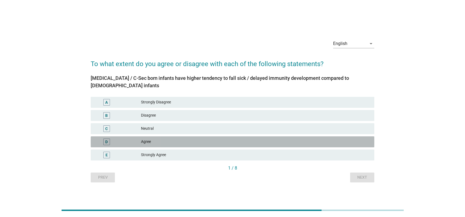
click at [212, 139] on div "Agree" at bounding box center [255, 142] width 229 height 7
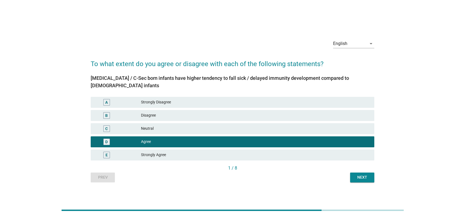
click at [347, 173] on div "Next" at bounding box center [361, 178] width 15 height 6
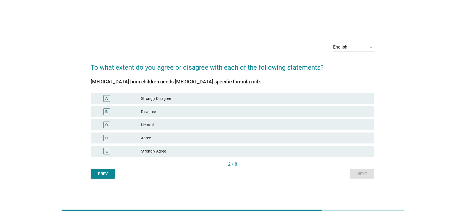
click at [324, 146] on div "E Strongly Agree" at bounding box center [232, 151] width 283 height 11
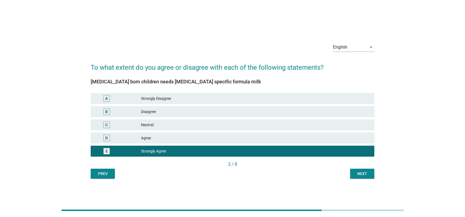
click at [347, 173] on div "Next" at bounding box center [361, 174] width 15 height 6
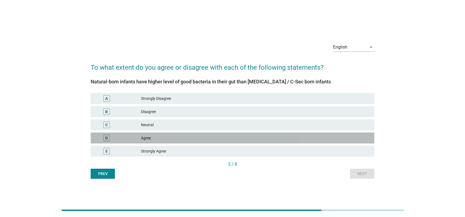
click at [323, 134] on div "D Agree" at bounding box center [232, 138] width 283 height 11
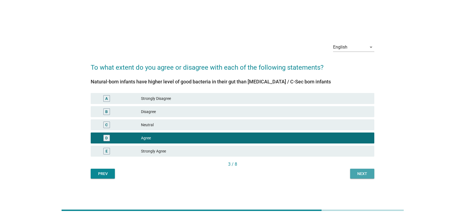
click at [347, 173] on div "Next" at bounding box center [361, 174] width 15 height 6
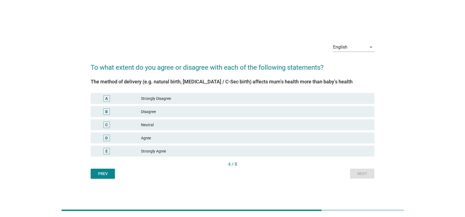
click at [293, 142] on div "D Agree" at bounding box center [232, 138] width 283 height 11
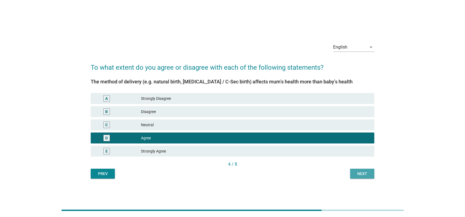
click at [347, 173] on div "Next" at bounding box center [361, 174] width 15 height 6
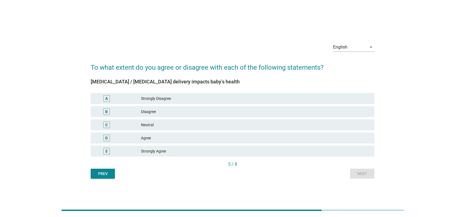
click at [272, 137] on div "Agree" at bounding box center [255, 138] width 229 height 7
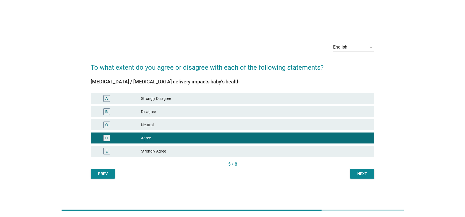
click at [347, 171] on div "Next" at bounding box center [361, 174] width 15 height 6
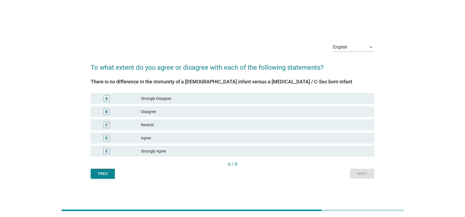
click at [268, 109] on div "Disagree" at bounding box center [255, 111] width 229 height 7
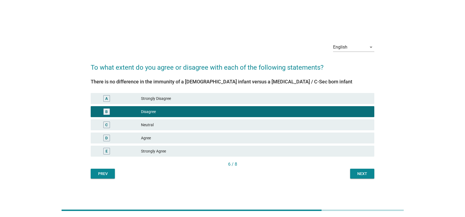
click at [347, 171] on button "Next" at bounding box center [362, 174] width 24 height 10
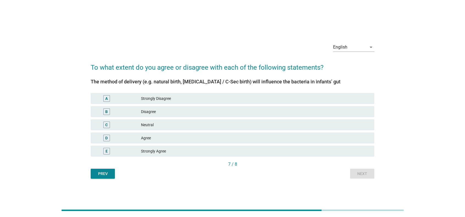
click at [229, 135] on div "D Agree" at bounding box center [232, 138] width 283 height 11
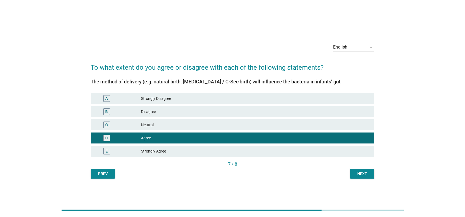
click at [347, 173] on div "Next" at bounding box center [361, 174] width 15 height 6
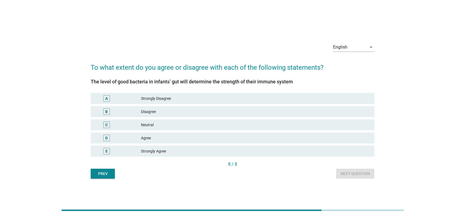
click at [207, 109] on div "Disagree" at bounding box center [255, 111] width 229 height 7
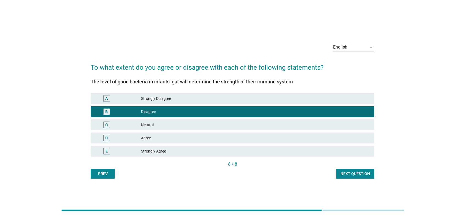
click at [347, 173] on div "English arrow_drop_down To what extent do you agree or disagree with each of th…" at bounding box center [232, 108] width 292 height 149
click at [347, 173] on button "Next question" at bounding box center [355, 174] width 38 height 10
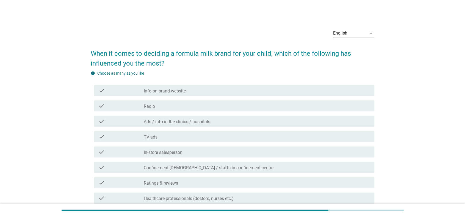
click at [207, 135] on div "check_box_outline_blank TV ads" at bounding box center [257, 136] width 226 height 7
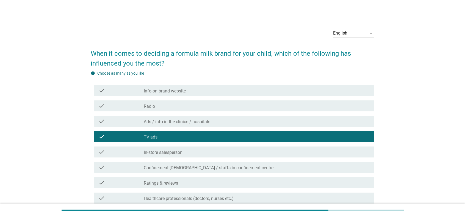
click at [217, 130] on div "check check_box_outline_blank TV ads" at bounding box center [232, 136] width 283 height 15
click at [218, 120] on div "check_box_outline_blank Ads / info in the clinics / hospitals" at bounding box center [257, 121] width 226 height 7
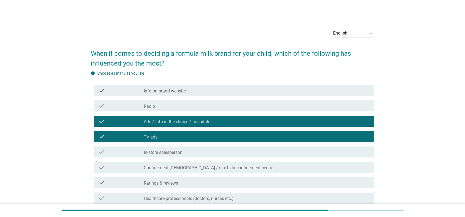
click at [209, 128] on div "check check_box_outline_blank Ads / info in the clinics / hospitals" at bounding box center [232, 121] width 283 height 15
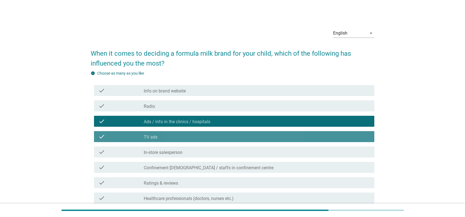
click at [205, 134] on div "check_box_outline_blank TV ads" at bounding box center [257, 136] width 226 height 7
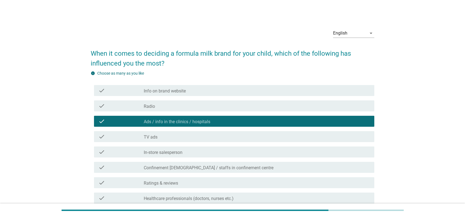
click at [199, 120] on label "Ads / info in the clinics / hospitals" at bounding box center [177, 121] width 66 height 5
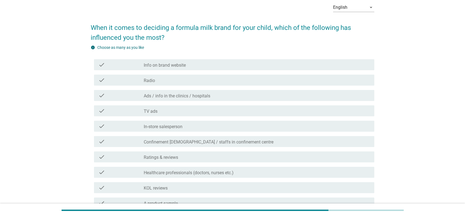
scroll to position [55, 0]
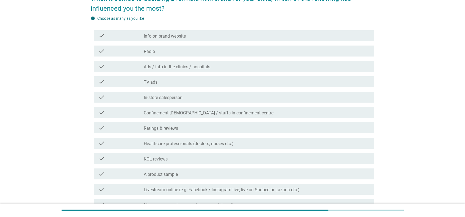
click at [174, 114] on label "Confinement [DEMOGRAPHIC_DATA] / staffs in confinement centre" at bounding box center [209, 112] width 130 height 5
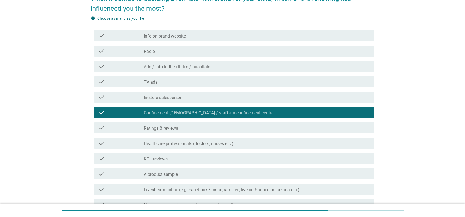
click at [171, 131] on label "Ratings & reviews" at bounding box center [161, 128] width 34 height 5
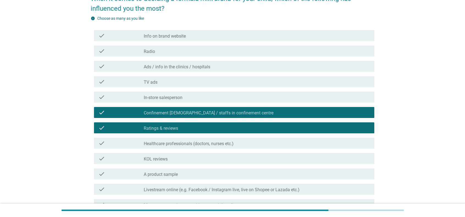
click at [170, 144] on label "Healthcare professionals (doctors, nurses etc.)" at bounding box center [189, 143] width 90 height 5
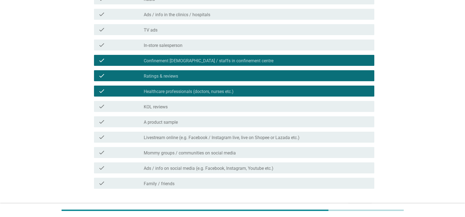
scroll to position [110, 0]
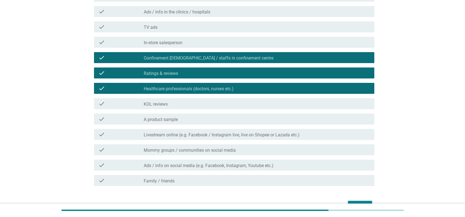
click at [170, 154] on div "check check_box_outline_blank Mommy groups / communities on social media" at bounding box center [234, 149] width 280 height 11
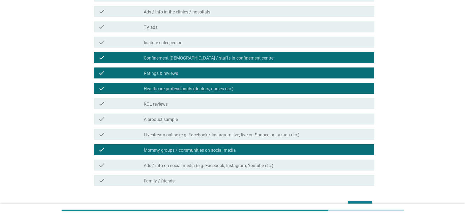
click at [168, 173] on label "Family / friends" at bounding box center [159, 181] width 31 height 5
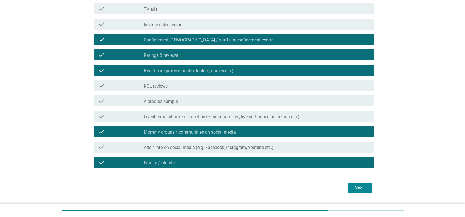
scroll to position [143, 0]
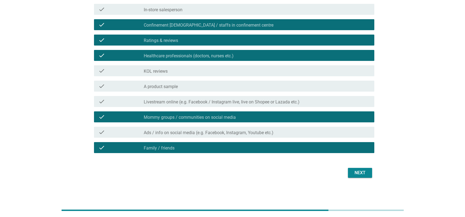
click at [347, 173] on div "Next" at bounding box center [359, 173] width 15 height 7
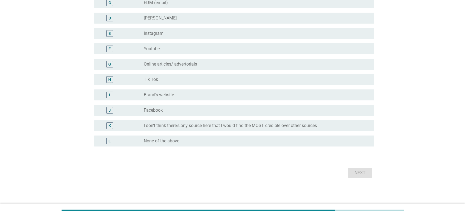
scroll to position [0, 0]
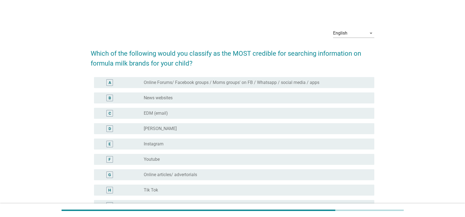
click at [165, 81] on label "Online Forums/ Facebook groups / Moms groups' on FB / Whatsapp / social media /…" at bounding box center [232, 82] width 176 height 5
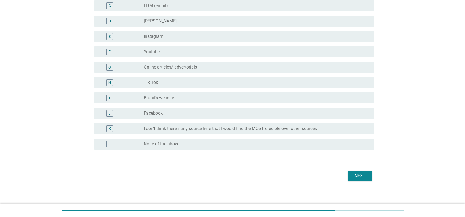
scroll to position [110, 0]
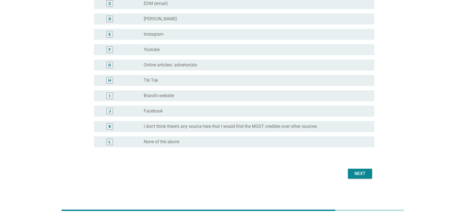
click at [189, 98] on div "radio_button_unchecked Brand's website" at bounding box center [255, 95] width 222 height 5
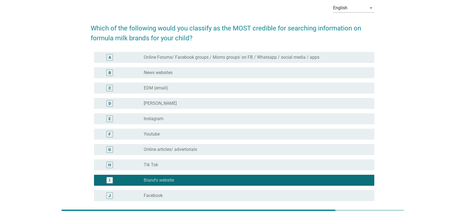
scroll to position [0, 0]
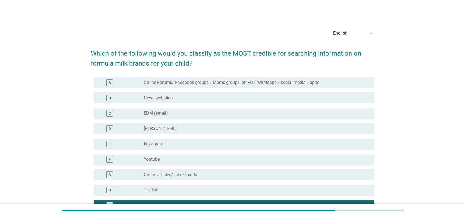
click at [201, 78] on div "A radio_button_unchecked Online Forums/ Facebook groups / Moms groups' on FB / …" at bounding box center [234, 82] width 280 height 11
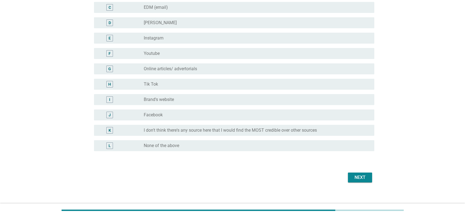
scroll to position [110, 0]
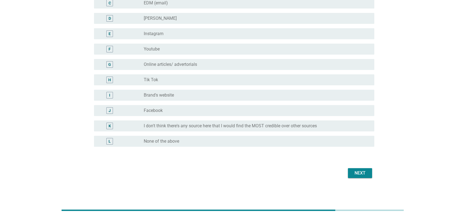
click at [347, 169] on button "Next" at bounding box center [360, 173] width 24 height 10
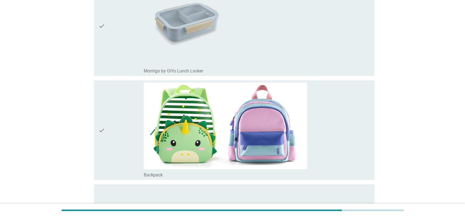
scroll to position [110, 0]
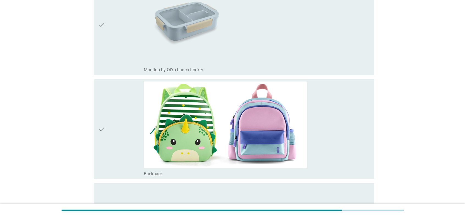
click at [285, 58] on div "check_box_outline_blank Montigo by OiYo Lunch Locker" at bounding box center [257, 24] width 226 height 95
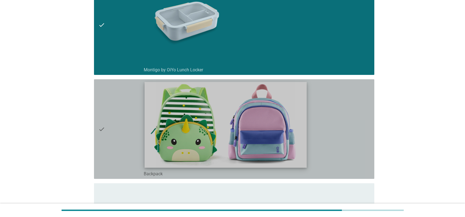
click at [292, 107] on img at bounding box center [225, 125] width 162 height 86
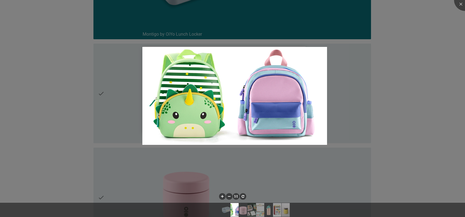
scroll to position [220, 0]
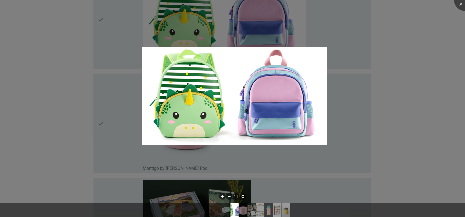
click at [347, 101] on div at bounding box center [232, 108] width 465 height 217
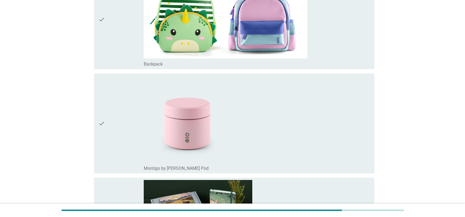
click at [347, 53] on div "check_box_outline_blank Backpack" at bounding box center [257, 19] width 226 height 95
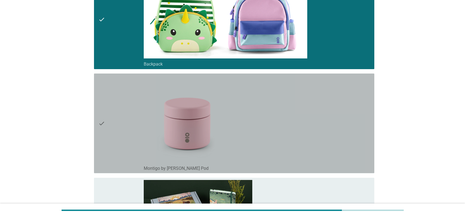
click at [342, 122] on div "check_box_outline_blank Montigo by OiYo Snack Pod" at bounding box center [257, 123] width 226 height 95
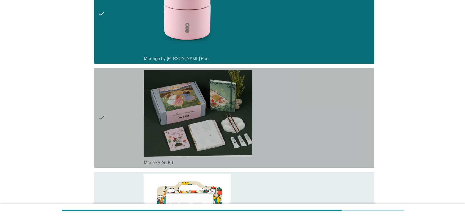
click at [344, 119] on div "check_box_outline_blank Mossery Art Kit" at bounding box center [257, 117] width 226 height 95
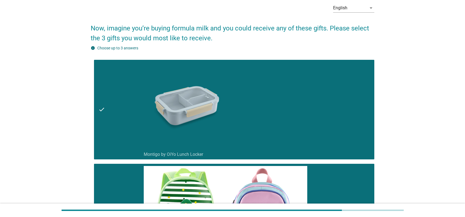
scroll to position [0, 0]
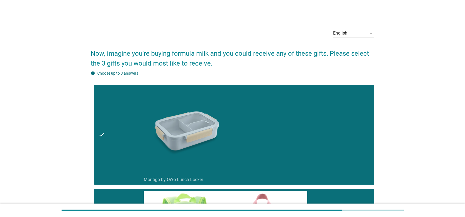
click at [347, 122] on div "check_box_outline_blank Montigo by OiYo Lunch Locker" at bounding box center [257, 134] width 226 height 95
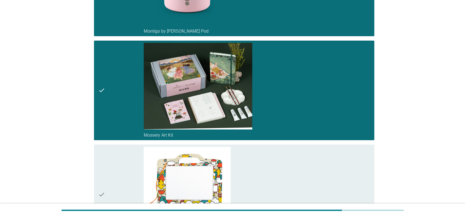
scroll to position [784, 0]
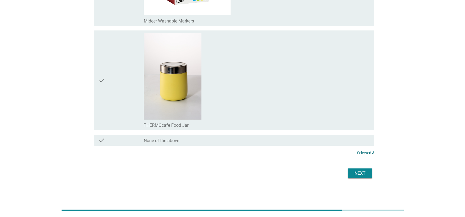
click at [347, 173] on div "Next" at bounding box center [359, 173] width 15 height 7
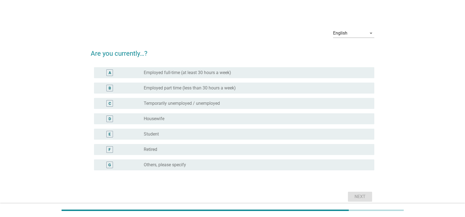
click at [263, 121] on div "radio_button_unchecked Housewife" at bounding box center [255, 118] width 222 height 5
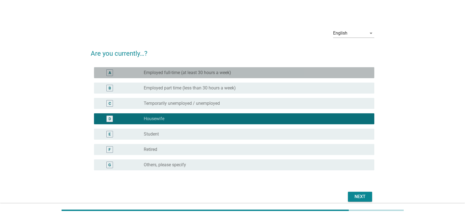
click at [294, 69] on div "radio_button_unchecked Employed full-time (at least 30 hours a week)" at bounding box center [257, 72] width 226 height 7
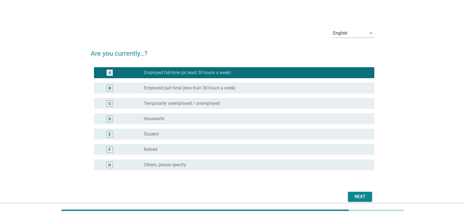
click at [347, 173] on button "Next" at bounding box center [360, 197] width 24 height 10
